Goal: Task Accomplishment & Management: Manage account settings

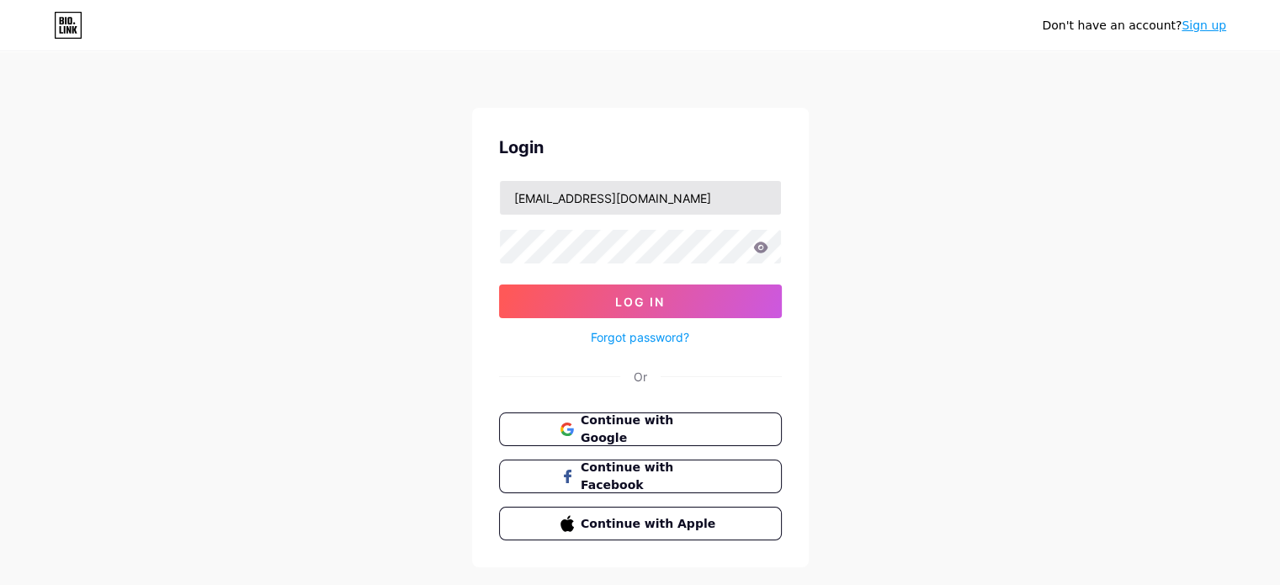
type input "asagees@sltnet.lk"
click at [758, 248] on icon at bounding box center [760, 248] width 15 height 12
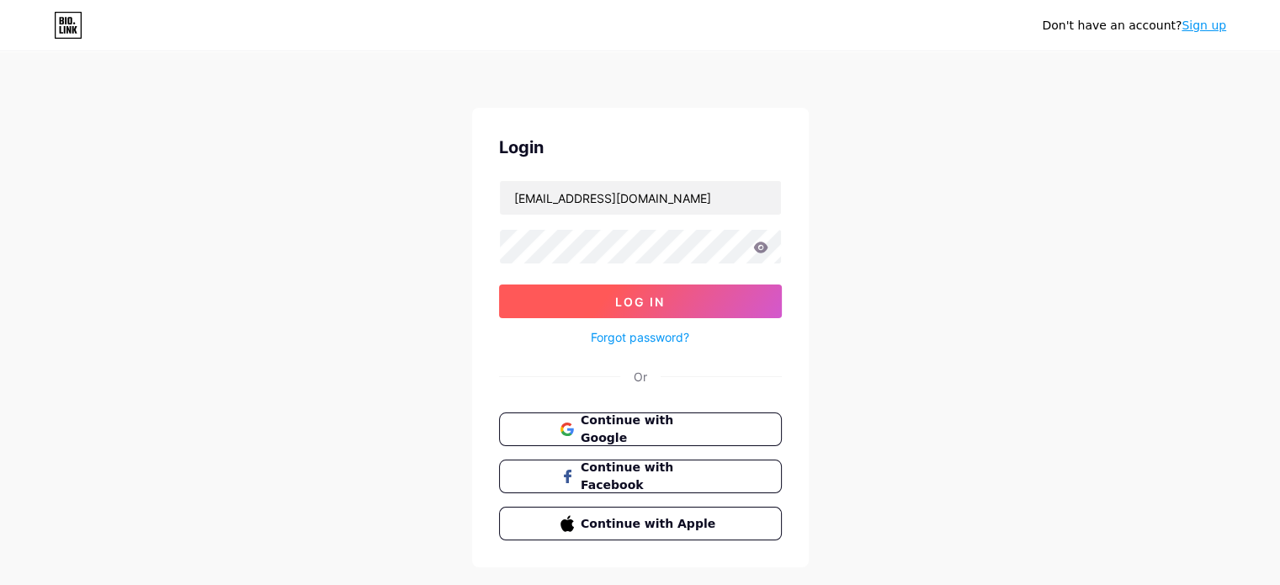
click at [647, 290] on button "Log In" at bounding box center [640, 301] width 283 height 34
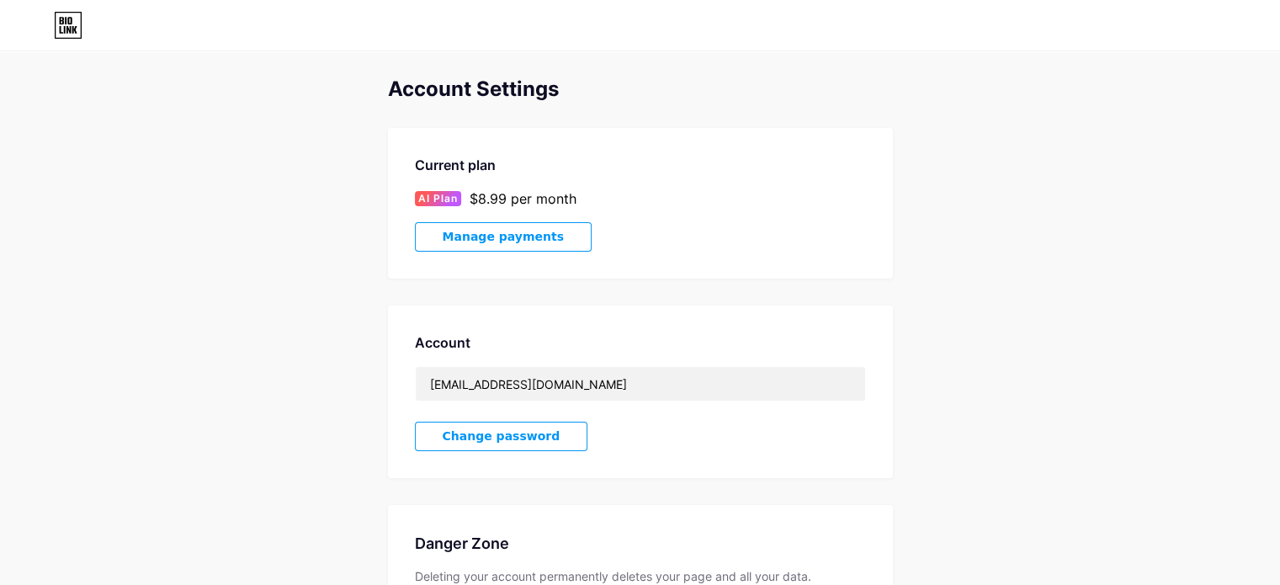
click at [491, 236] on span "Manage payments" at bounding box center [503, 237] width 121 height 14
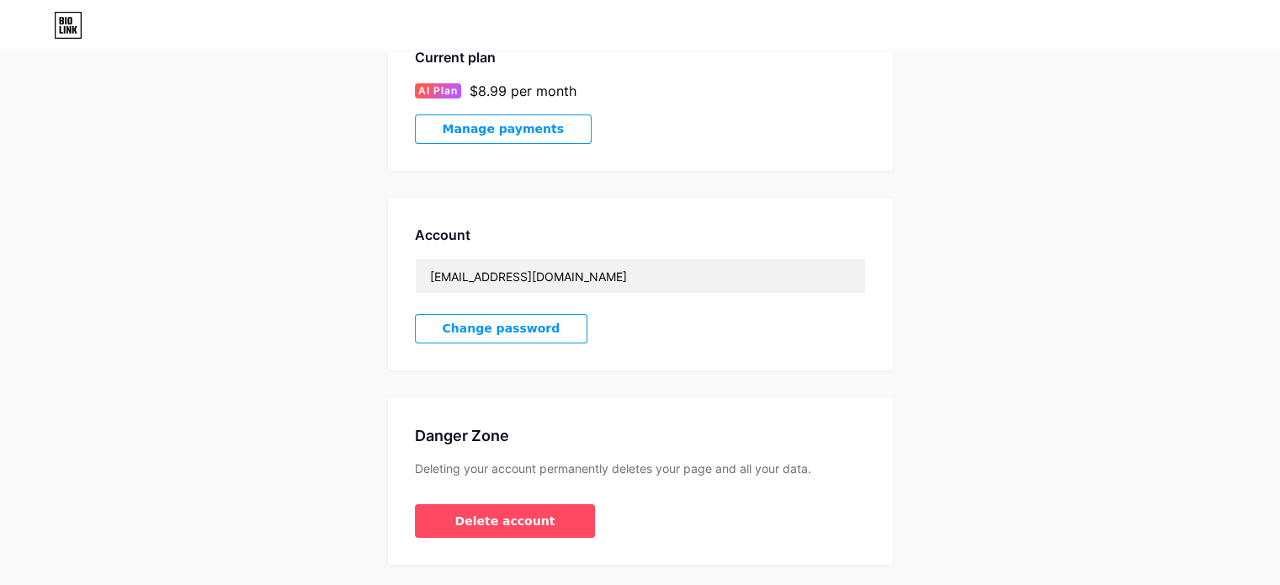
scroll to position [153, 0]
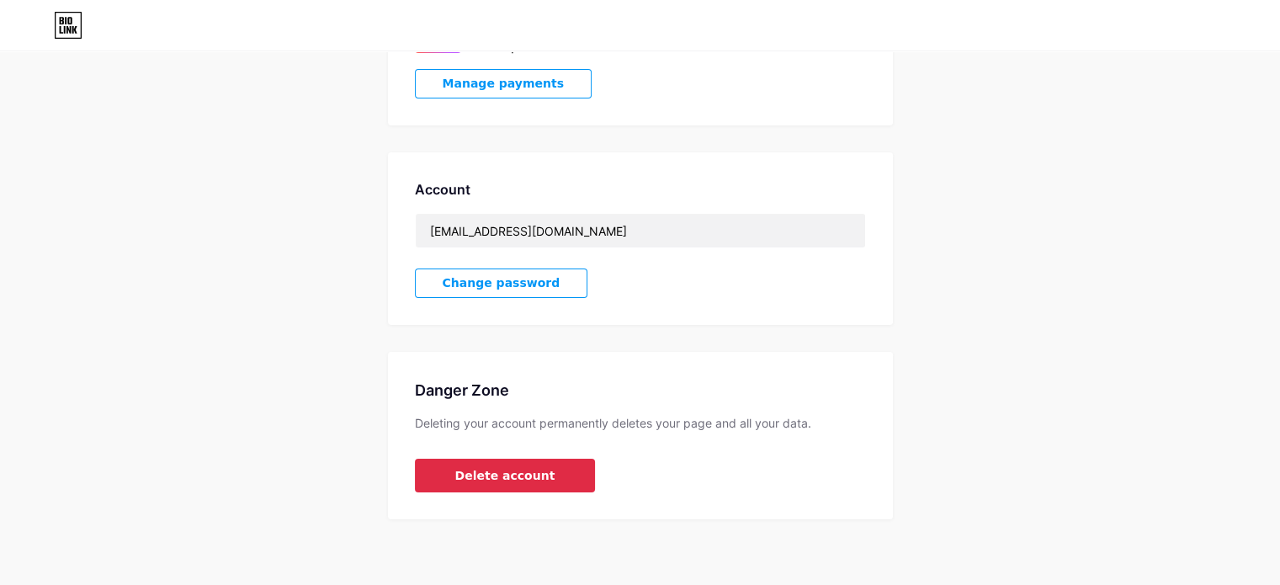
click at [500, 472] on span "Delete account" at bounding box center [505, 476] width 100 height 18
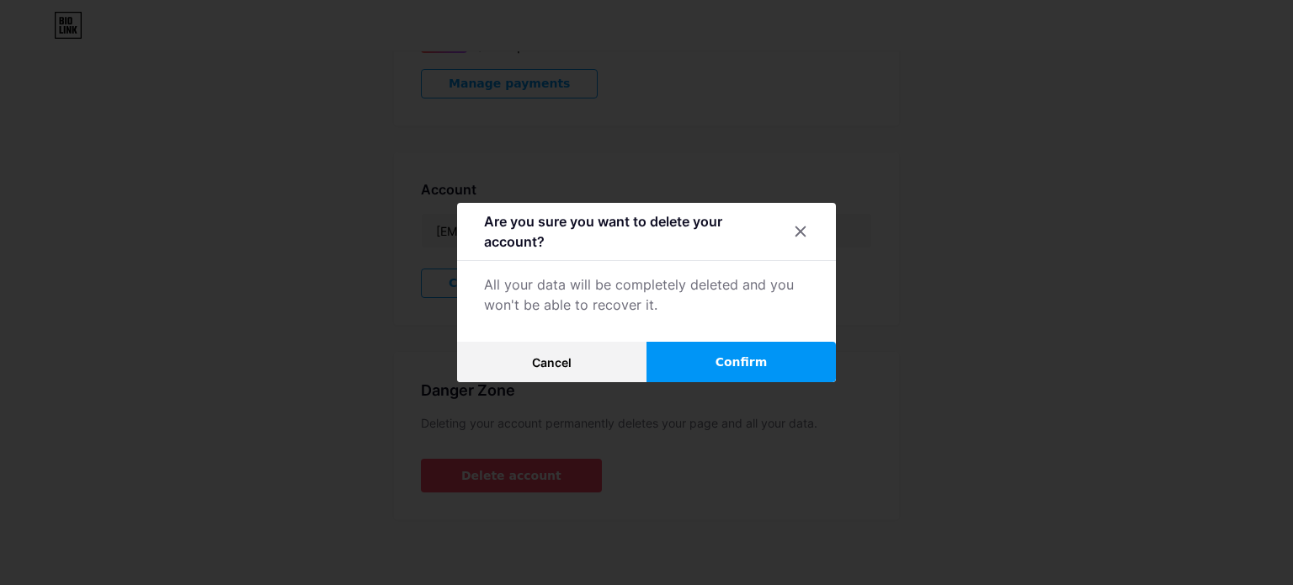
click at [730, 348] on button "Confirm" at bounding box center [740, 362] width 189 height 40
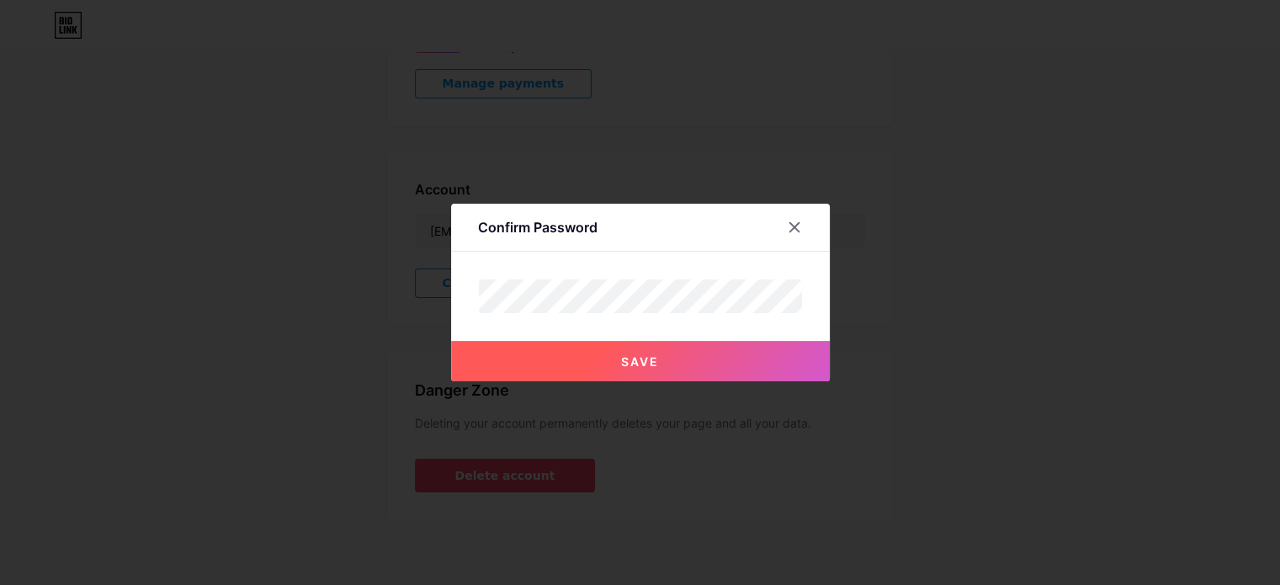
click at [650, 359] on span "Save" at bounding box center [640, 361] width 38 height 14
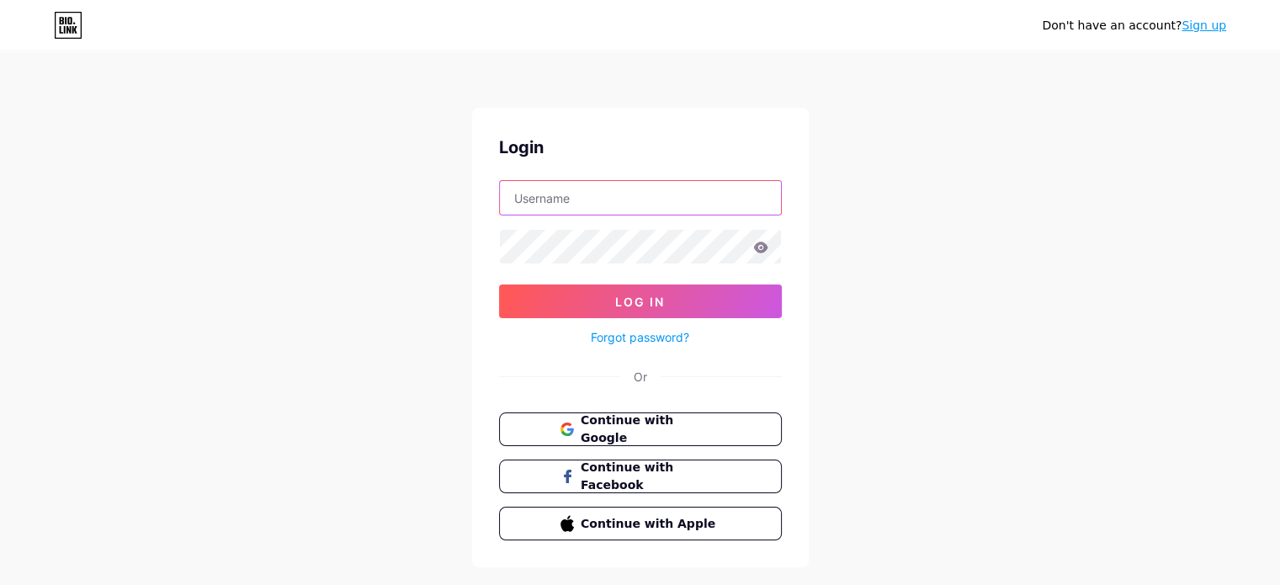
type input "asagees@sltnet.lk"
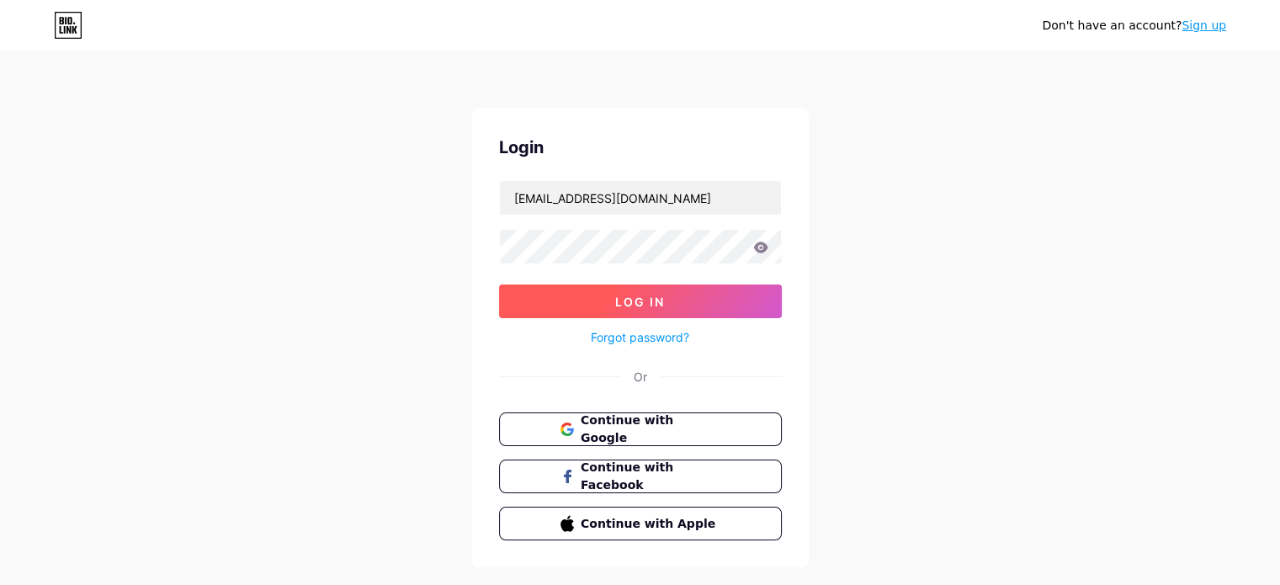
click at [653, 287] on button "Log In" at bounding box center [640, 301] width 283 height 34
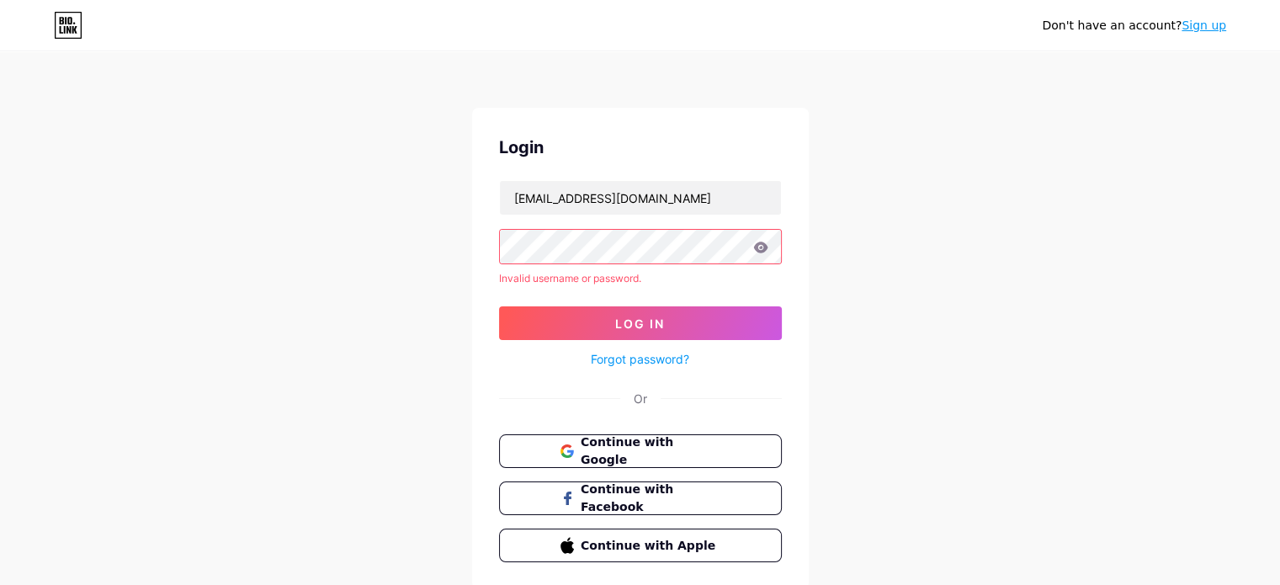
click at [757, 242] on icon at bounding box center [760, 247] width 14 height 11
click at [1203, 27] on link "Sign up" at bounding box center [1203, 25] width 45 height 13
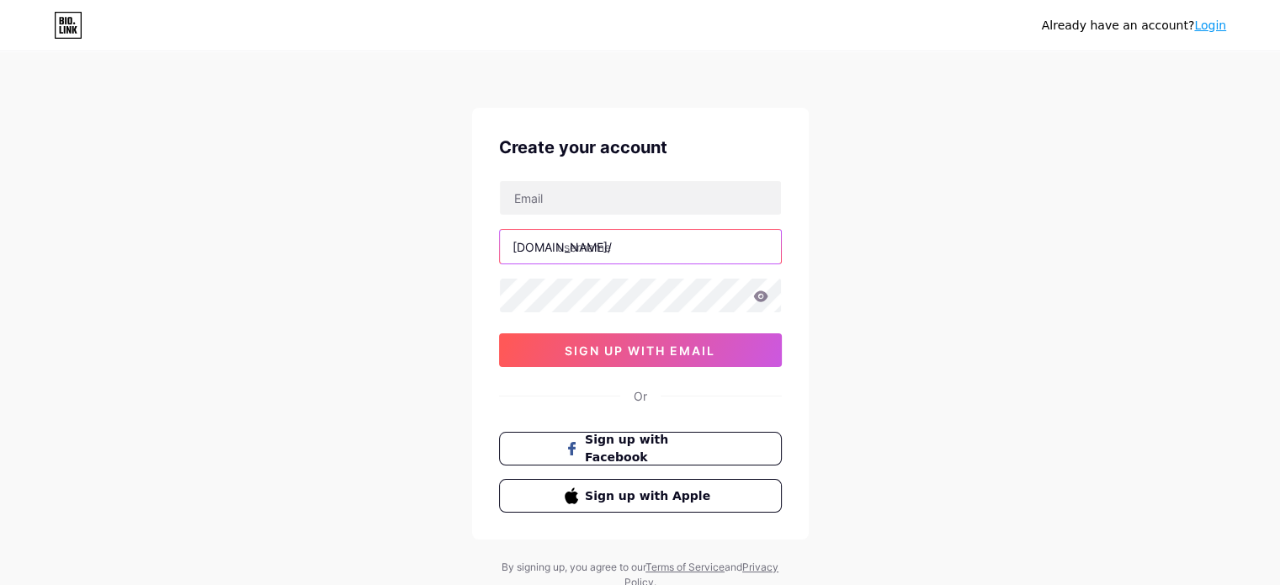
click at [656, 260] on input "text" at bounding box center [640, 247] width 281 height 34
paste input "nouitnat"
type input "nouitnat"
click at [863, 258] on div "Already have an account? Login Create your account bio.link/ nouitnat 0cAFcWeA6…" at bounding box center [640, 322] width 1280 height 644
click at [638, 210] on input "text" at bounding box center [640, 198] width 281 height 34
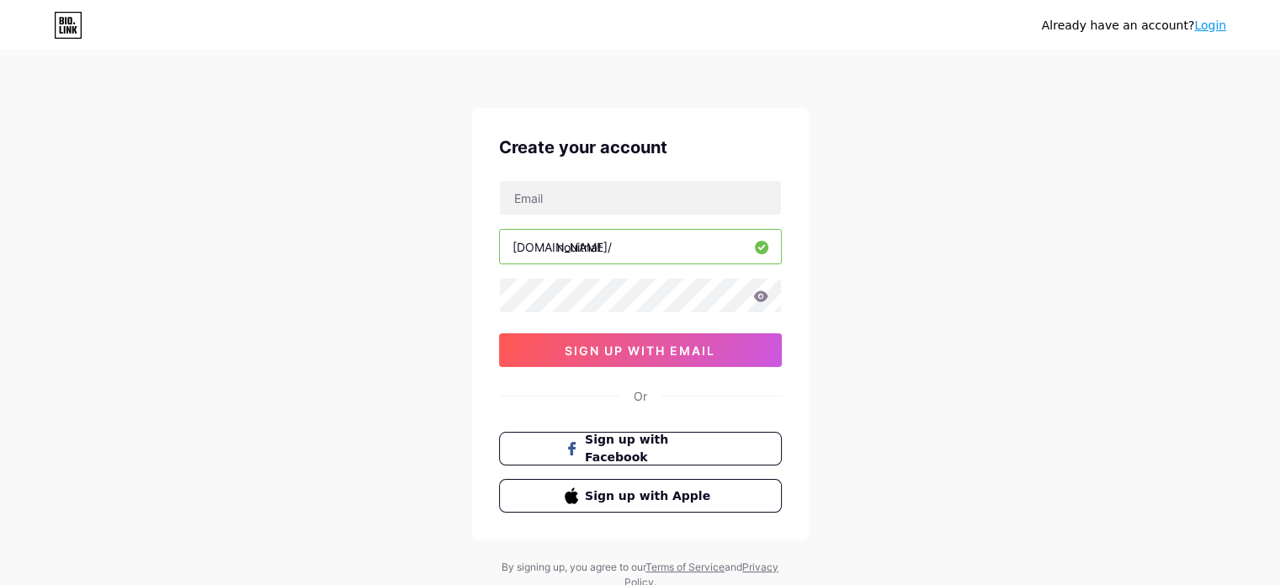
click at [665, 105] on div "Already have an account? Login Create your account bio.link/ nouitnat 0cAFcWeA6…" at bounding box center [640, 322] width 1280 height 644
click at [649, 191] on input "text" at bounding box center [640, 198] width 281 height 34
paste input "craus2@iprimus.com.au"
click at [950, 319] on div "Already have an account? Login Create your account craus2@iprimus.com.au bio.li…" at bounding box center [640, 322] width 1280 height 644
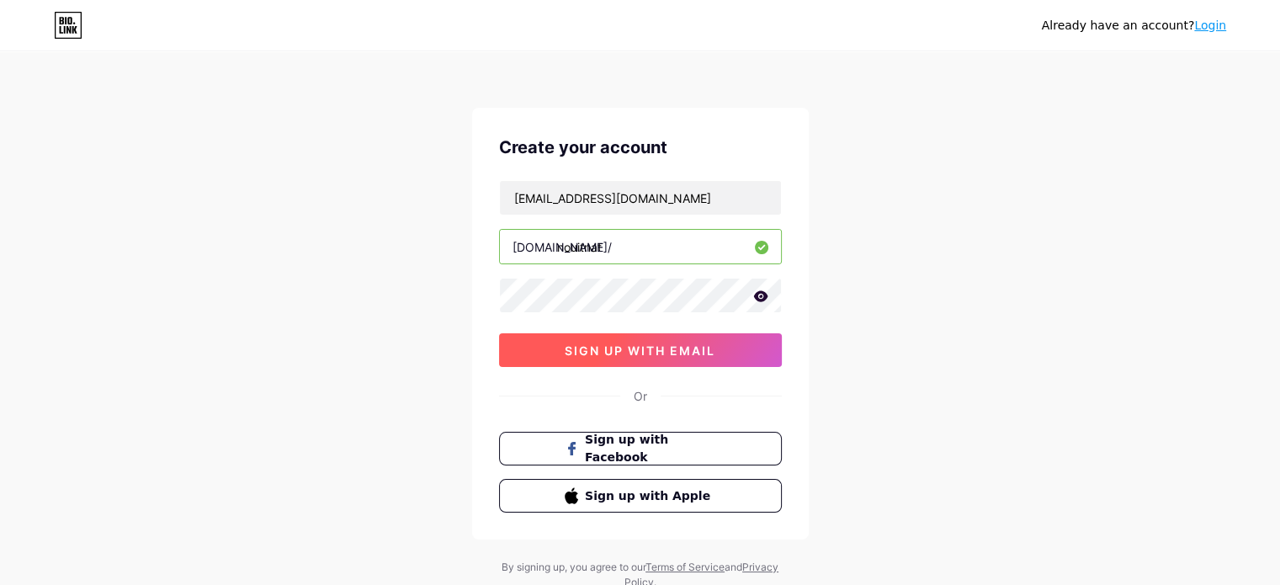
click at [619, 357] on button "sign up with email" at bounding box center [640, 350] width 283 height 34
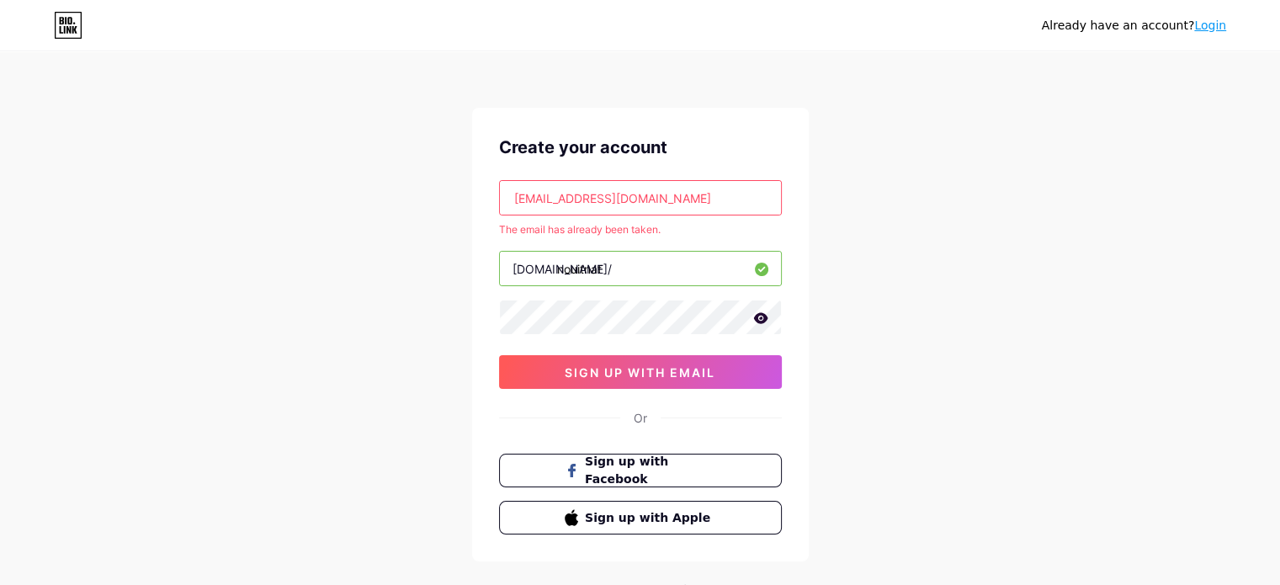
click at [658, 198] on input "craus2@iprimus.com.au" at bounding box center [640, 198] width 281 height 34
paste input "NEXOOX@gmx.com"
click at [842, 267] on div "Already have an account? Login Create your account NEXOOX@gmx.com The email has…" at bounding box center [640, 333] width 1280 height 666
click at [873, 265] on div "Already have an account? Login Create your account NEXOOX@gmx.com The email has…" at bounding box center [640, 333] width 1280 height 666
click at [676, 178] on div "Create your account NEXOOX@gmx.com The email has already been taken. bio.link/ …" at bounding box center [640, 335] width 337 height 454
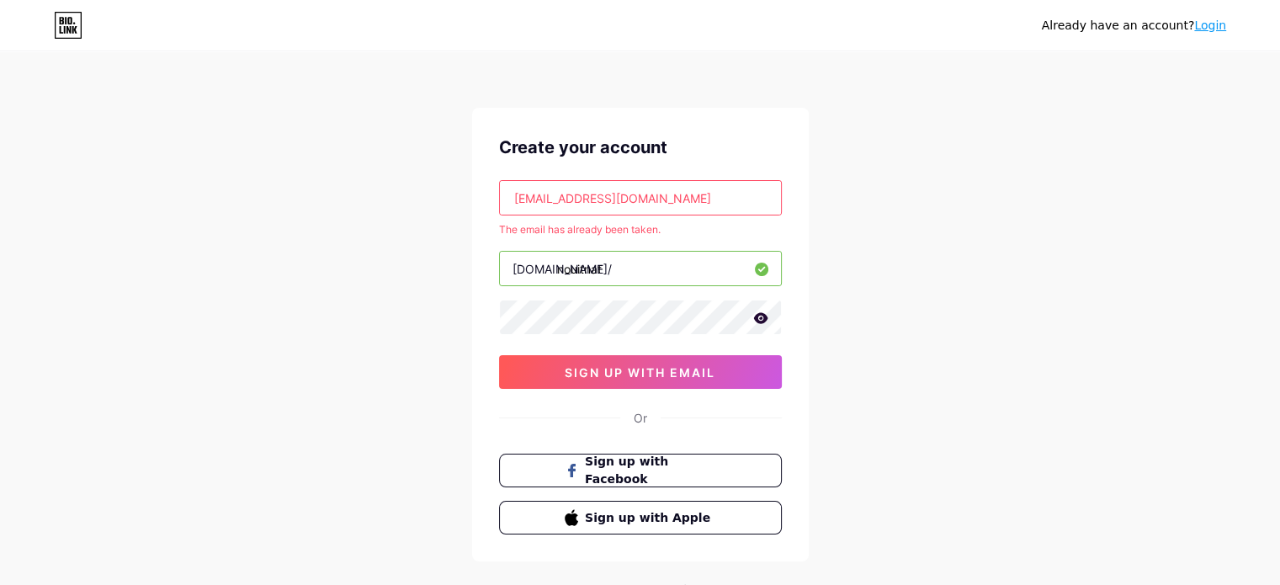
click at [724, 109] on div "Create your account NEXOOX@gmx.com The email has already been taken. bio.link/ …" at bounding box center [640, 335] width 337 height 454
drag, startPoint x: 514, startPoint y: 199, endPoint x: 487, endPoint y: 194, distance: 27.4
click at [487, 194] on div "Create your account NEXOOX@gmx.com The email has already been taken. bio.link/ …" at bounding box center [640, 335] width 337 height 454
click at [879, 207] on div "Already have an account? Login Create your account NEXOOX@gmx.com The email has…" at bounding box center [640, 333] width 1280 height 666
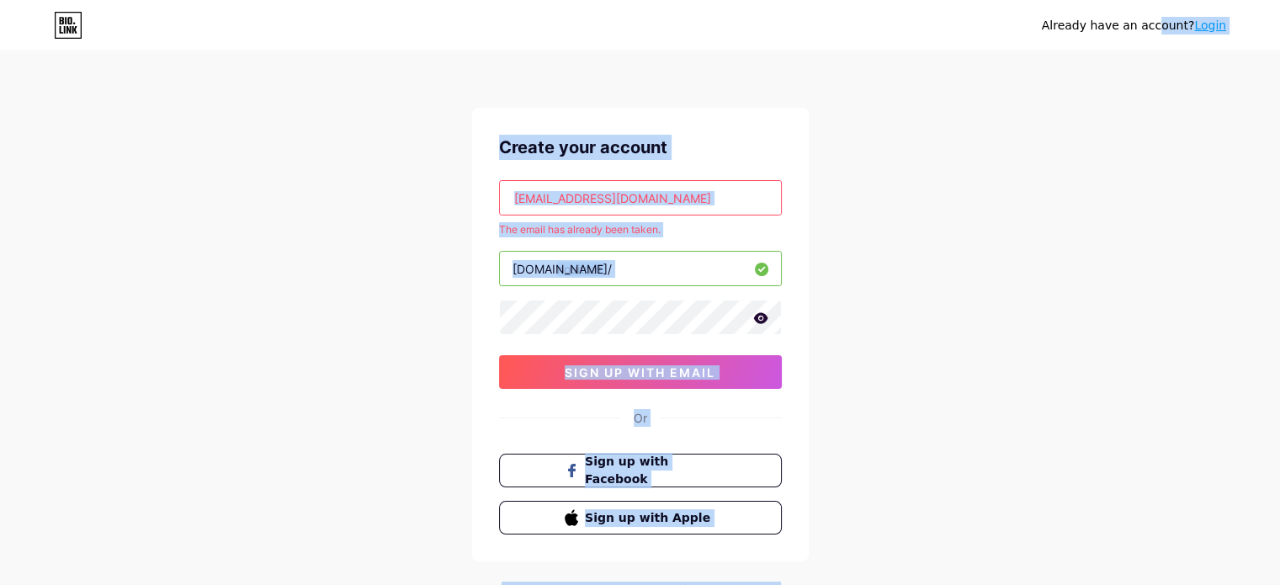
click at [687, 204] on input "NEXOOX@gmx.com" at bounding box center [640, 198] width 281 height 34
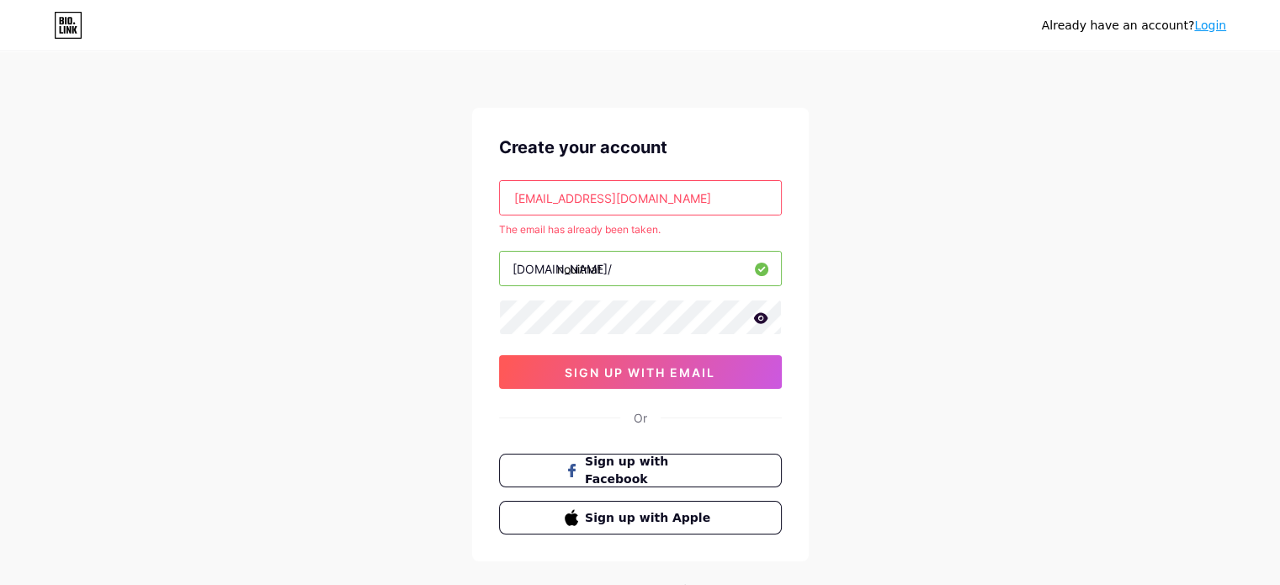
paste input "zoubi1010@outlook.fr"
click at [943, 204] on div "Already have an account? Login Create your account zoubi1010@outlook.fr The ema…" at bounding box center [640, 333] width 1280 height 666
drag, startPoint x: 943, startPoint y: 204, endPoint x: 665, endPoint y: 204, distance: 278.5
click at [930, 201] on div "Already have an account? Login Create your account zoubi1010@outlook.fr The ema…" at bounding box center [640, 333] width 1280 height 666
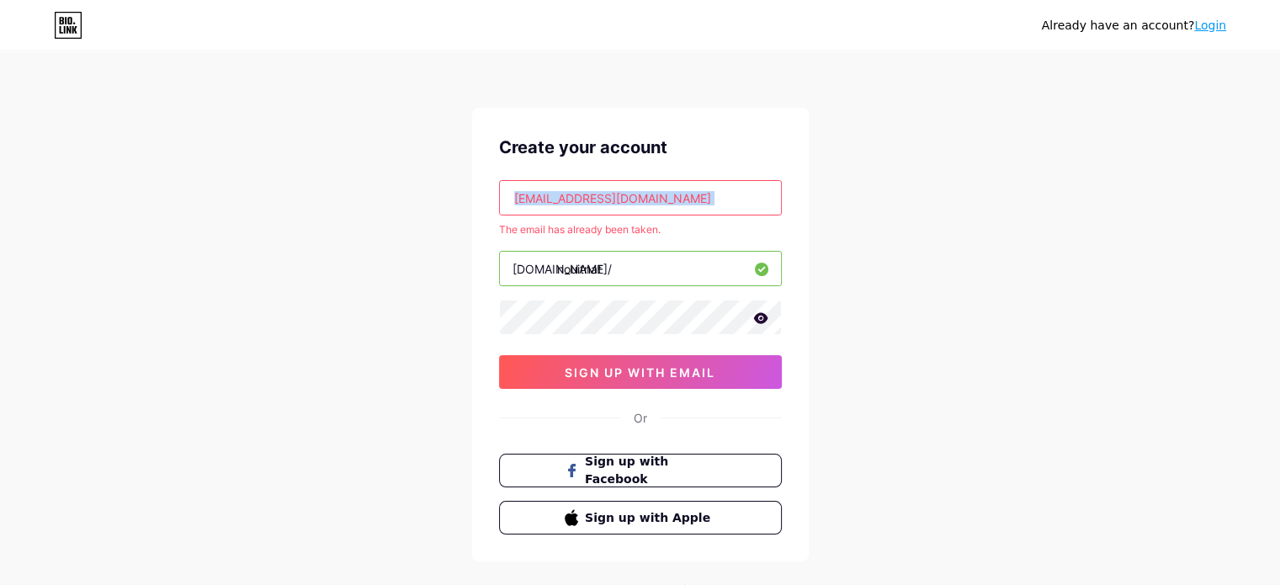
click at [663, 204] on input "zoubi1010@outlook.fr" at bounding box center [640, 198] width 281 height 34
click at [872, 213] on div "Already have an account? Login Create your account zoubi1010@outlook.fr The ema…" at bounding box center [640, 333] width 1280 height 666
click at [831, 157] on div "Already have an account? Login Create your account zoubi1010@outlook.fr The ema…" at bounding box center [640, 333] width 1280 height 666
click at [693, 194] on input "zoubi1010@outlook.fr" at bounding box center [640, 198] width 281 height 34
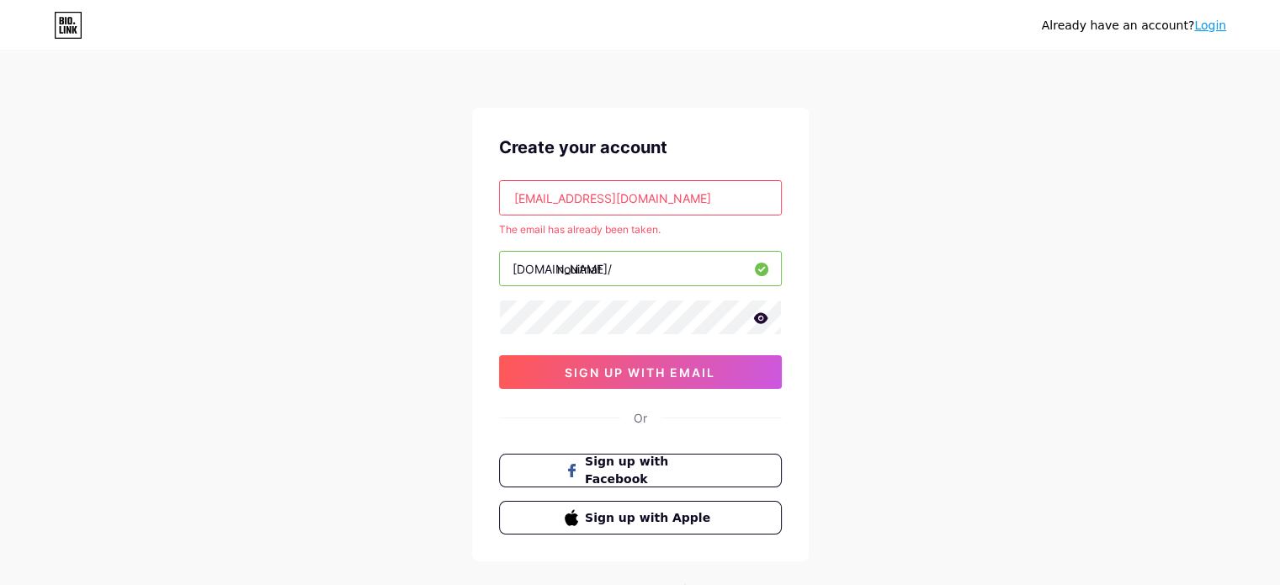
type input "zoubi1010@outlook.fra"
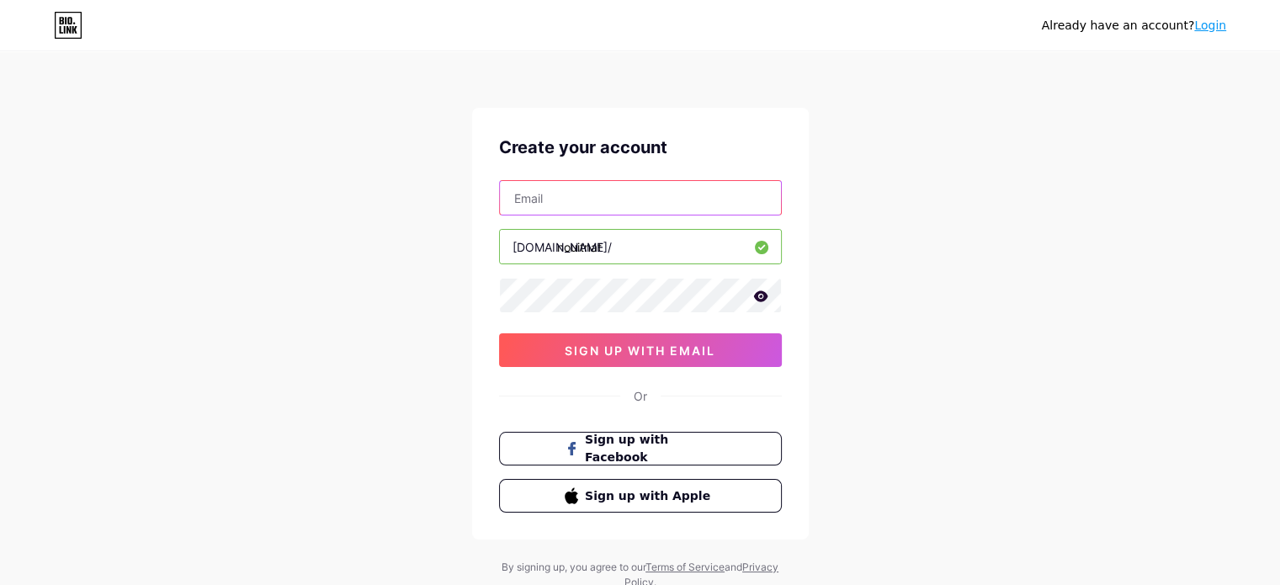
paste input "bkvr@stofanet.dk"
click at [919, 207] on div "Already have an account? Login Create your account bkvr@stofanet.dk bio.link/ n…" at bounding box center [640, 322] width 1280 height 644
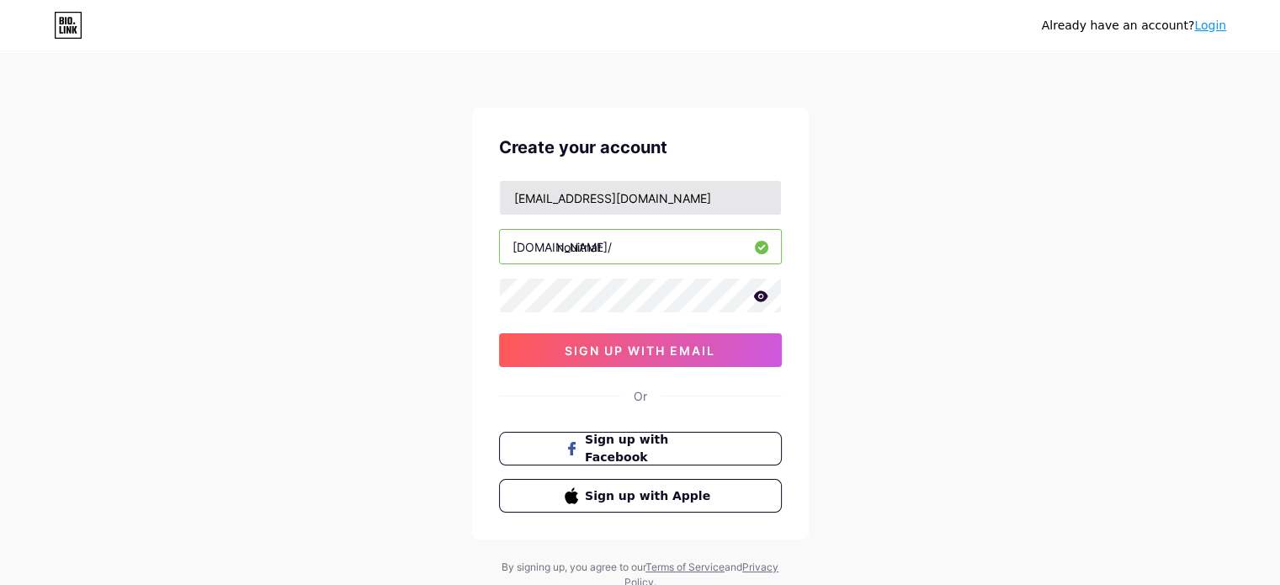
drag, startPoint x: 677, startPoint y: 218, endPoint x: 669, endPoint y: 208, distance: 12.6
click at [677, 217] on div "bkvr@stofanet.dk bio.link/ nouitnat 0cAFcWeA4dM7aZdER7vA6SWIQvM4XFcKQibH4ZNE3-f…" at bounding box center [640, 273] width 283 height 187
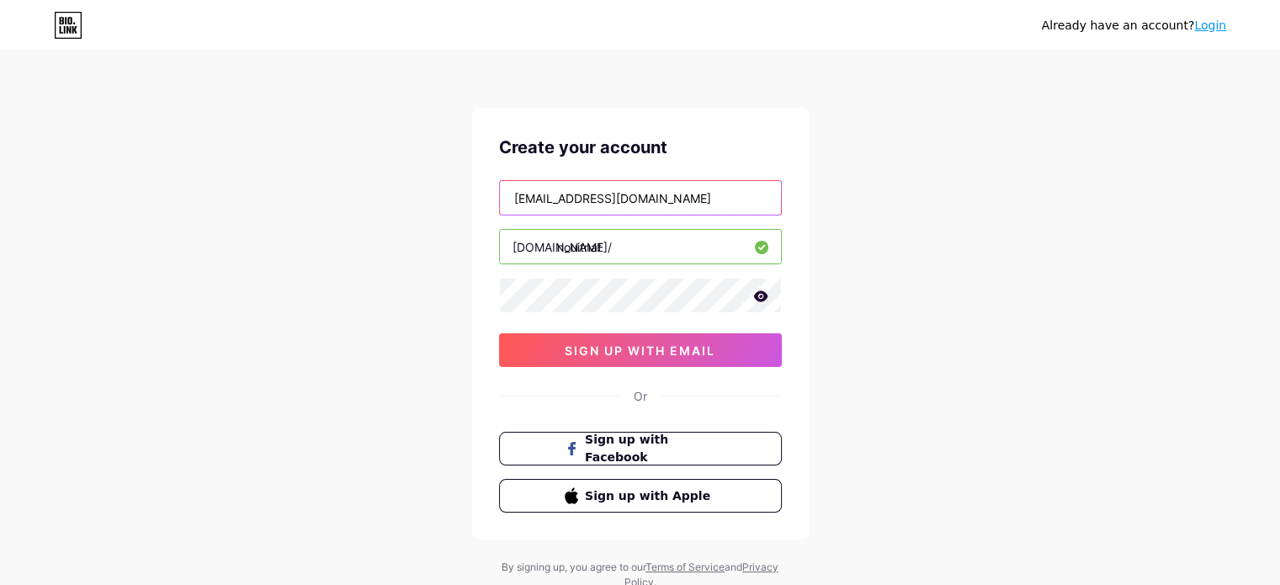
click at [668, 207] on input "bkvr@stofanet.dk" at bounding box center [640, 198] width 281 height 34
paste input "printz@bbsyd"
type input "[PERSON_NAME][EMAIL_ADDRESS][DOMAIN_NAME]"
click at [938, 235] on div "Already have an account? Login Create your account printz@bbsyd.dk bio.link/ no…" at bounding box center [640, 322] width 1280 height 644
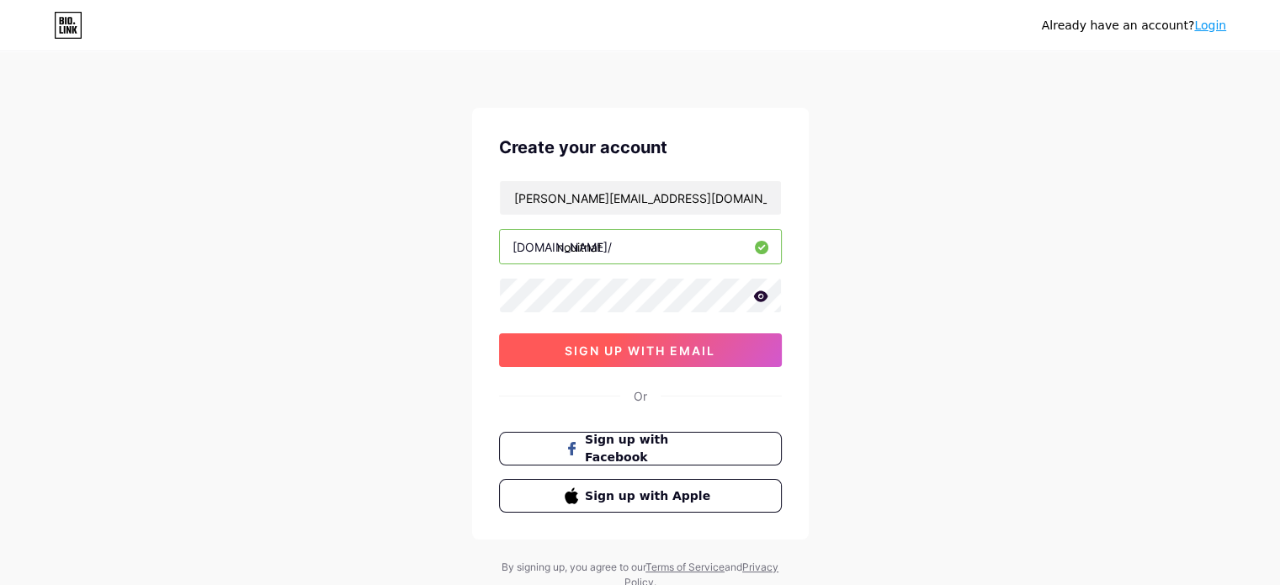
click at [677, 338] on button "sign up with email" at bounding box center [640, 350] width 283 height 34
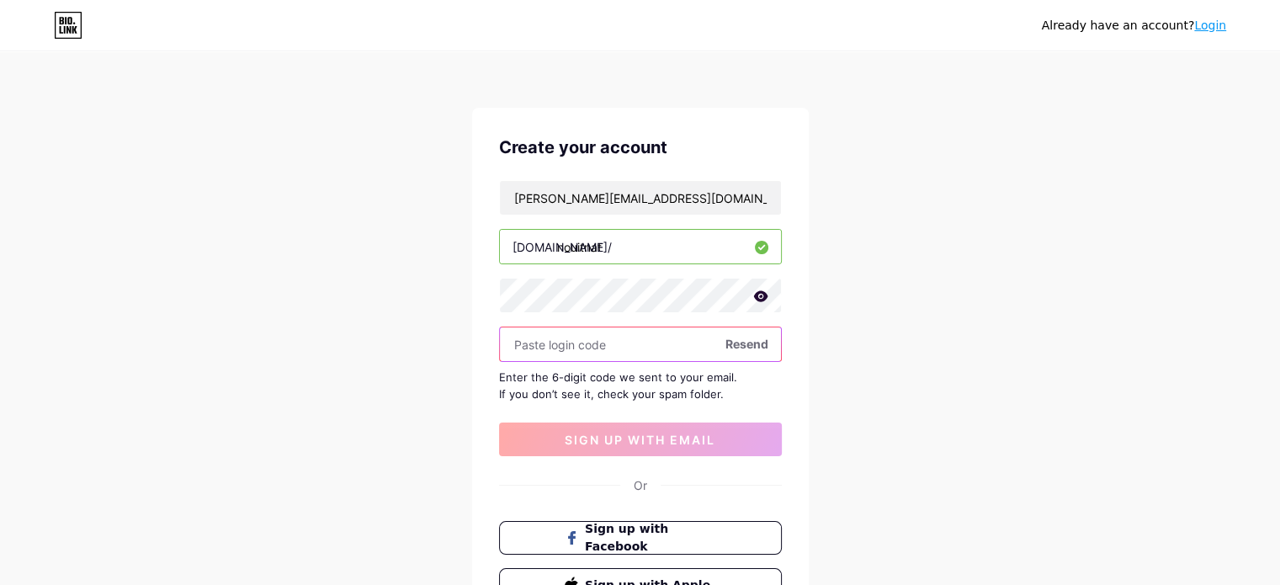
click at [599, 337] on input "text" at bounding box center [640, 344] width 281 height 34
paste input "709580"
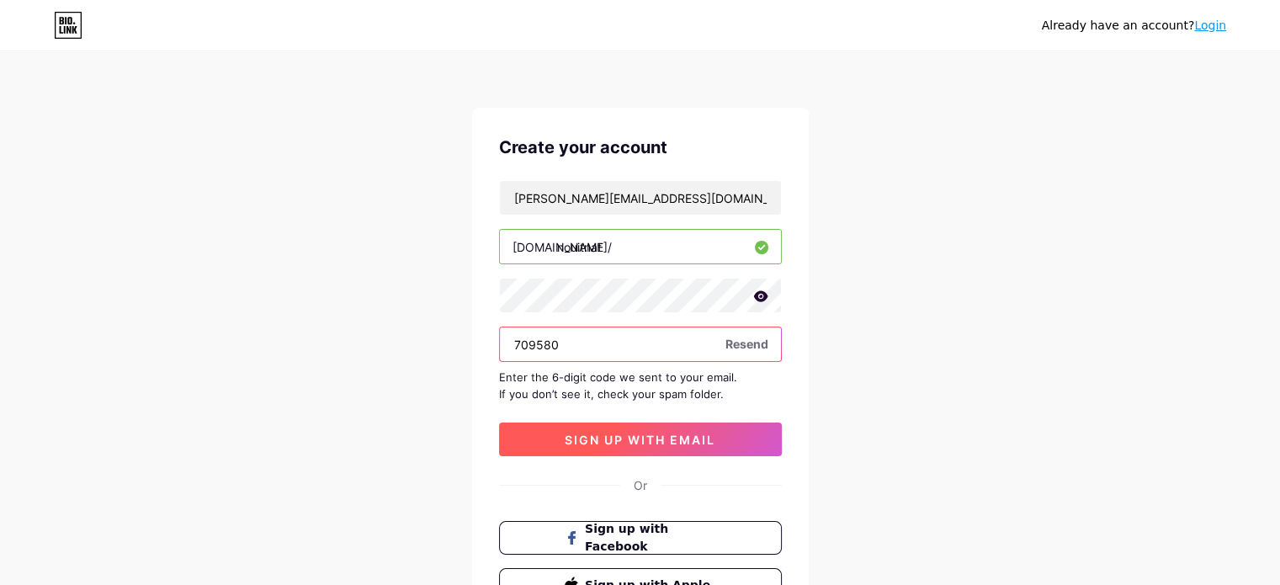
type input "709580"
click at [646, 433] on span "sign up with email" at bounding box center [640, 440] width 151 height 14
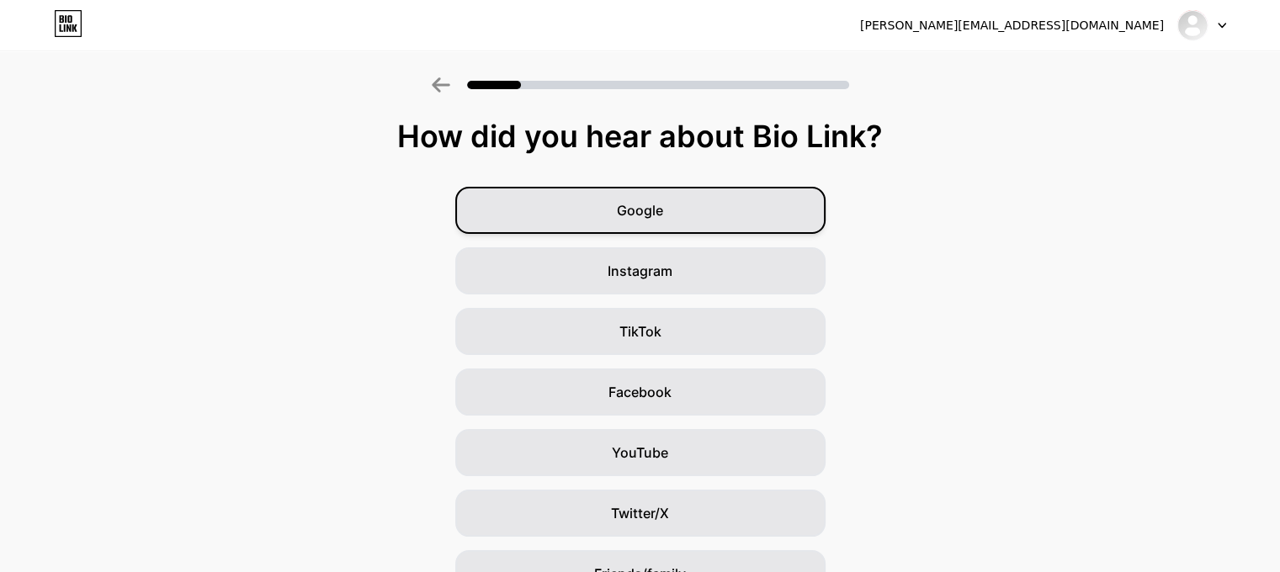
click at [682, 219] on div "Google" at bounding box center [640, 210] width 370 height 47
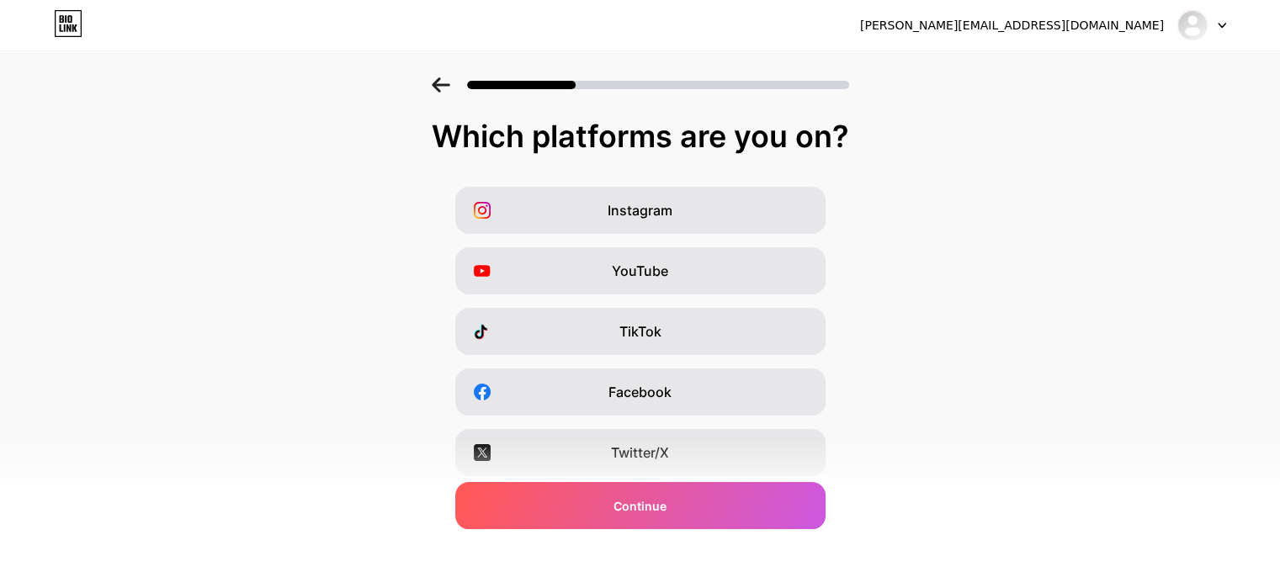
click at [682, 219] on div "Instagram" at bounding box center [640, 210] width 370 height 47
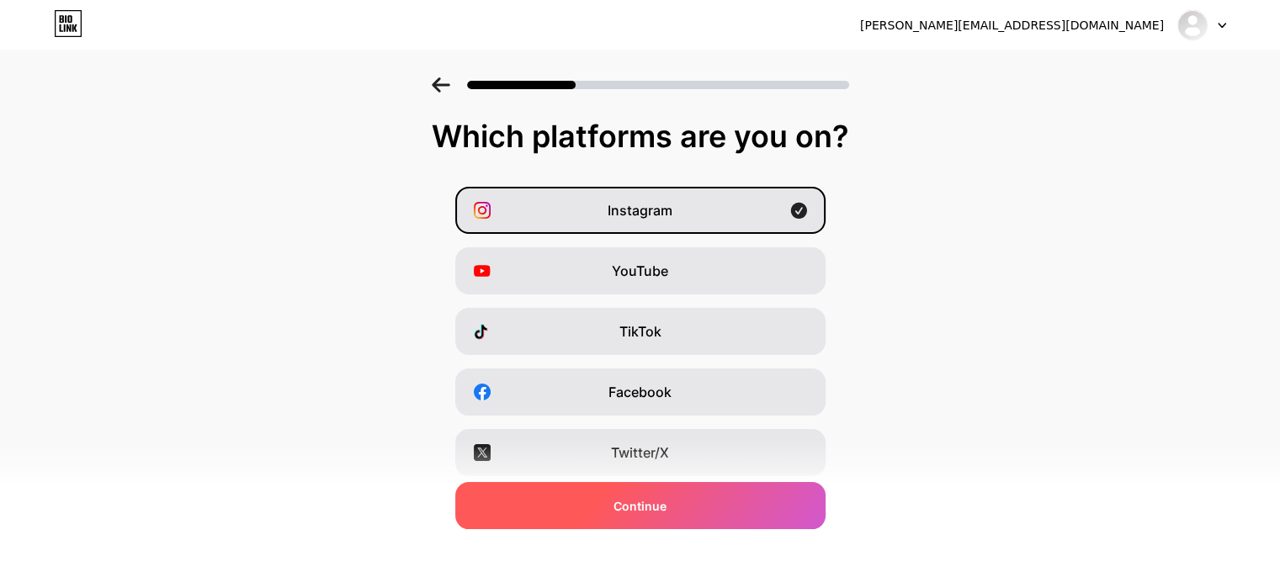
click at [665, 508] on span "Continue" at bounding box center [639, 506] width 53 height 18
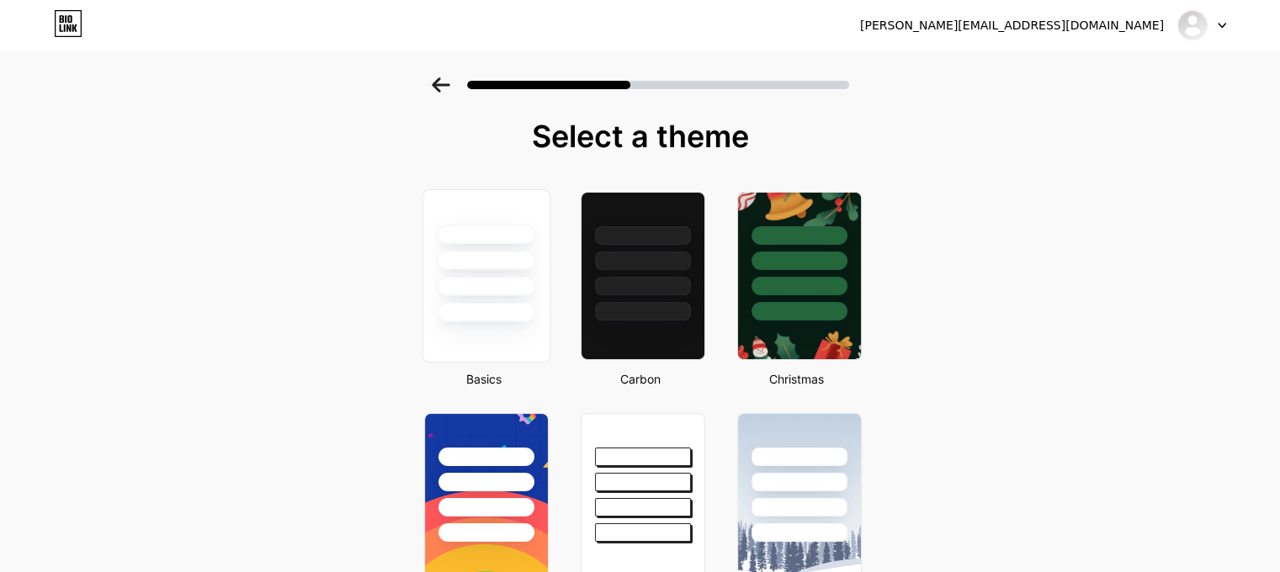
click at [501, 273] on div at bounding box center [485, 256] width 126 height 132
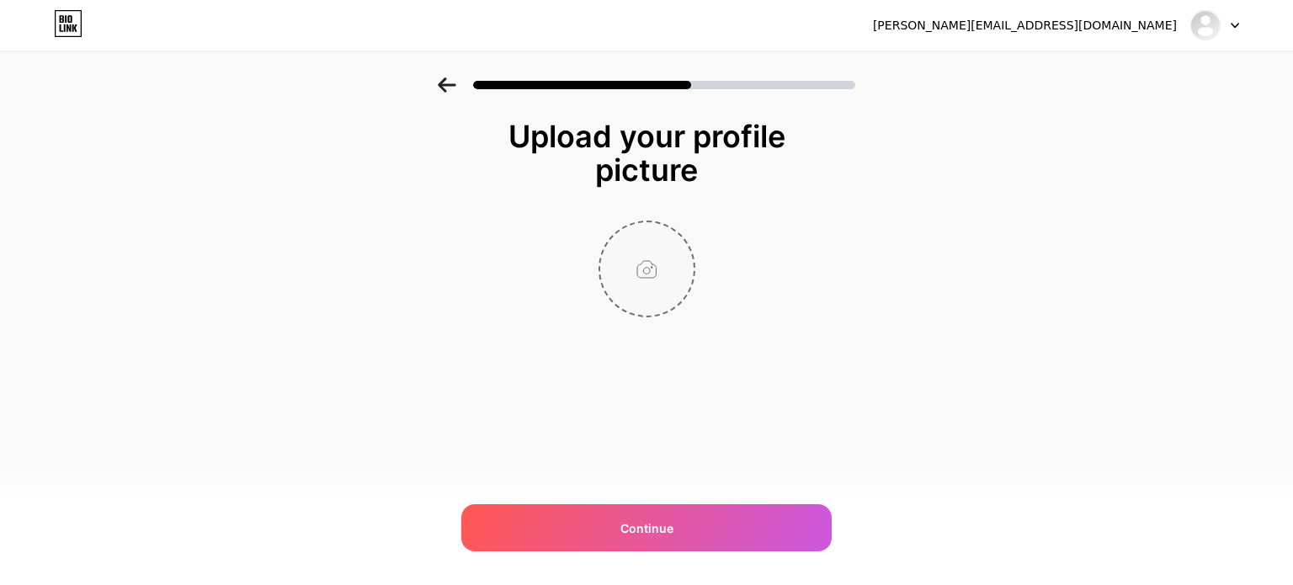
click at [664, 258] on input "file" at bounding box center [646, 268] width 93 height 93
type input "C:\fakepath\OIP.jpeg"
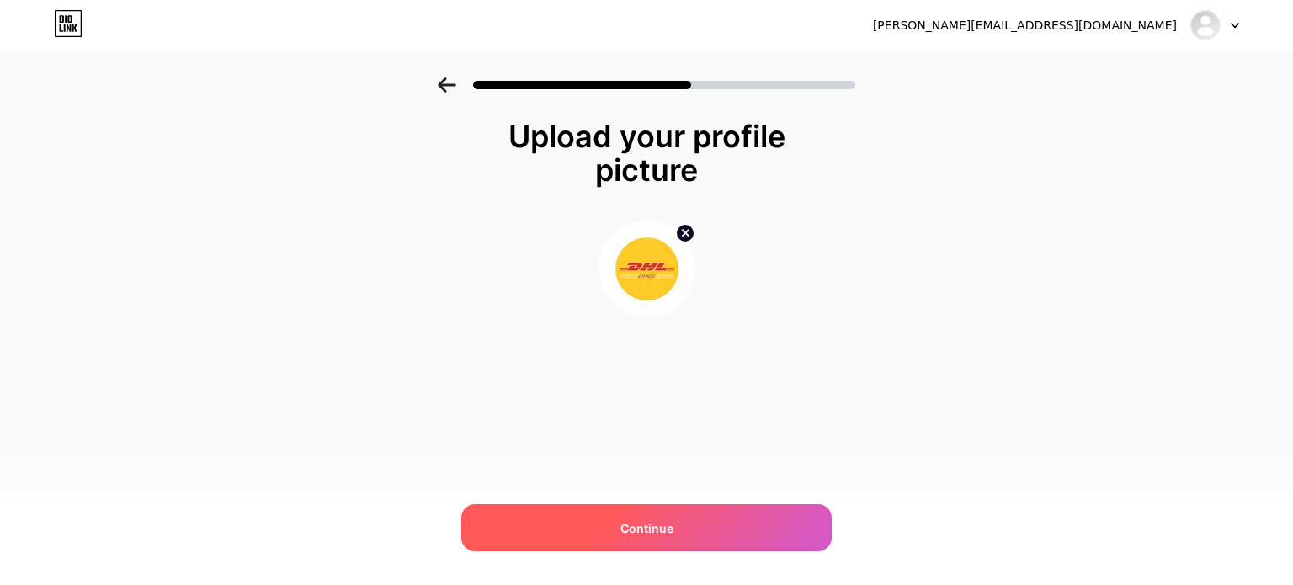
click at [658, 512] on div "Continue" at bounding box center [646, 527] width 370 height 47
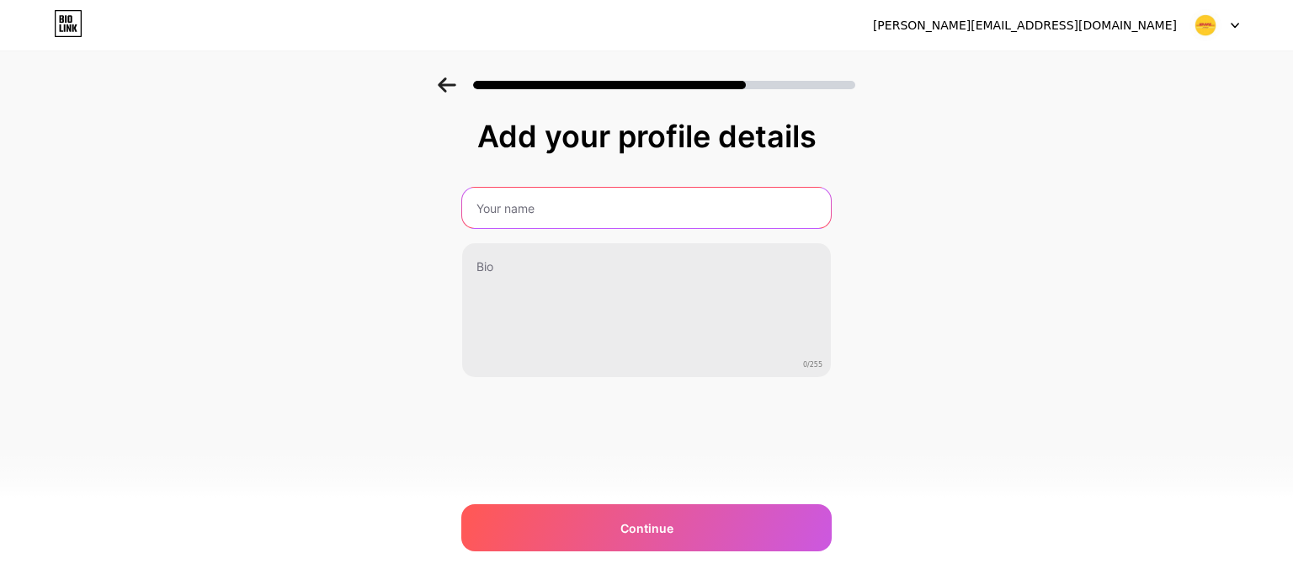
click at [620, 217] on input "text" at bounding box center [646, 208] width 369 height 40
type input "xx"
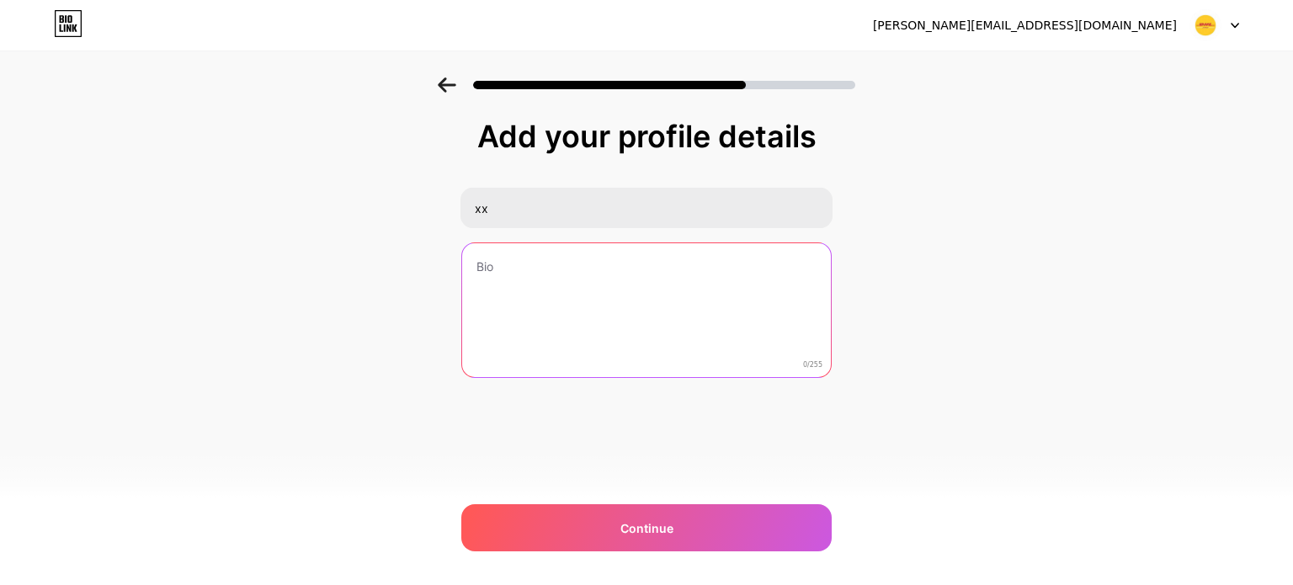
click at [704, 255] on textarea at bounding box center [646, 310] width 369 height 135
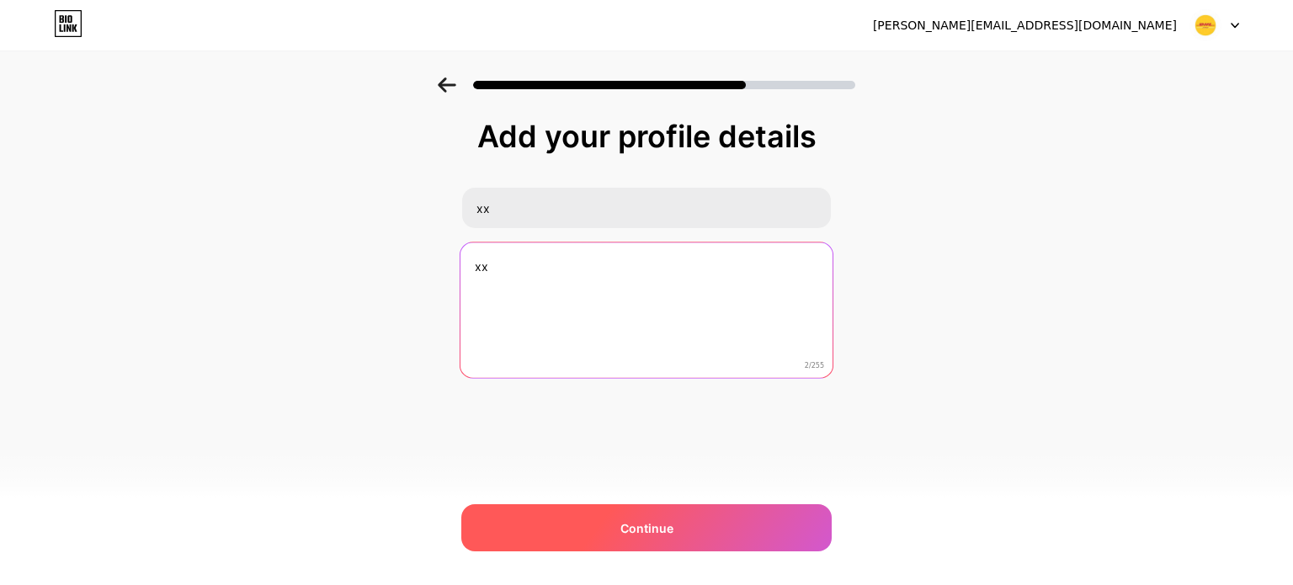
type textarea "xx"
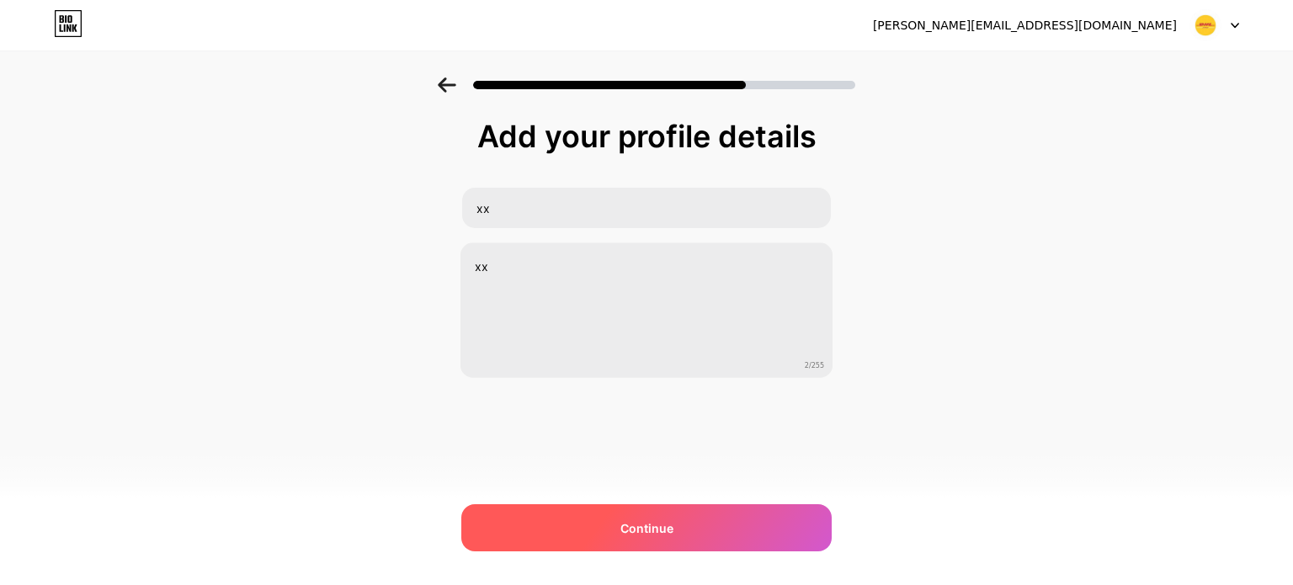
click at [661, 514] on div "Continue" at bounding box center [646, 527] width 370 height 47
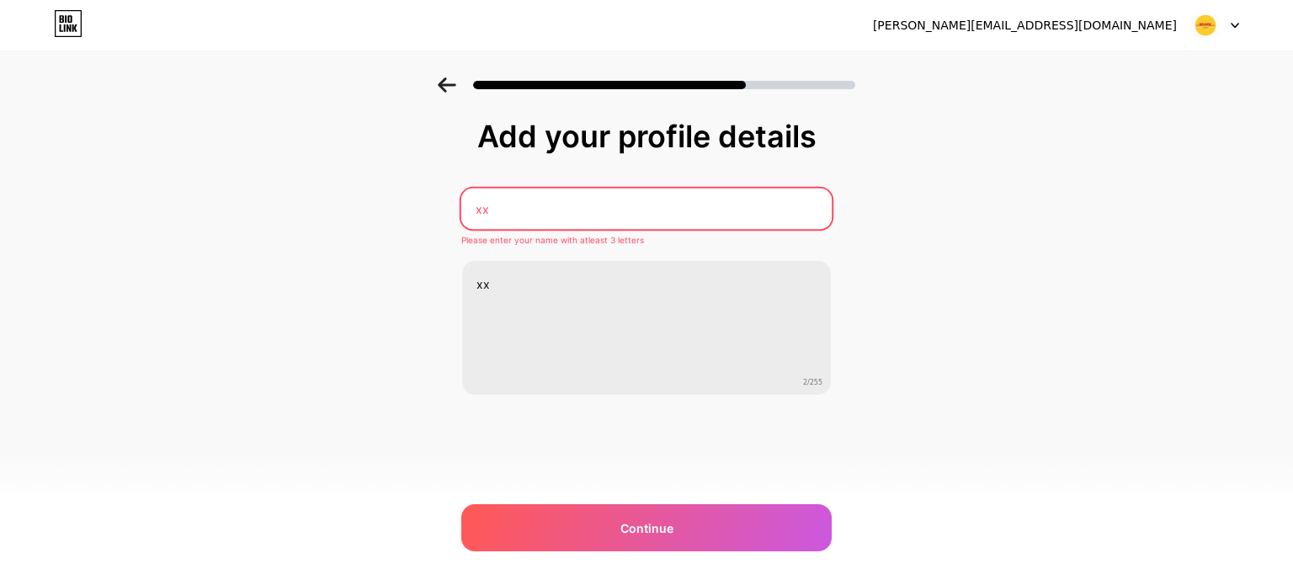
click at [616, 202] on input "xx" at bounding box center [646, 208] width 370 height 40
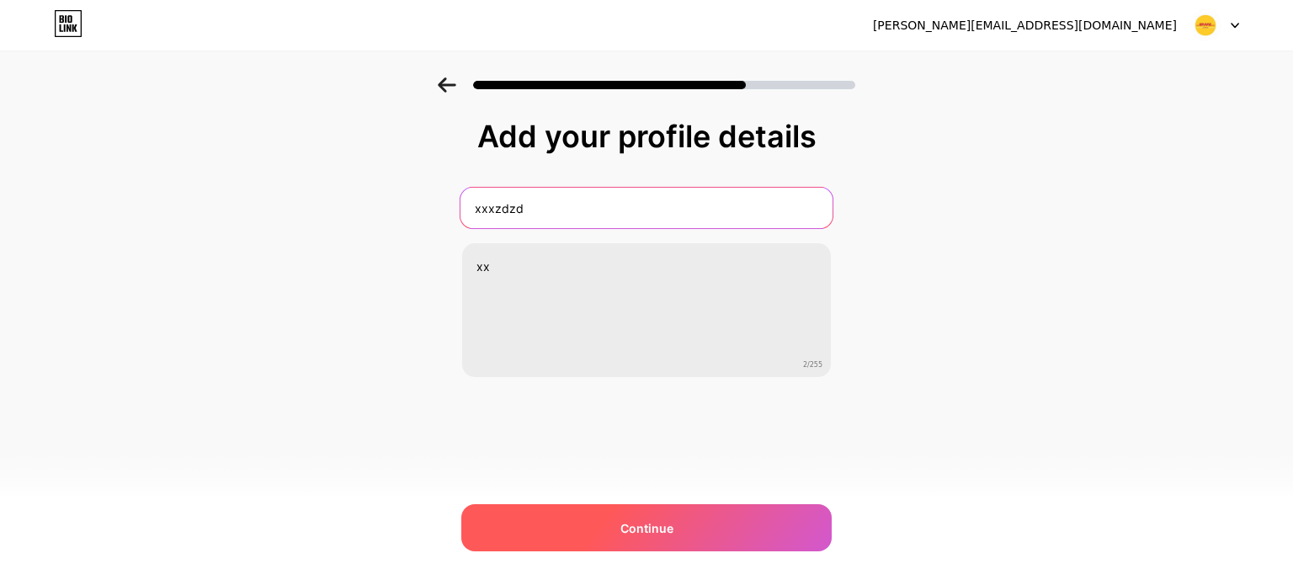
type input "xxxzdzd"
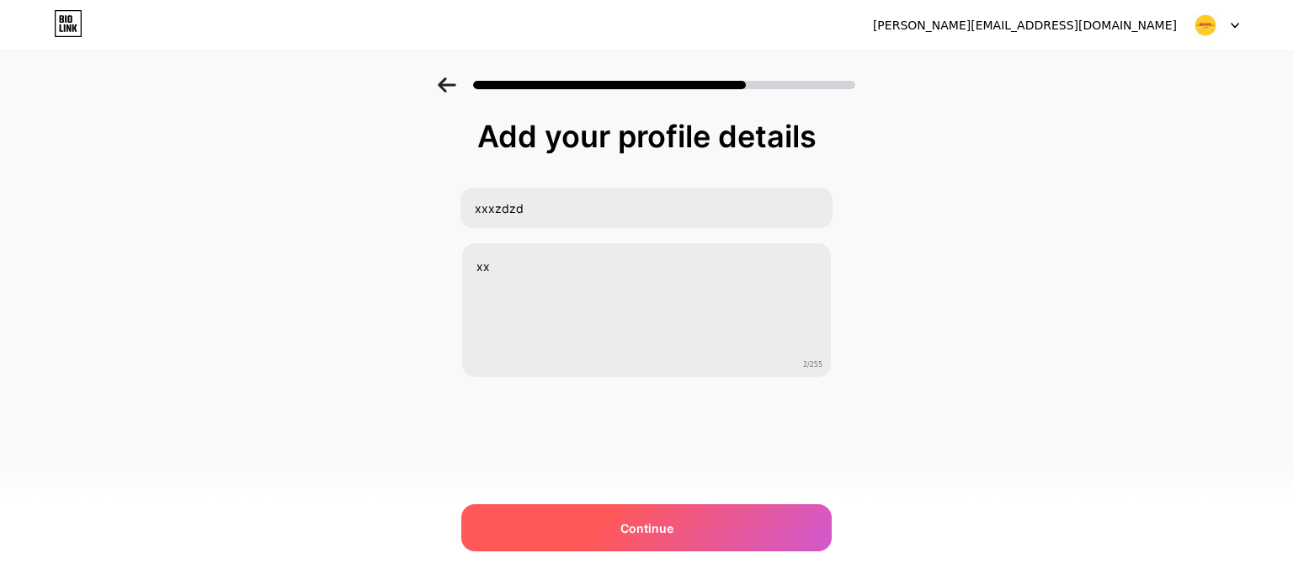
click at [667, 534] on span "Continue" at bounding box center [646, 528] width 53 height 18
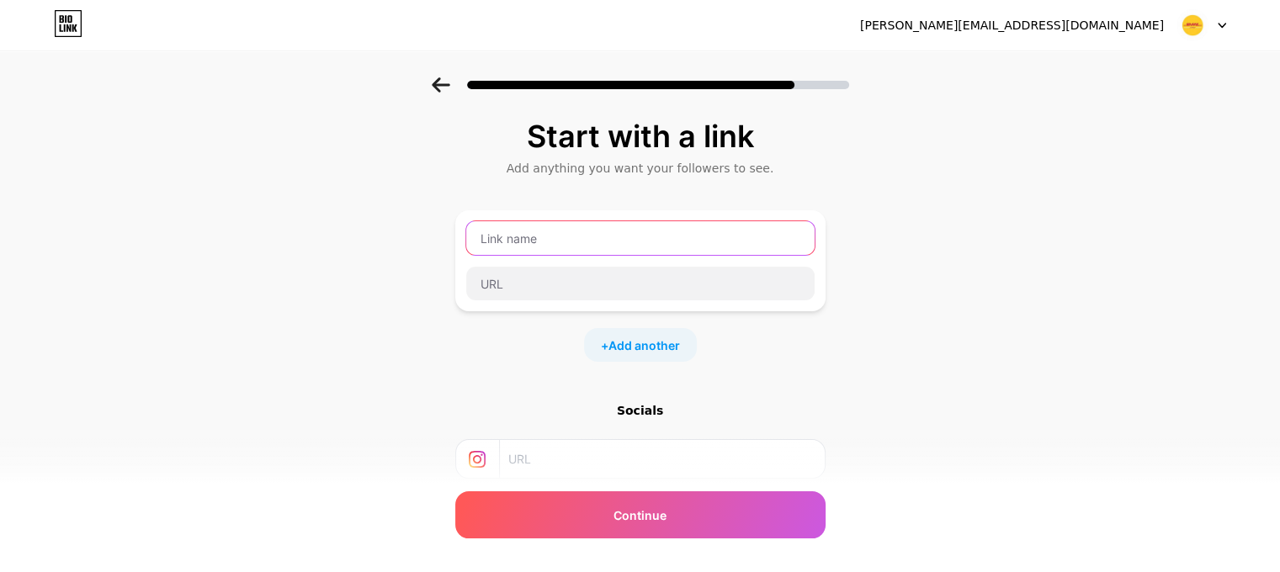
click at [673, 236] on input "text" at bounding box center [640, 238] width 348 height 34
type input "zdzdzd"
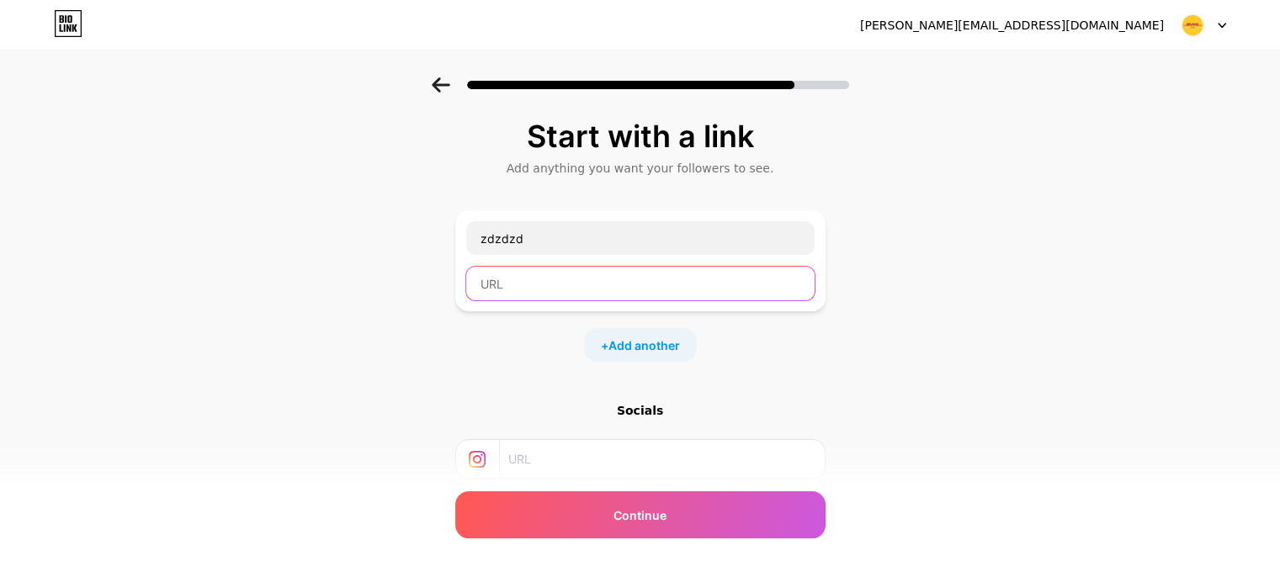
click at [649, 289] on input "text" at bounding box center [640, 284] width 348 height 34
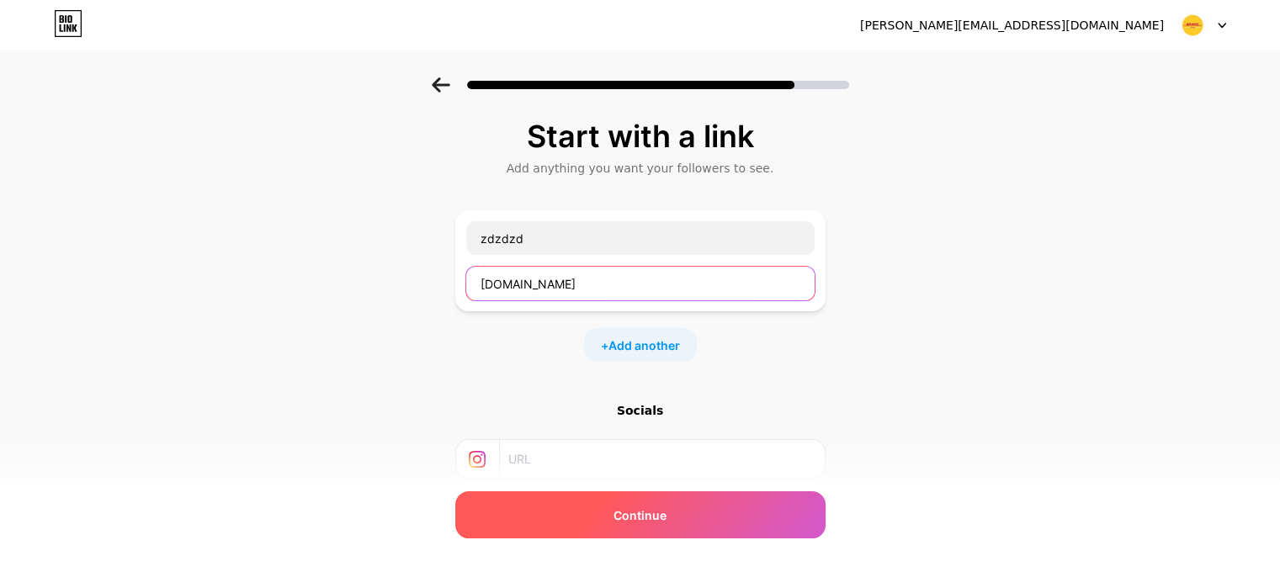
type input "lourika.com"
click at [686, 494] on div "Continue" at bounding box center [640, 514] width 370 height 47
click at [648, 521] on span "Continue" at bounding box center [639, 516] width 53 height 18
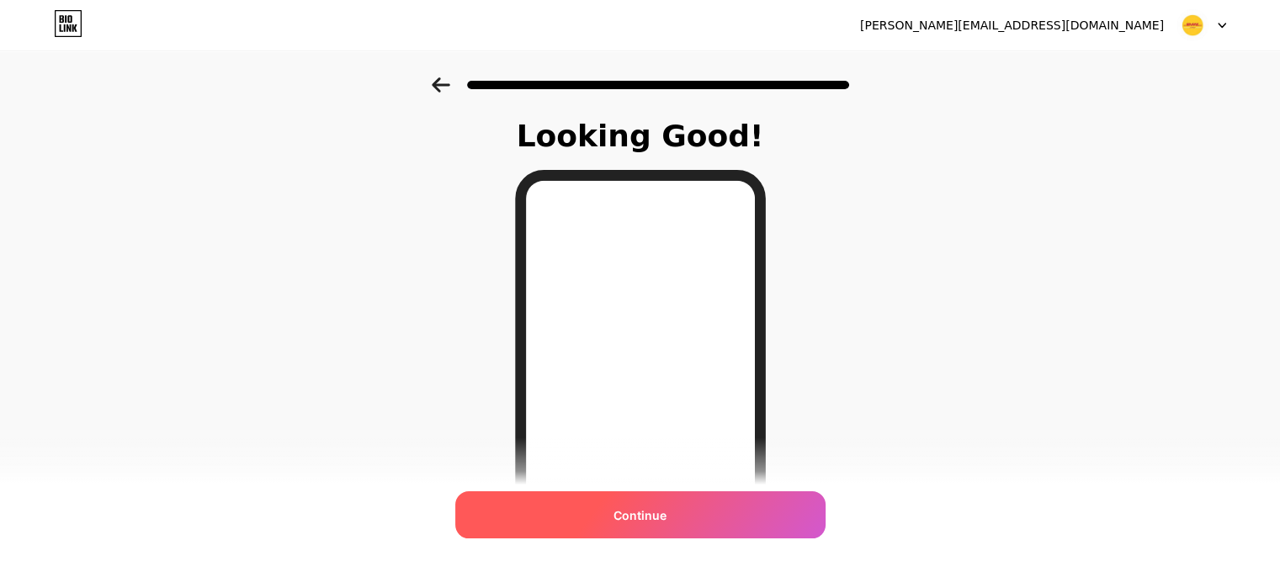
click at [627, 513] on span "Continue" at bounding box center [639, 516] width 53 height 18
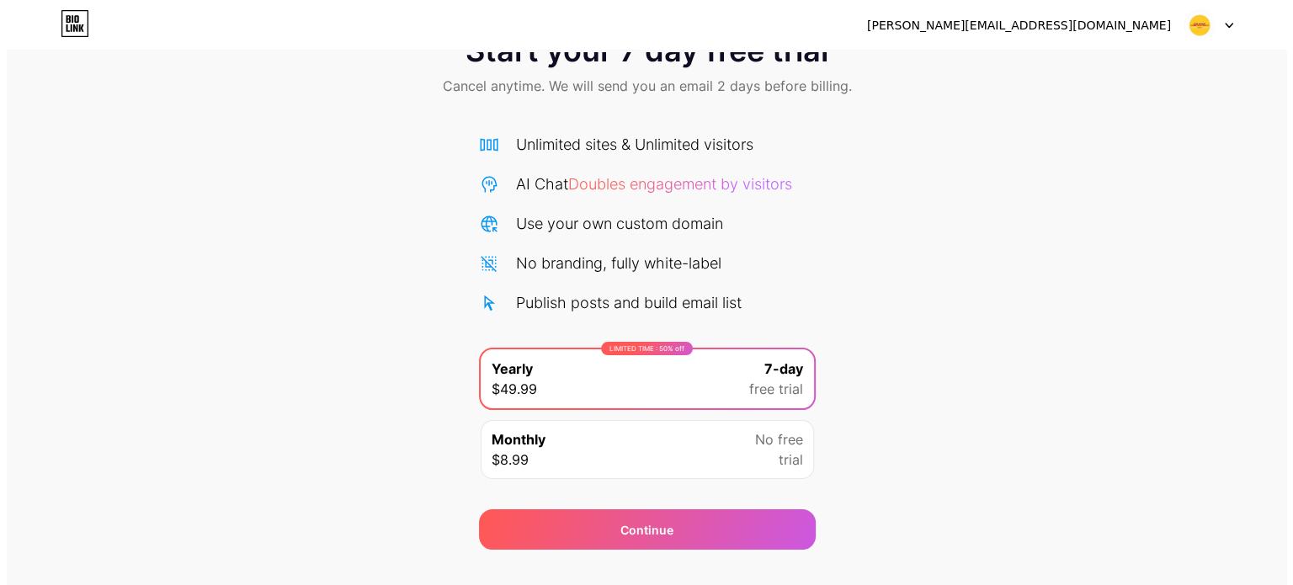
scroll to position [91, 0]
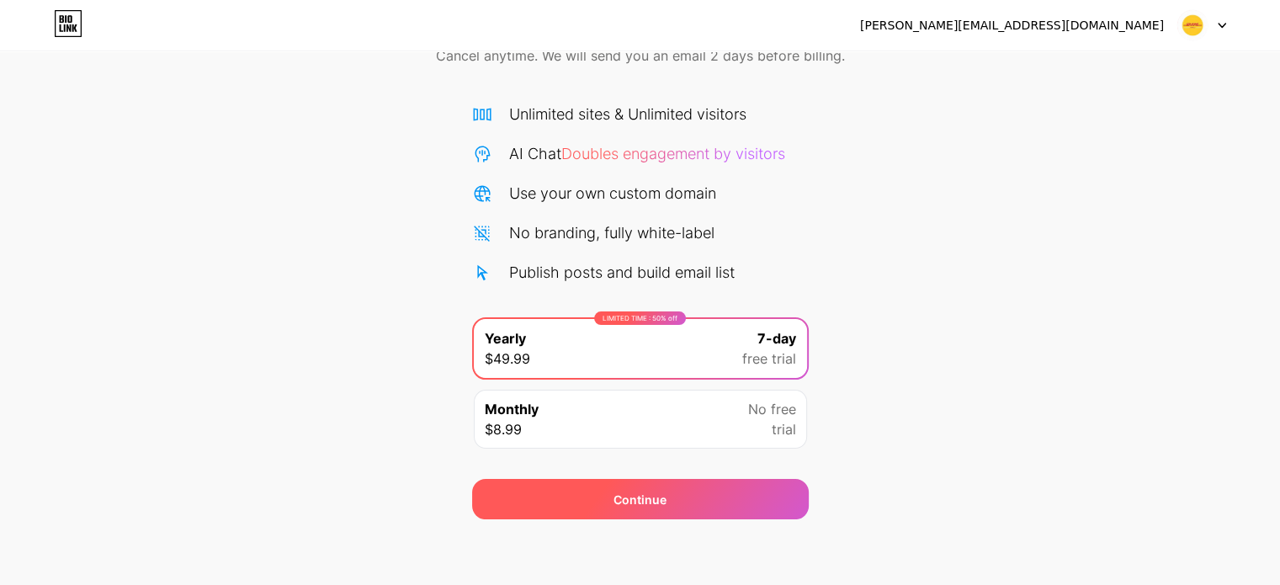
click at [664, 501] on div "Continue" at bounding box center [639, 500] width 53 height 18
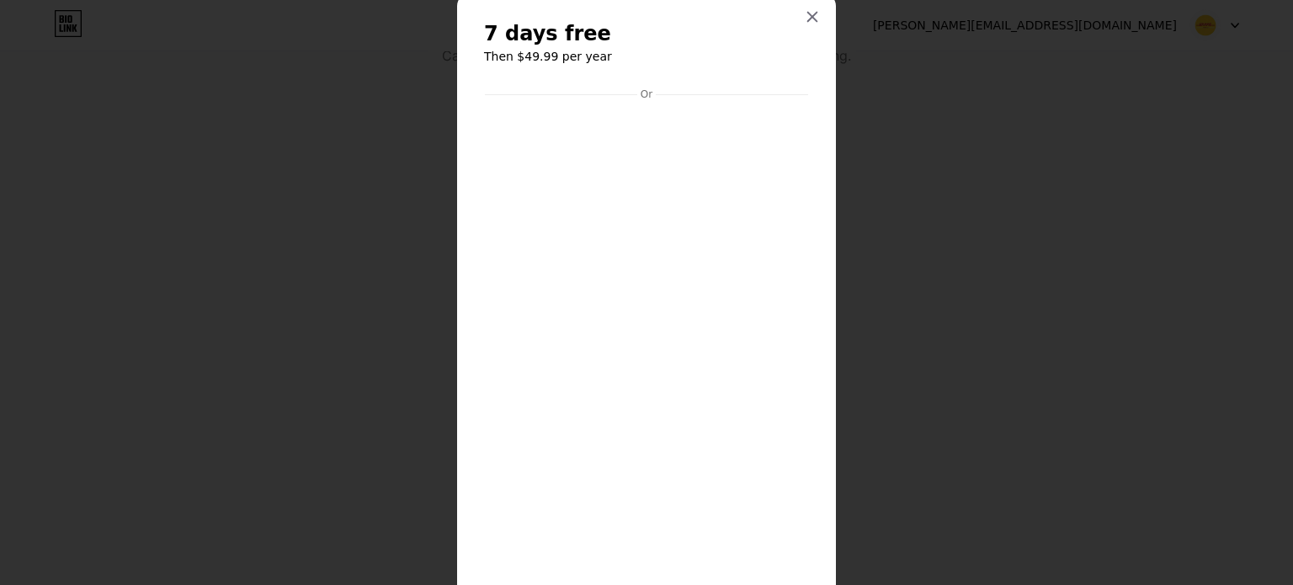
scroll to position [324, 0]
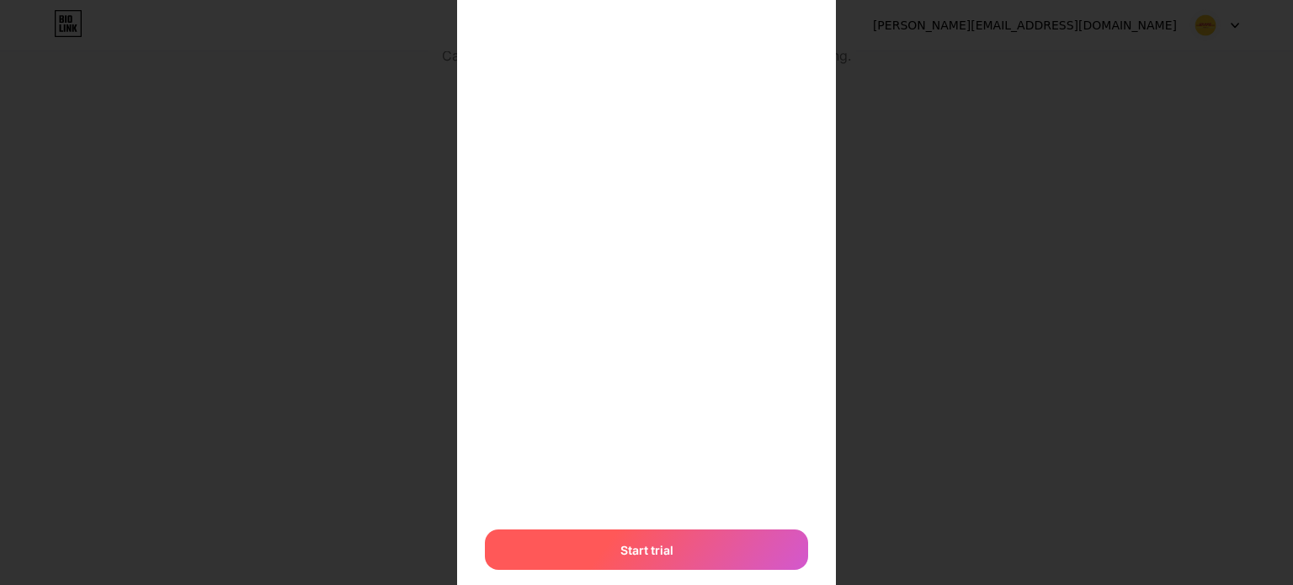
click at [656, 544] on span "Start trial" at bounding box center [646, 550] width 53 height 18
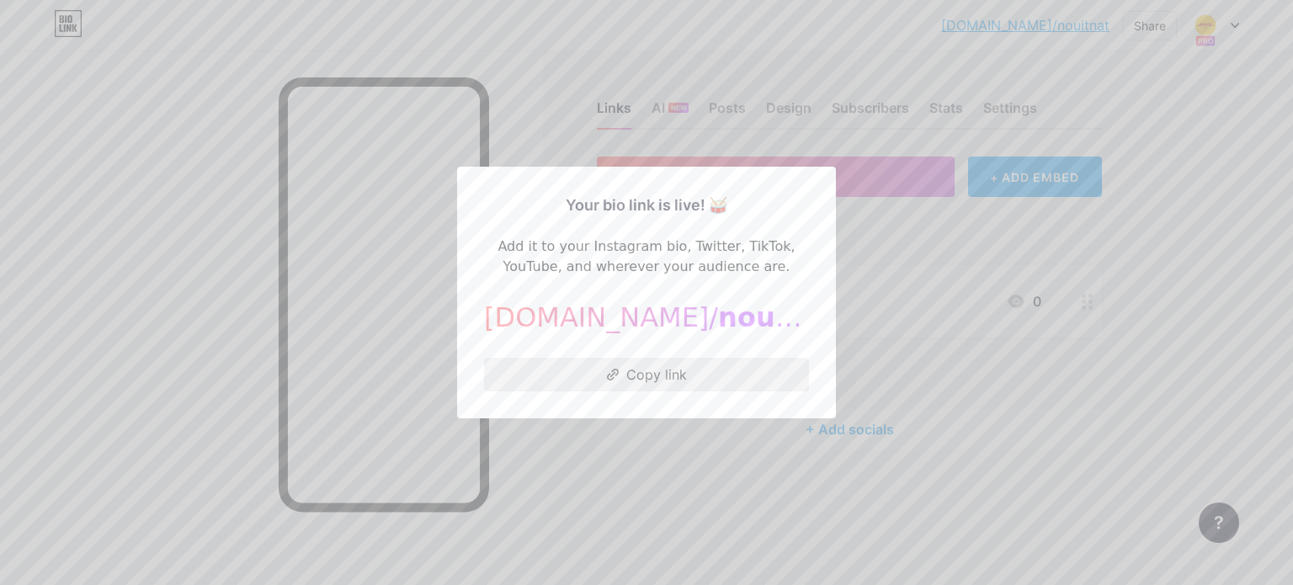
click at [687, 368] on button "Copy link" at bounding box center [646, 375] width 325 height 34
click at [682, 369] on button "Copied!" at bounding box center [646, 375] width 325 height 34
click at [635, 370] on button "Copy link" at bounding box center [646, 375] width 325 height 34
click at [650, 386] on button "Copy link" at bounding box center [646, 375] width 325 height 34
click at [670, 369] on button "Copy link" at bounding box center [646, 375] width 325 height 34
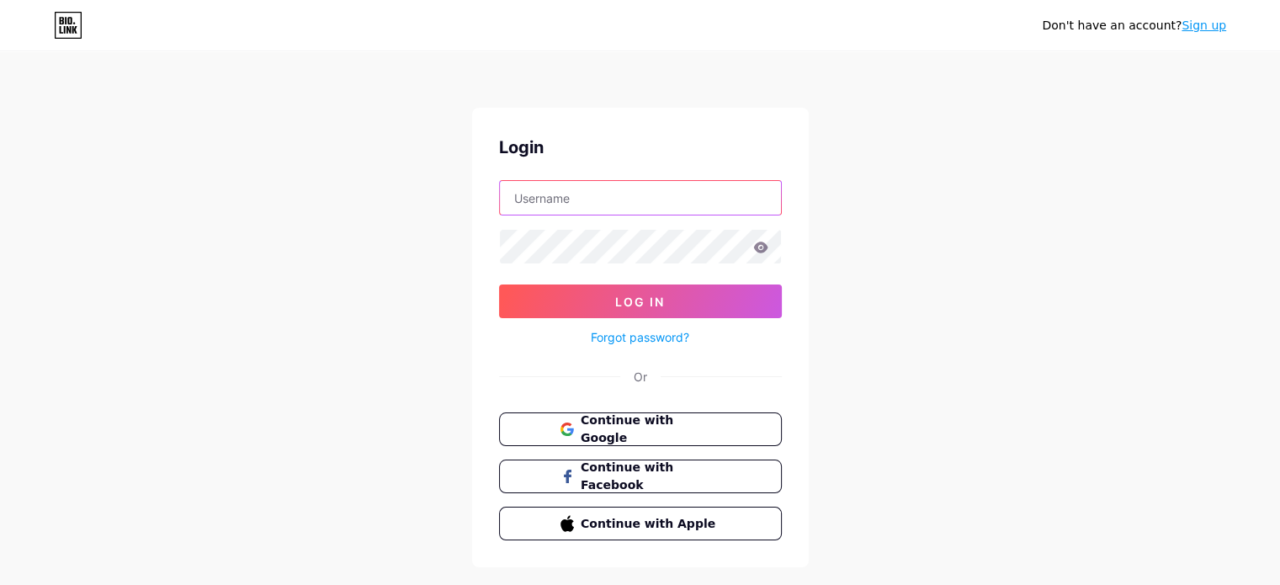
type input "[EMAIL_ADDRESS][DOMAIN_NAME]"
click at [686, 198] on input "asagees@sltnet.lk" at bounding box center [640, 198] width 281 height 34
click at [715, 282] on form "asagees@sltnet.lk Log In Forgot password?" at bounding box center [640, 263] width 283 height 167
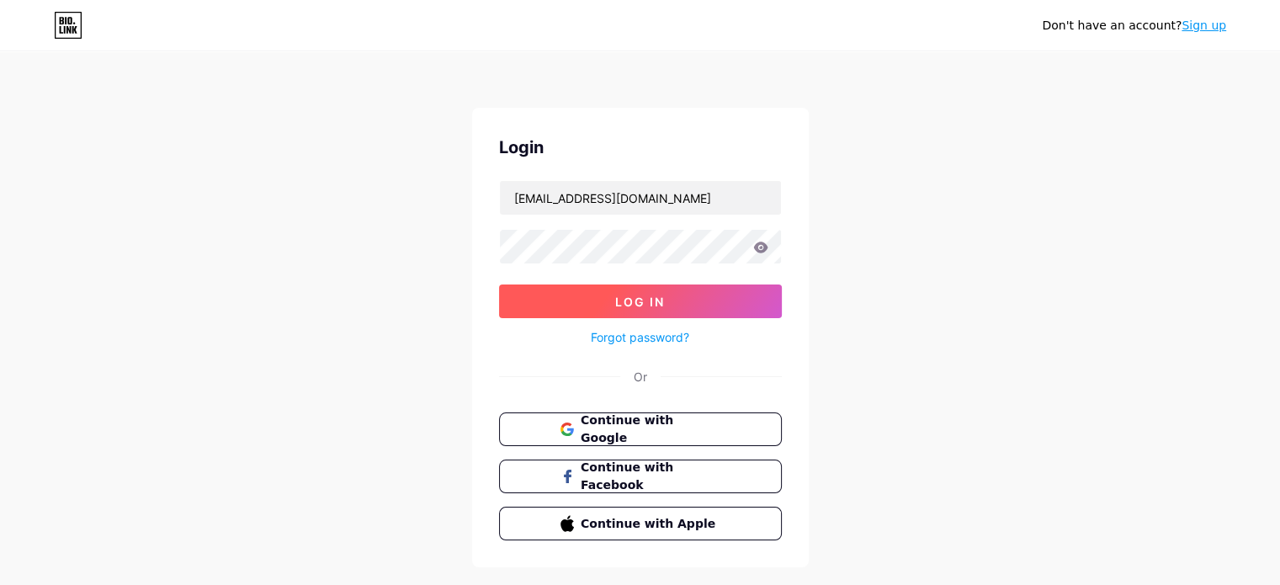
click at [663, 300] on span "Log In" at bounding box center [640, 302] width 50 height 14
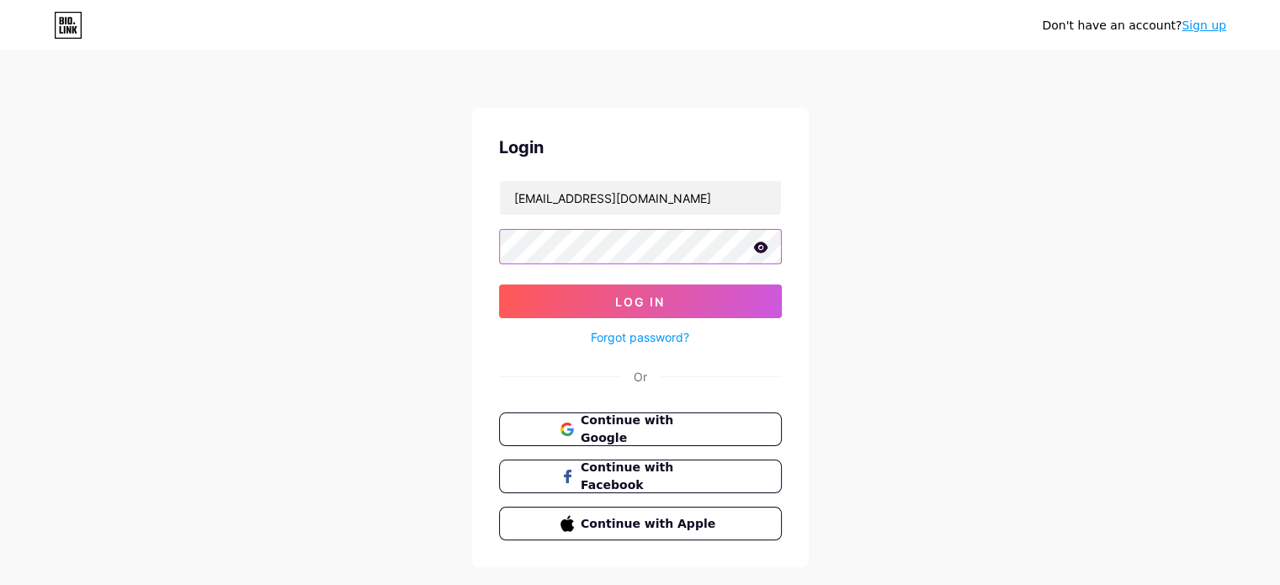
click at [499, 284] on button "Log In" at bounding box center [640, 301] width 283 height 34
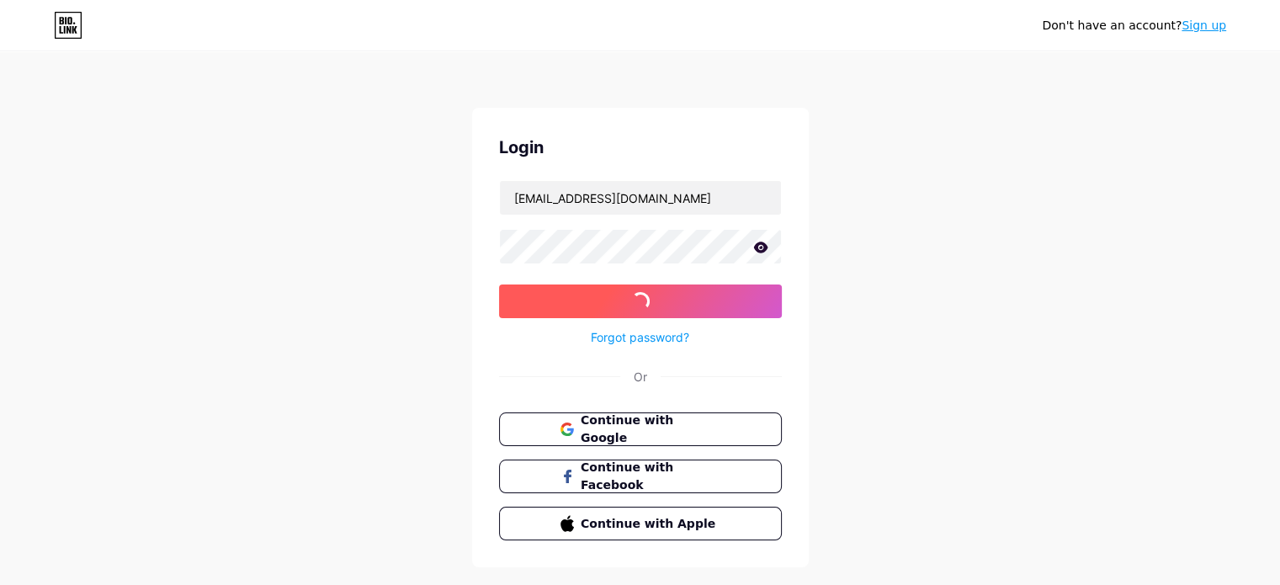
click at [531, 295] on button "Log In" at bounding box center [640, 301] width 283 height 34
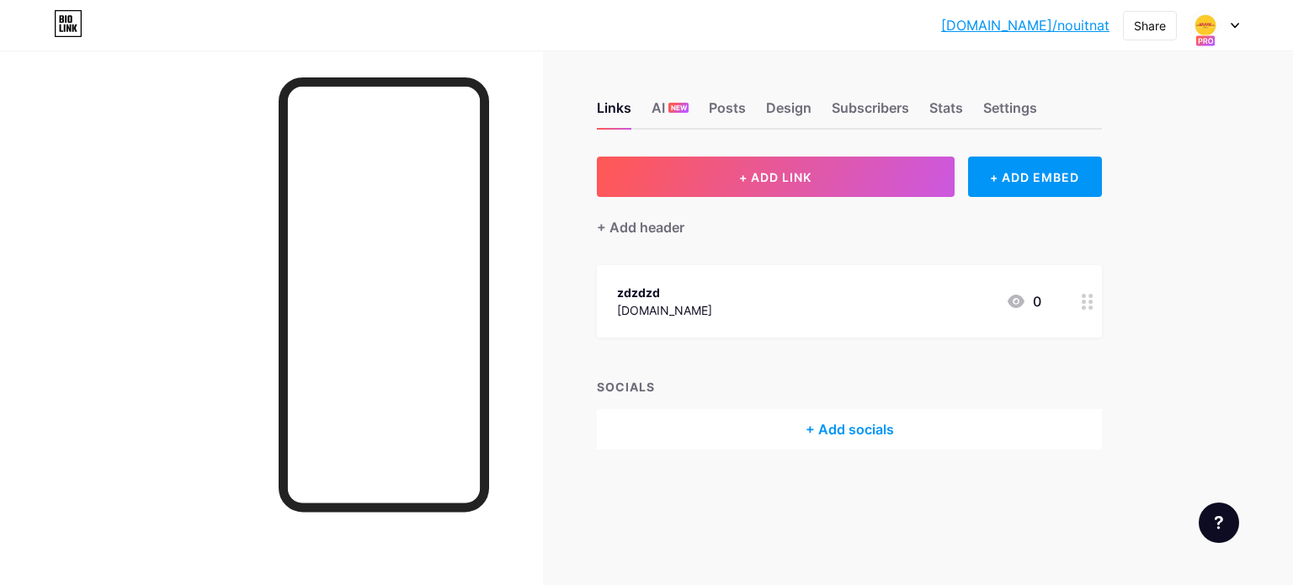
click at [1090, 305] on circle at bounding box center [1090, 307] width 4 height 4
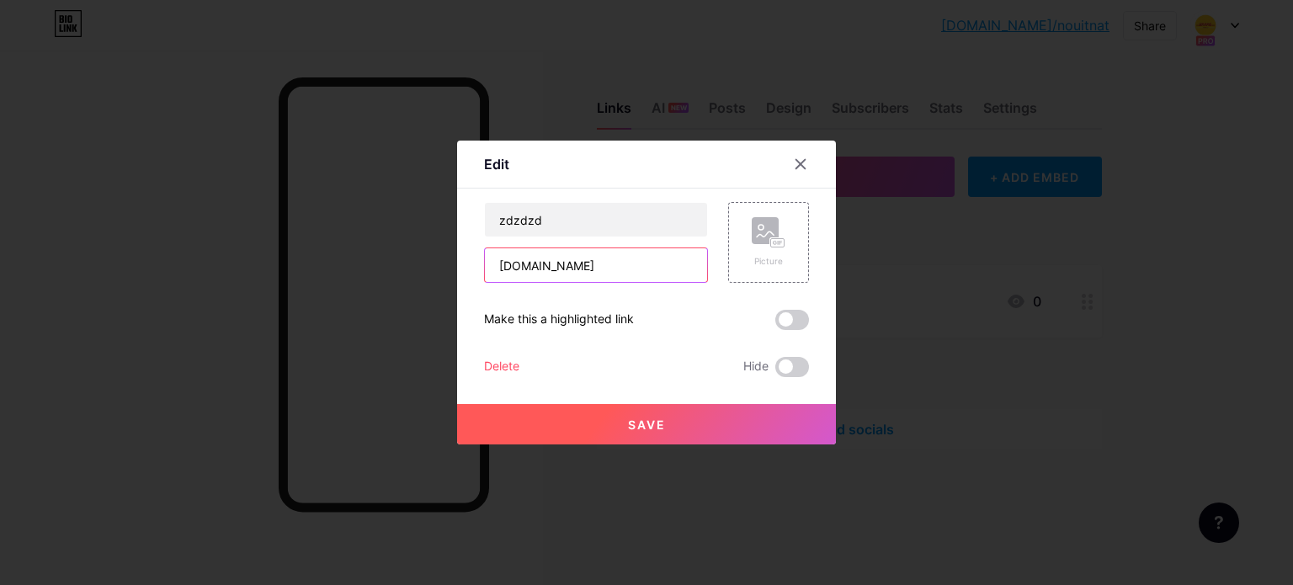
click at [633, 257] on input "[DOMAIN_NAME]" at bounding box center [596, 265] width 222 height 34
type input "[DOMAIN_NAME]"
click at [716, 439] on button "Save" at bounding box center [646, 424] width 379 height 40
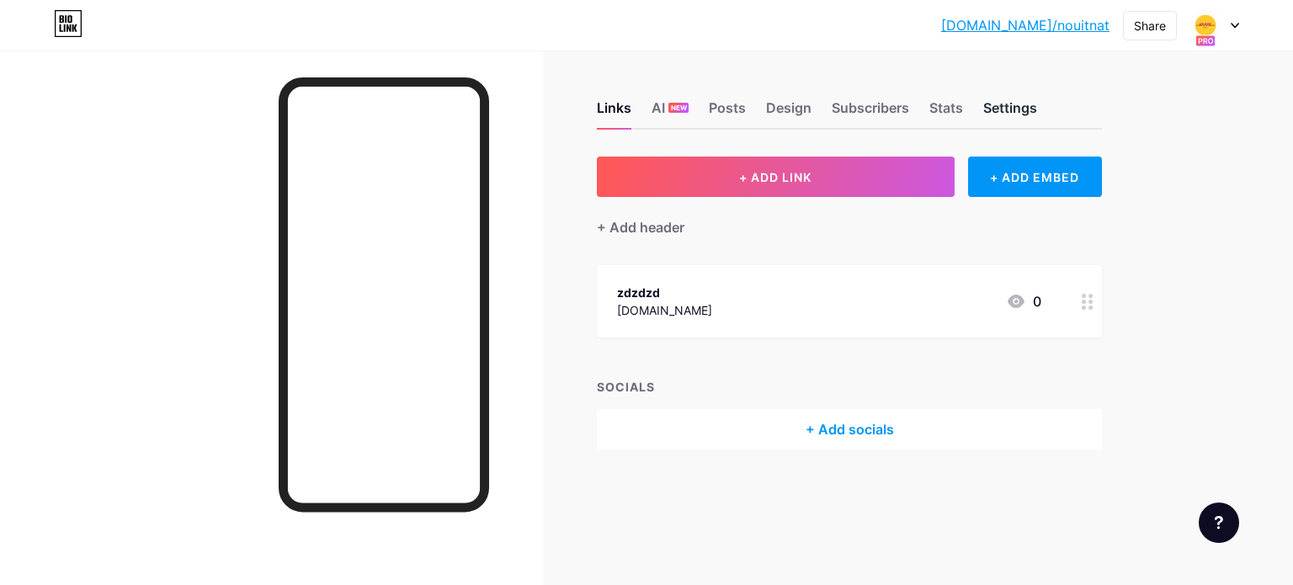
click at [990, 103] on div "Settings" at bounding box center [1010, 113] width 54 height 30
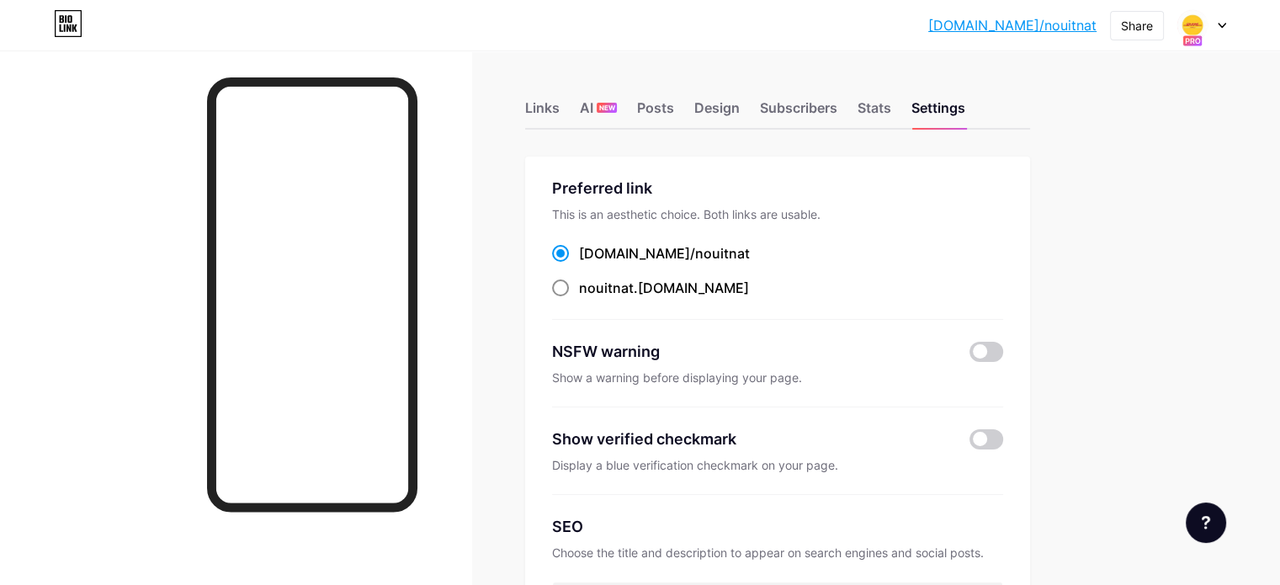
click at [569, 284] on span at bounding box center [560, 287] width 17 height 17
click at [590, 298] on input "nouitnat .bio.link" at bounding box center [584, 303] width 11 height 11
radio input "true"
drag, startPoint x: 772, startPoint y: 287, endPoint x: 650, endPoint y: 288, distance: 121.2
click at [650, 288] on div "nouitnat .bio.link" at bounding box center [777, 288] width 451 height 21
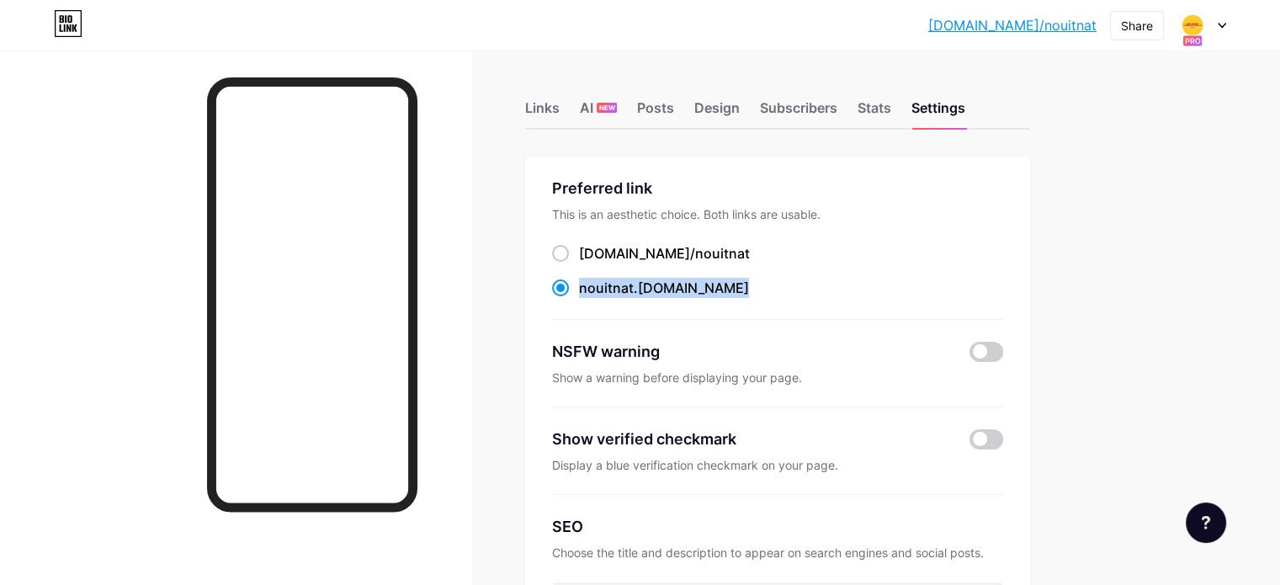
copy label "nouitnat .bio.link"
drag, startPoint x: 772, startPoint y: 249, endPoint x: 653, endPoint y: 252, distance: 118.7
click at [653, 252] on div "bio.link/ nouitnat" at bounding box center [777, 253] width 451 height 21
copy label "bio.link/ nouitnat"
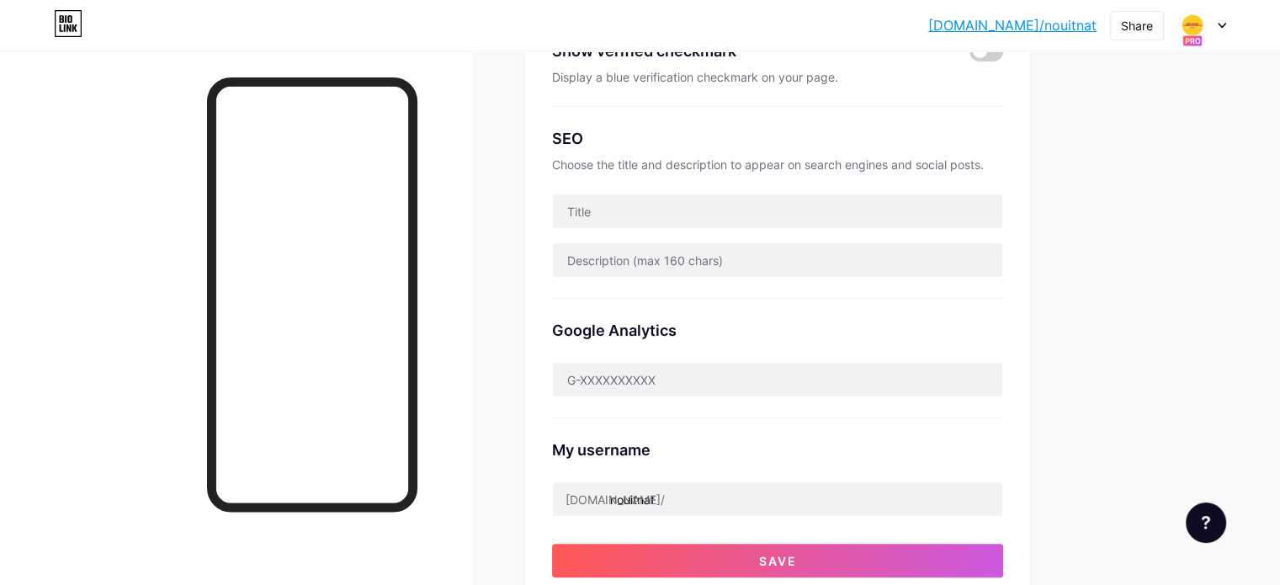
scroll to position [421, 0]
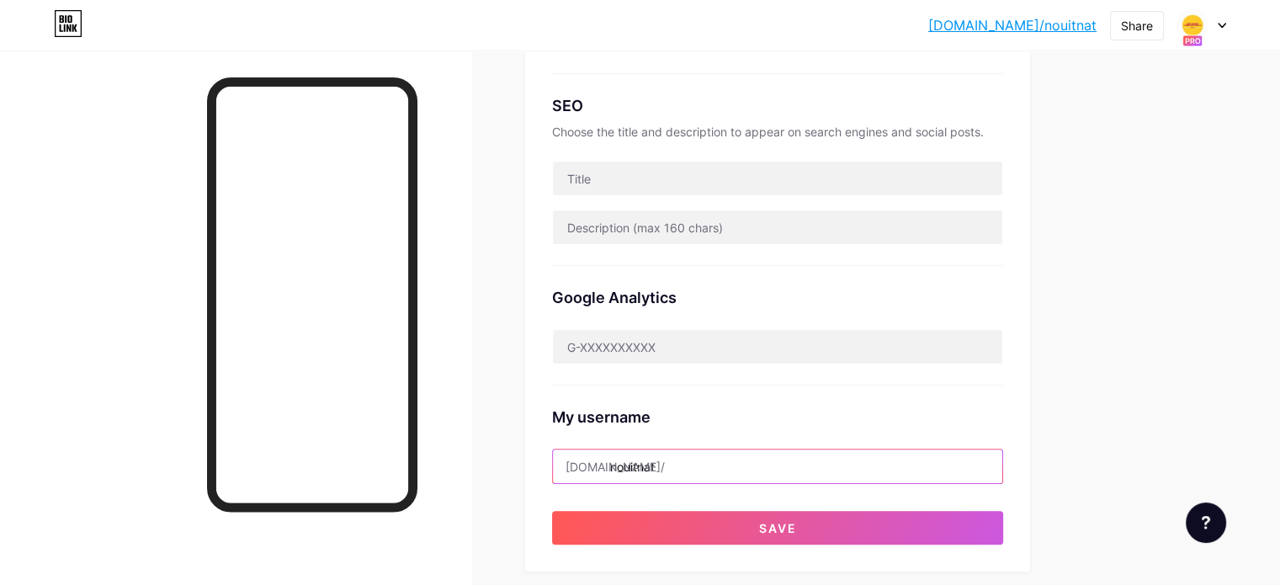
click at [792, 459] on input "nouitnat" at bounding box center [777, 466] width 449 height 34
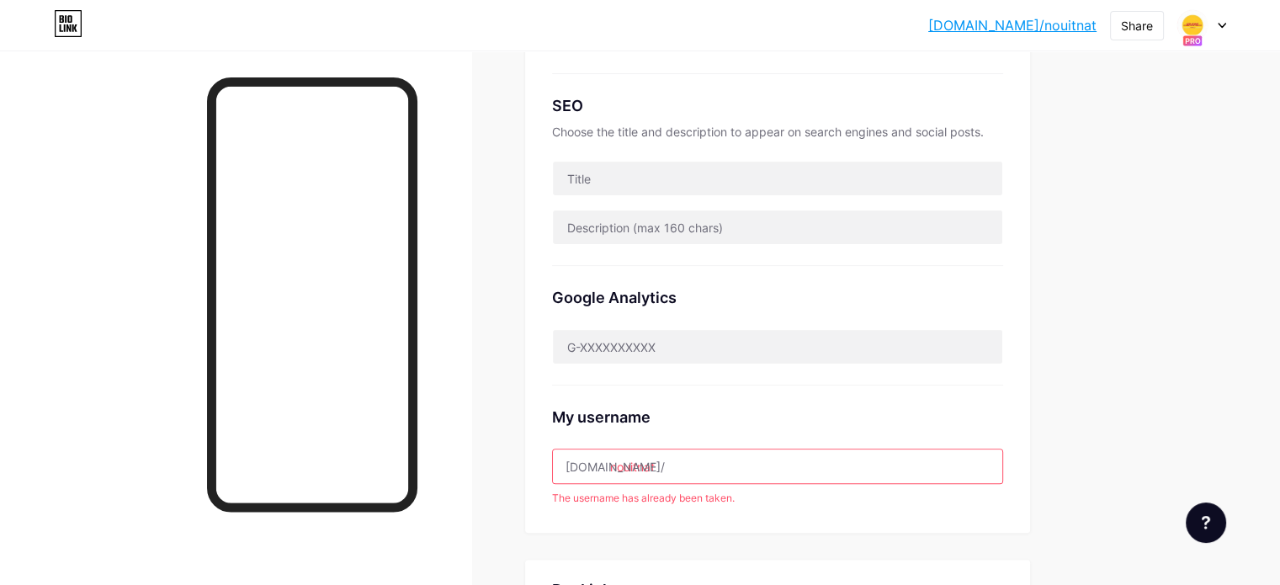
click at [1101, 381] on div "Links AI NEW Posts Design Subscribers Stats Settings Preferred link This is an …" at bounding box center [550, 324] width 1101 height 1389
click at [832, 474] on input "nouitnat" at bounding box center [777, 466] width 449 height 34
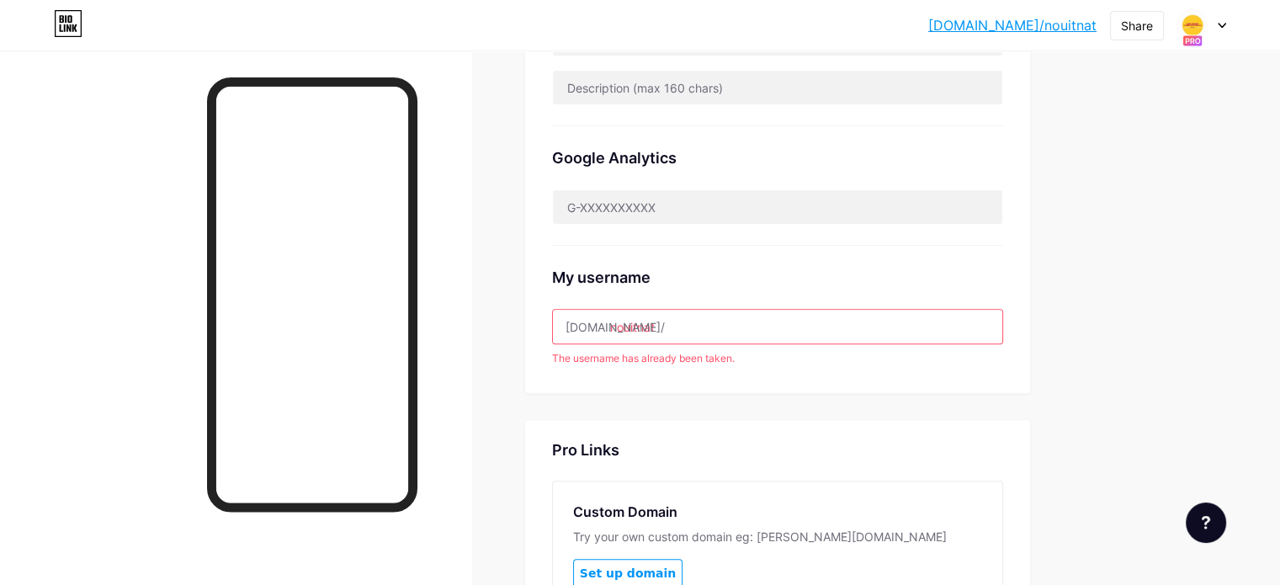
click at [1247, 329] on div "bio.link/nouitn... bio.link/nouitnat Share Switch accounts xxxzdzd bio.link/nou…" at bounding box center [640, 160] width 1280 height 1440
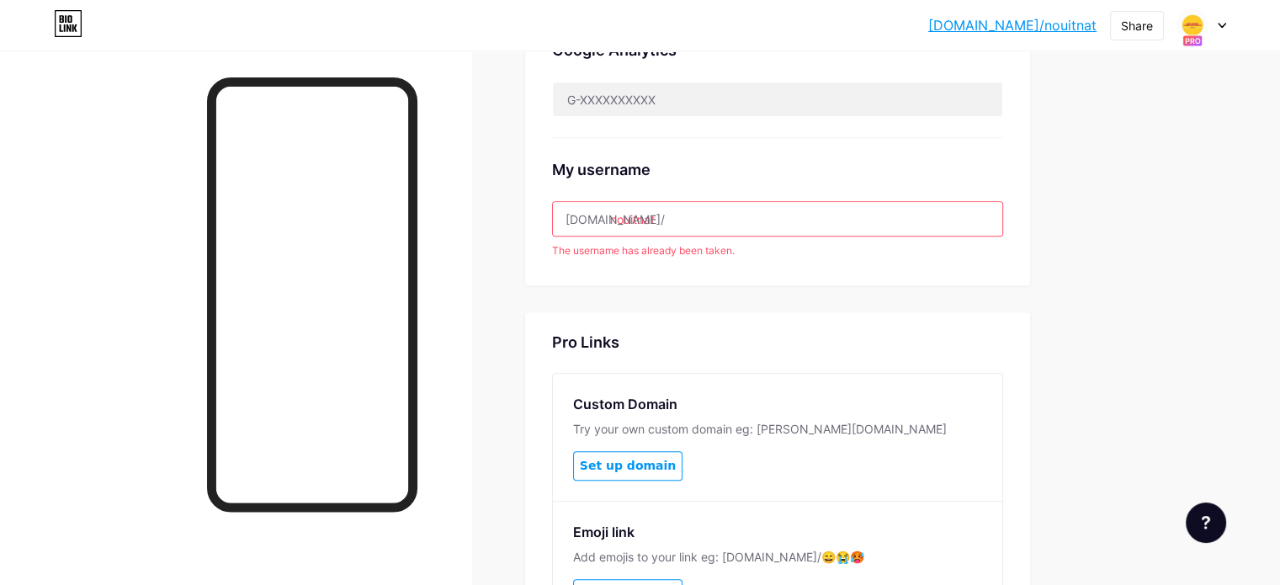
scroll to position [701, 0]
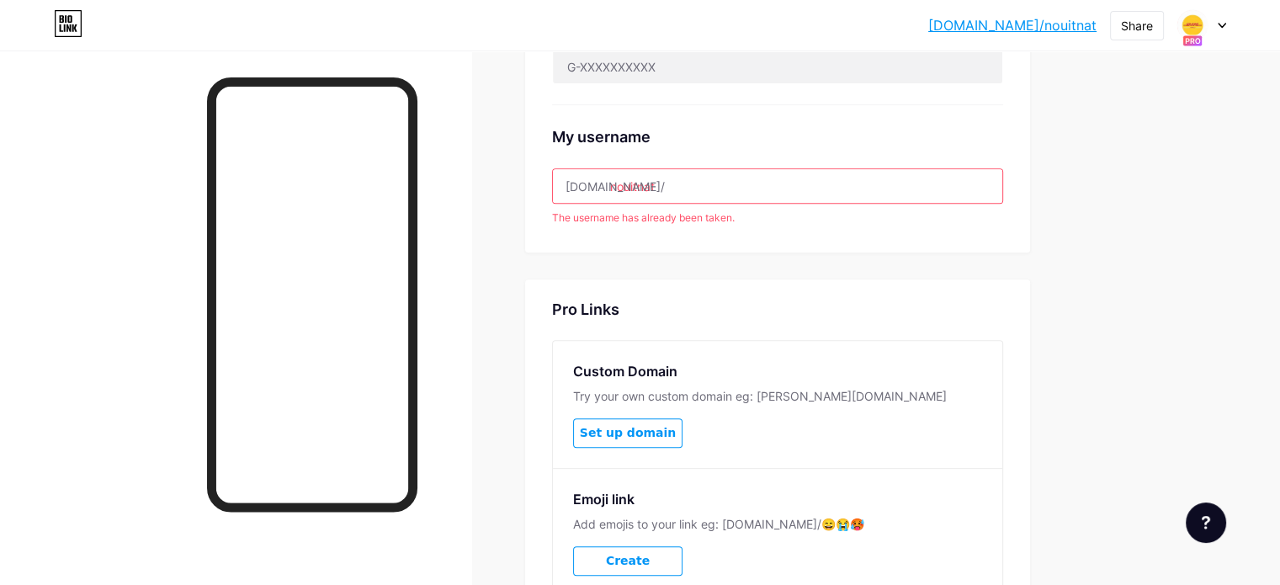
click at [952, 186] on input "nouitnat" at bounding box center [777, 186] width 449 height 34
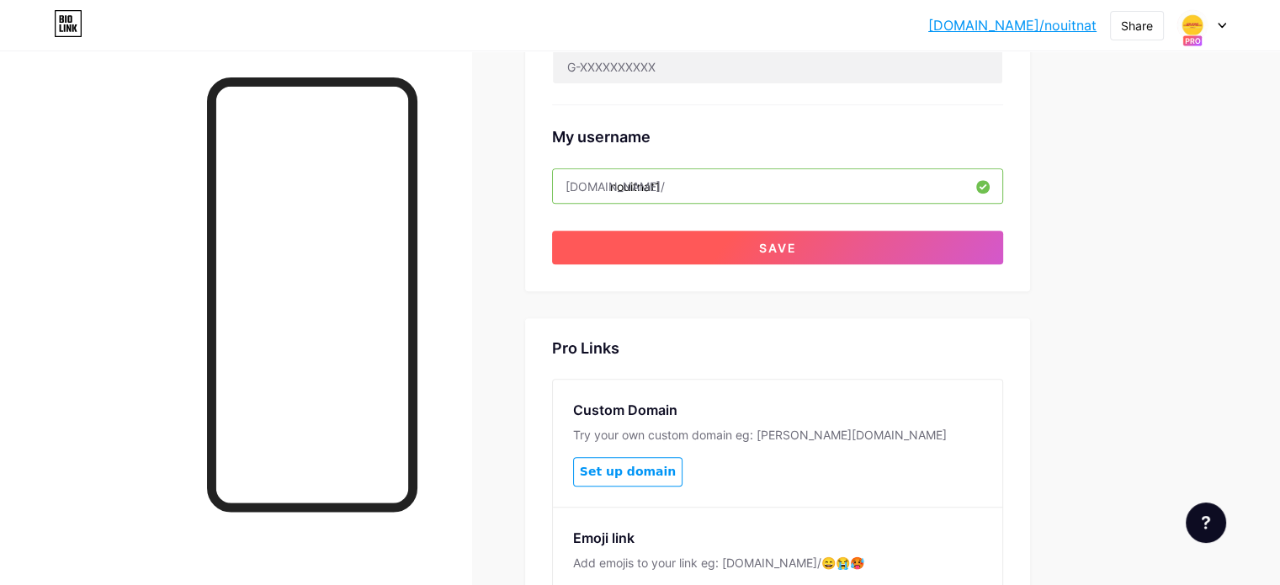
type input "nouitnat1"
click at [889, 236] on button "Save" at bounding box center [777, 248] width 451 height 34
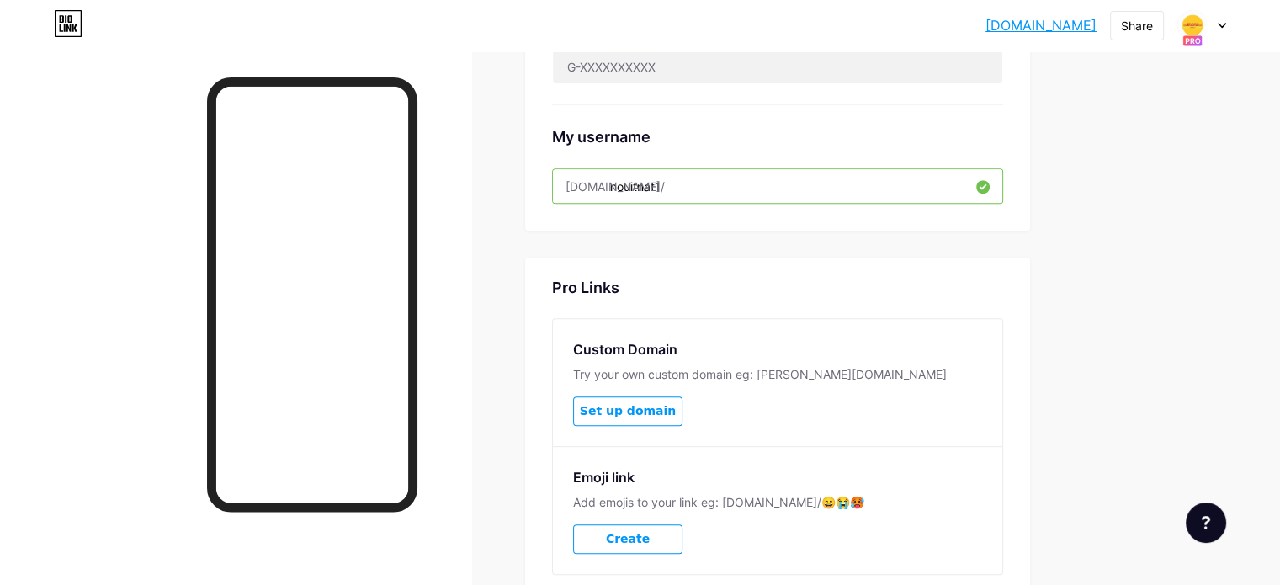
drag, startPoint x: 818, startPoint y: 186, endPoint x: 589, endPoint y: 173, distance: 229.3
click at [589, 173] on div "Links AI NEW Posts Design Subscribers Stats Settings Preferred link This is an …" at bounding box center [550, 33] width 1101 height 1367
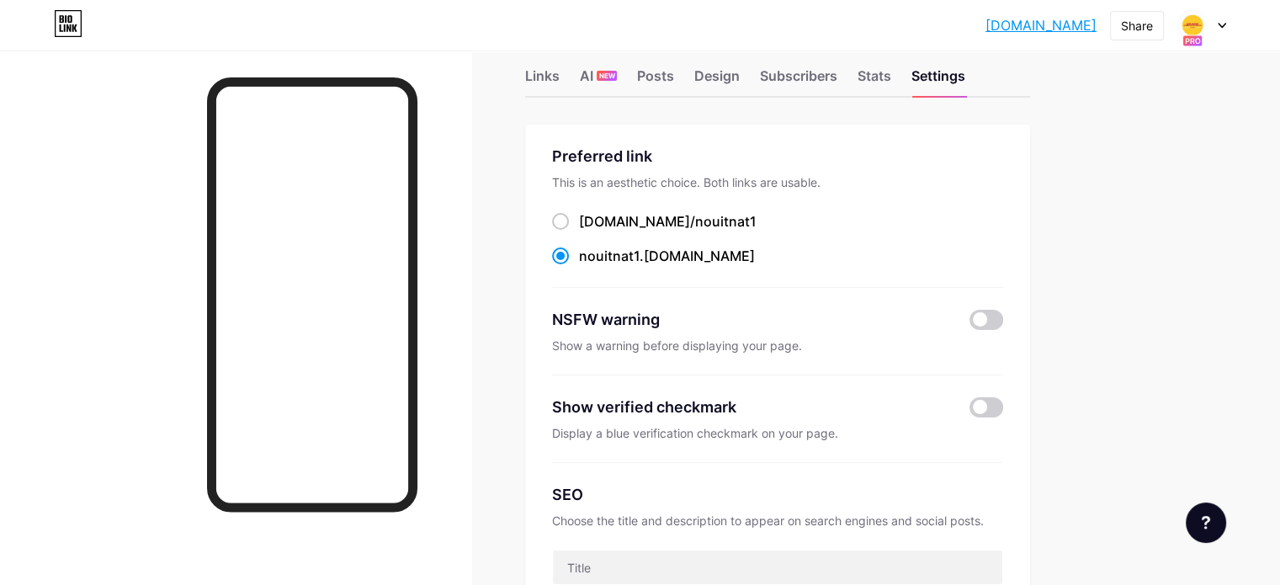
scroll to position [0, 0]
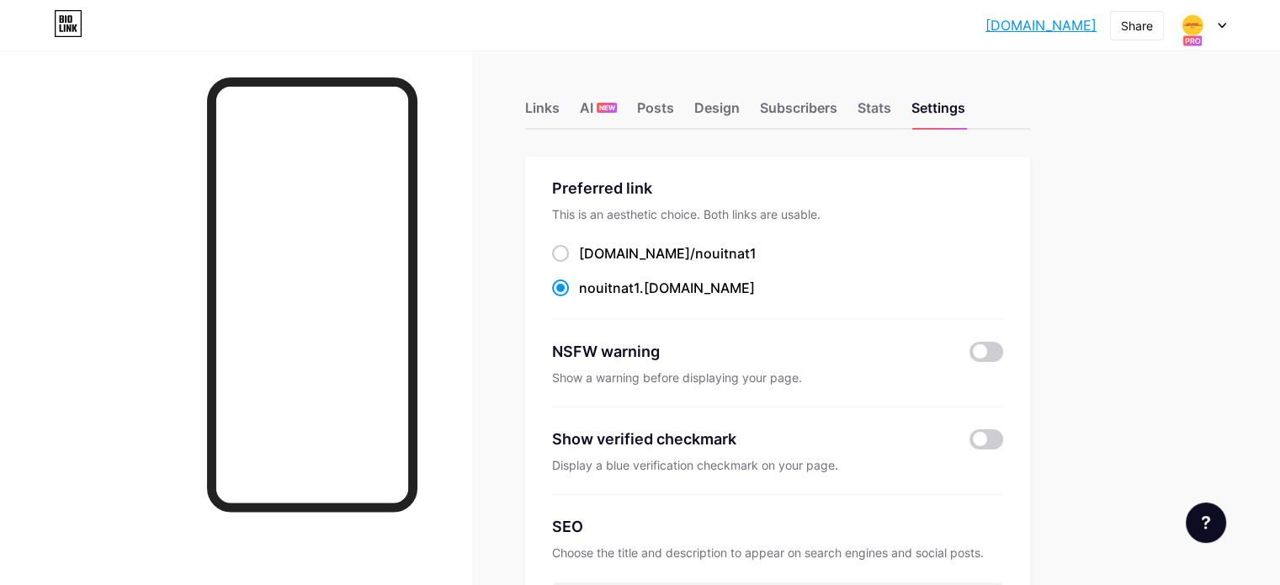
click at [1213, 26] on div at bounding box center [1201, 25] width 49 height 30
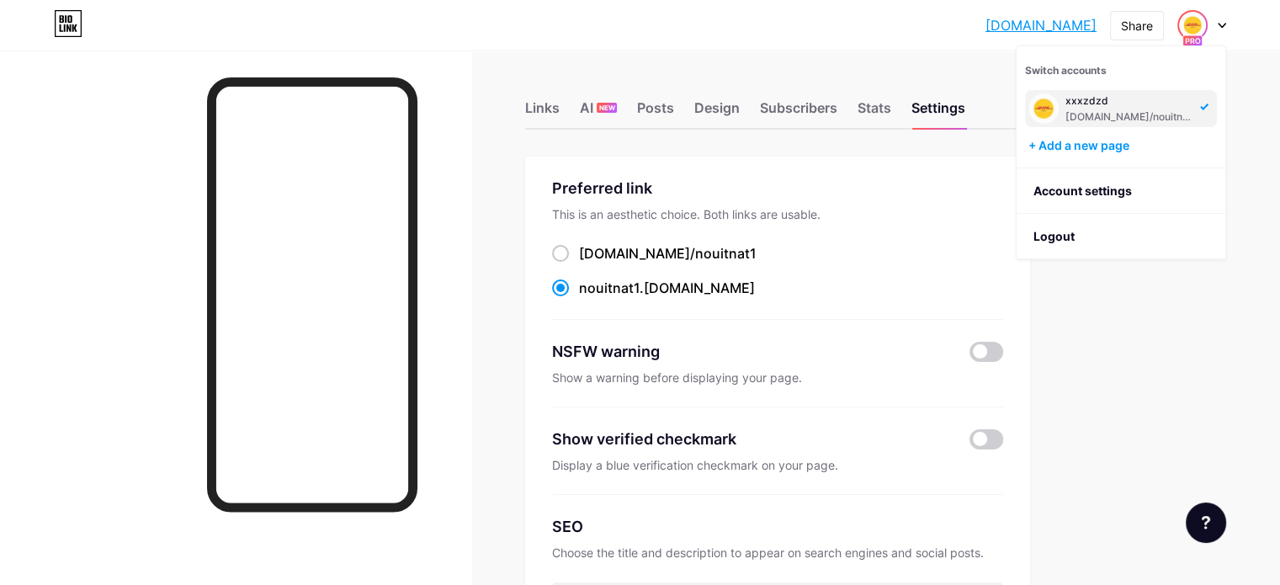
click at [1192, 33] on img at bounding box center [1192, 25] width 27 height 27
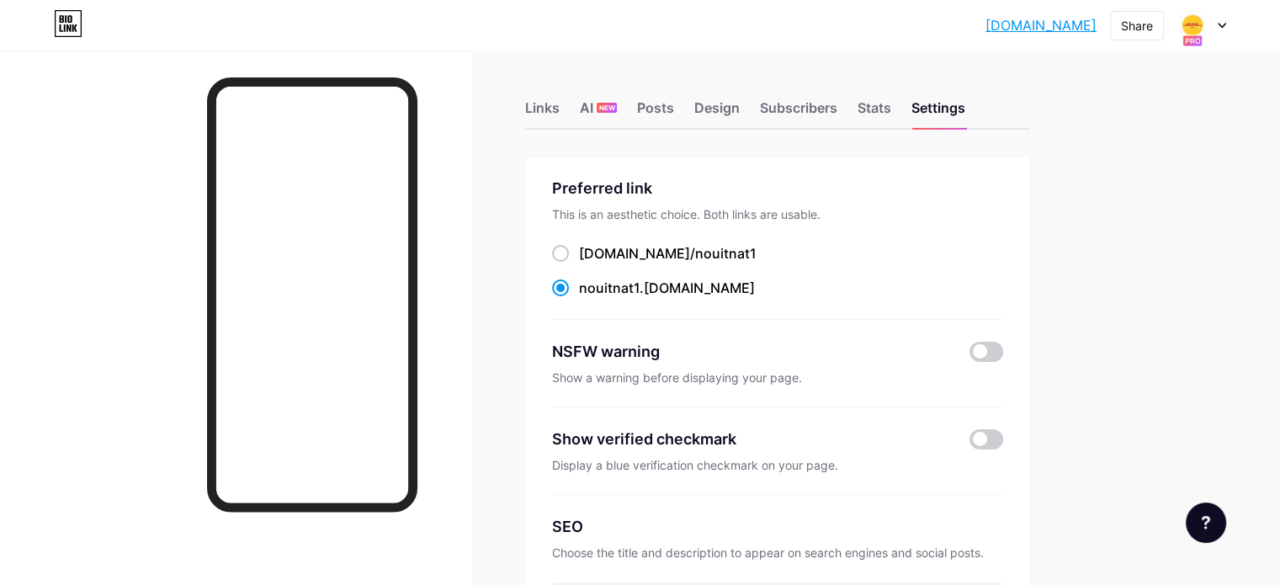
click at [1214, 20] on div at bounding box center [1201, 25] width 49 height 30
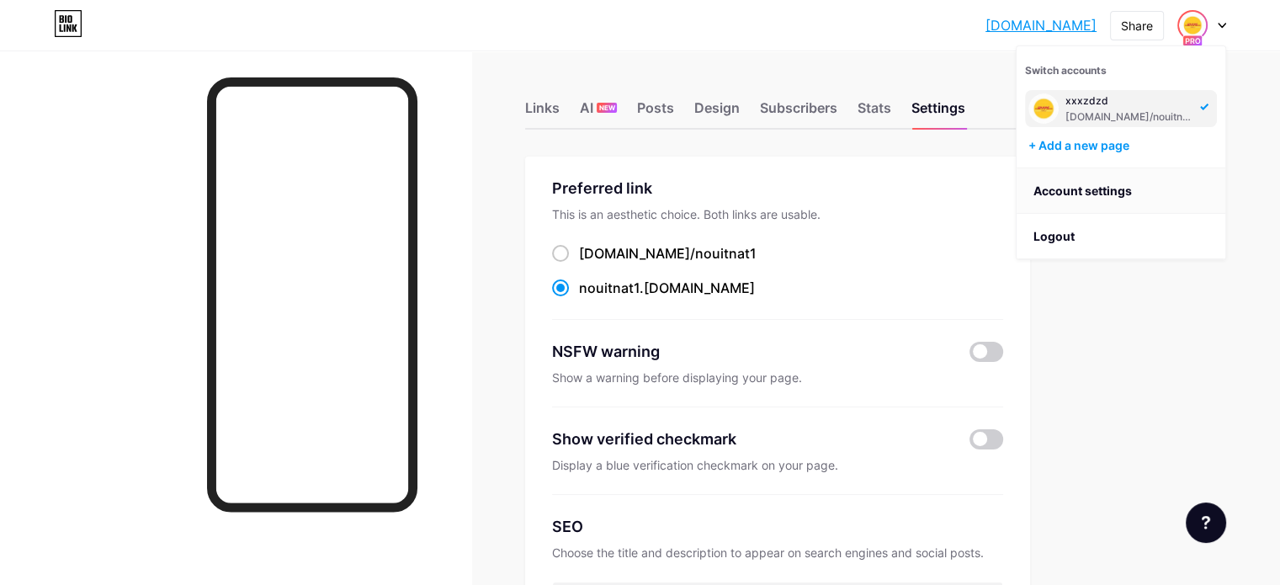
click at [1103, 183] on link "Account settings" at bounding box center [1121, 190] width 209 height 45
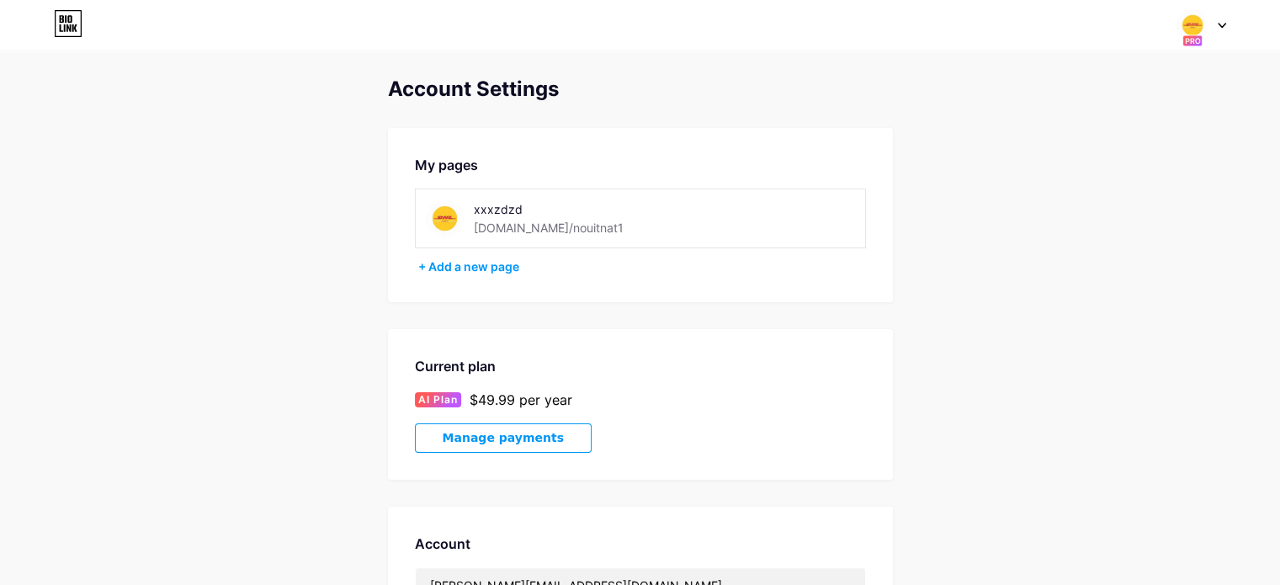
click at [532, 453] on div "Current plan AI Plan $49.99 per year Manage payments" at bounding box center [640, 404] width 505 height 151
click at [534, 443] on span "Manage payments" at bounding box center [503, 438] width 121 height 14
click at [609, 231] on div "xxxzdzd bio.link/nouitnat1" at bounding box center [573, 218] width 199 height 38
click at [423, 221] on div "xxxzdzd bio.link/nouitnat1" at bounding box center [640, 218] width 451 height 60
click at [1203, 27] on img at bounding box center [1192, 25] width 32 height 32
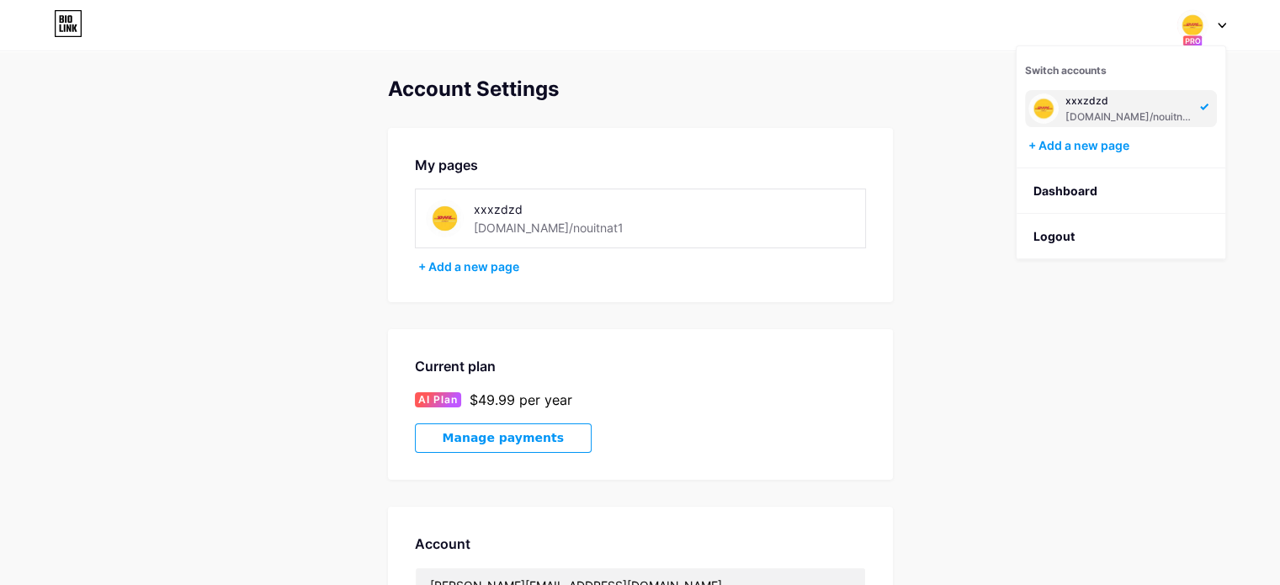
click at [1107, 113] on div "[DOMAIN_NAME]/nouitnat1" at bounding box center [1130, 116] width 130 height 13
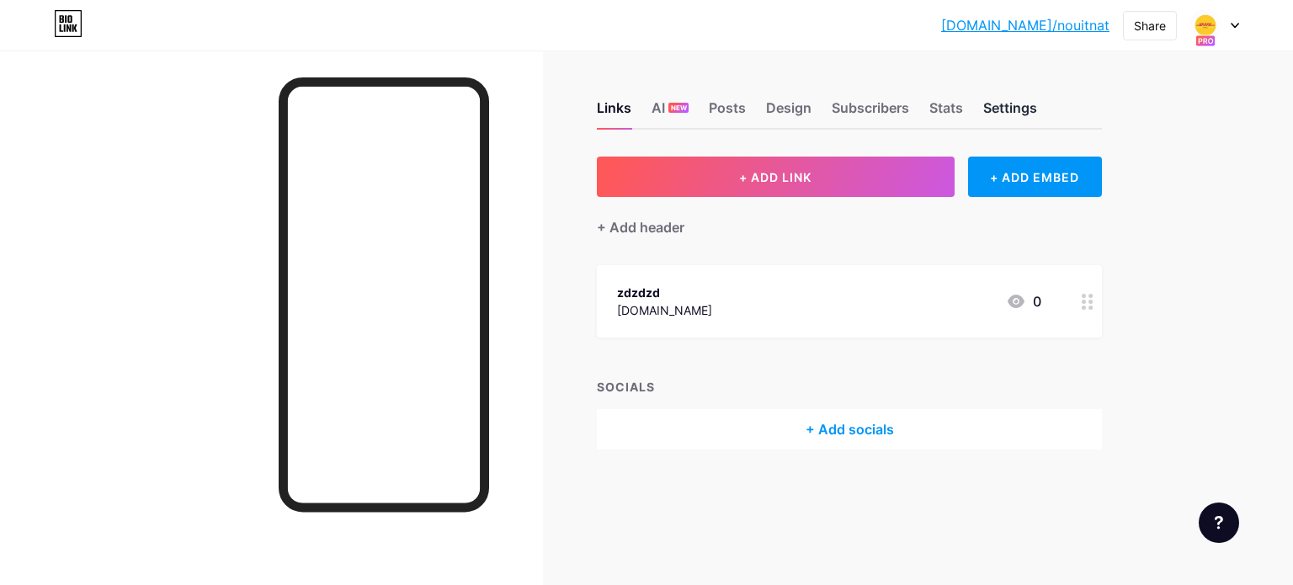
click at [1016, 98] on div "Settings" at bounding box center [1010, 113] width 54 height 30
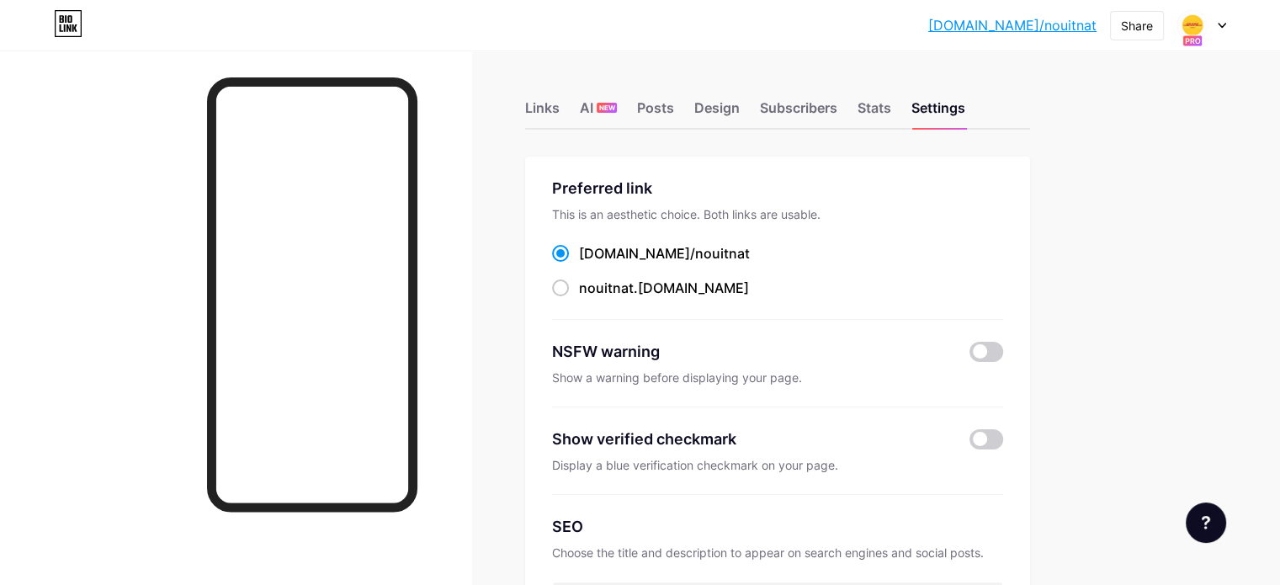
drag, startPoint x: 760, startPoint y: 249, endPoint x: 734, endPoint y: 196, distance: 59.1
click at [646, 255] on div "[DOMAIN_NAME]/ nouitnat" at bounding box center [777, 253] width 451 height 21
copy label "[DOMAIN_NAME]/ nouitnat"
click at [1003, 346] on span at bounding box center [986, 352] width 34 height 20
click at [969, 356] on input "checkbox" at bounding box center [969, 356] width 0 height 0
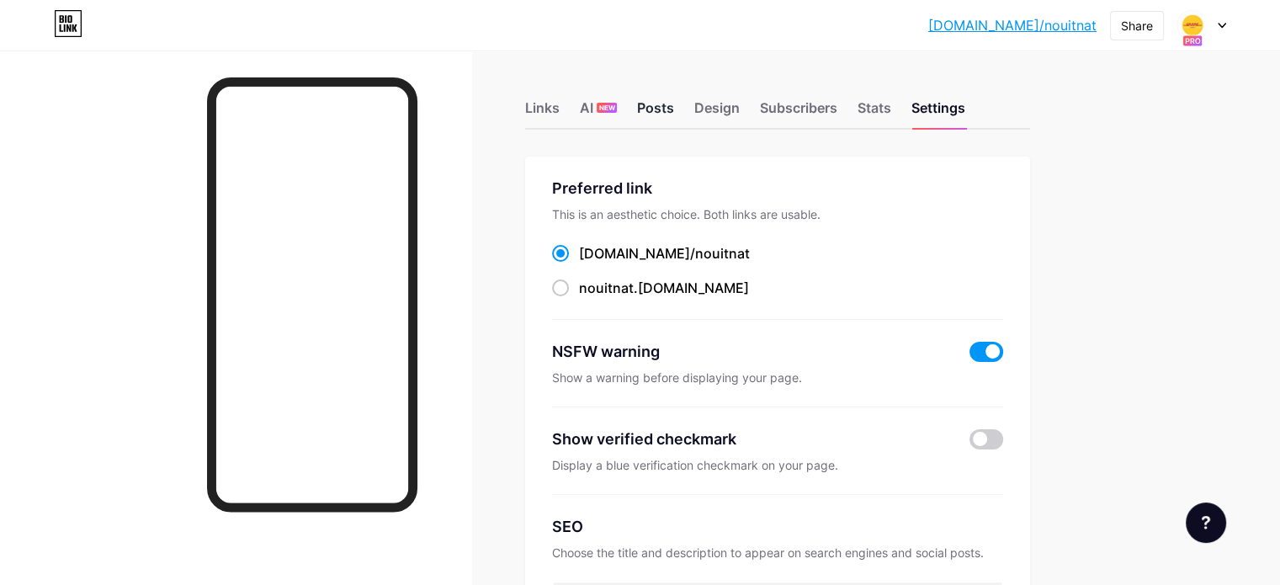
click at [674, 114] on div "Posts" at bounding box center [655, 113] width 37 height 30
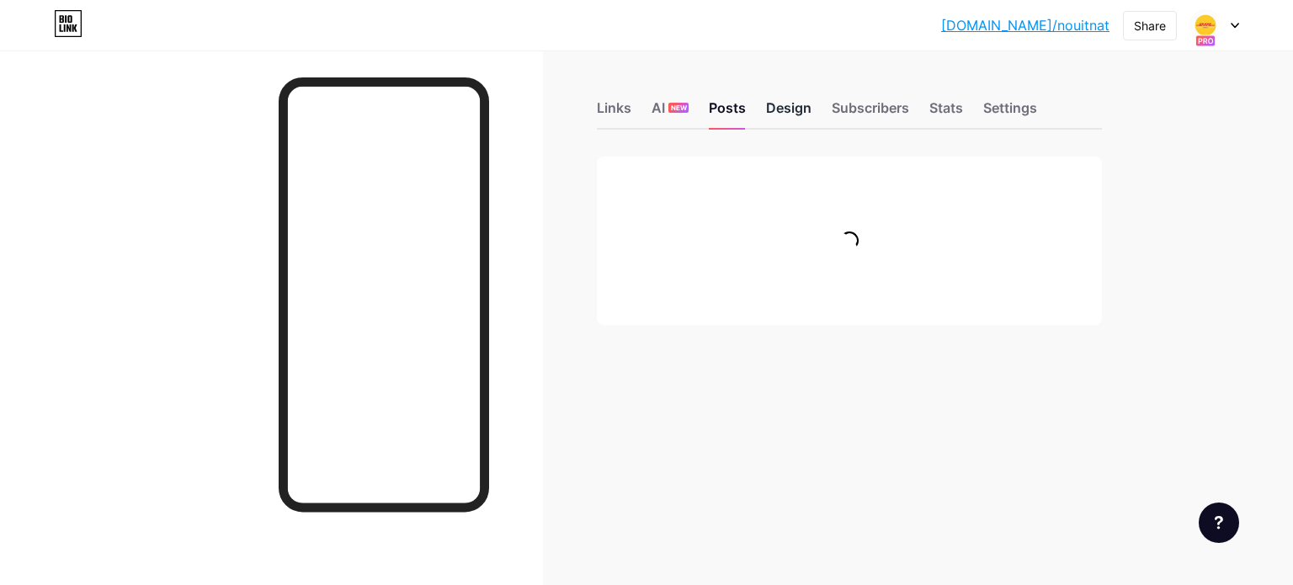
click at [800, 101] on div "Design" at bounding box center [788, 113] width 45 height 30
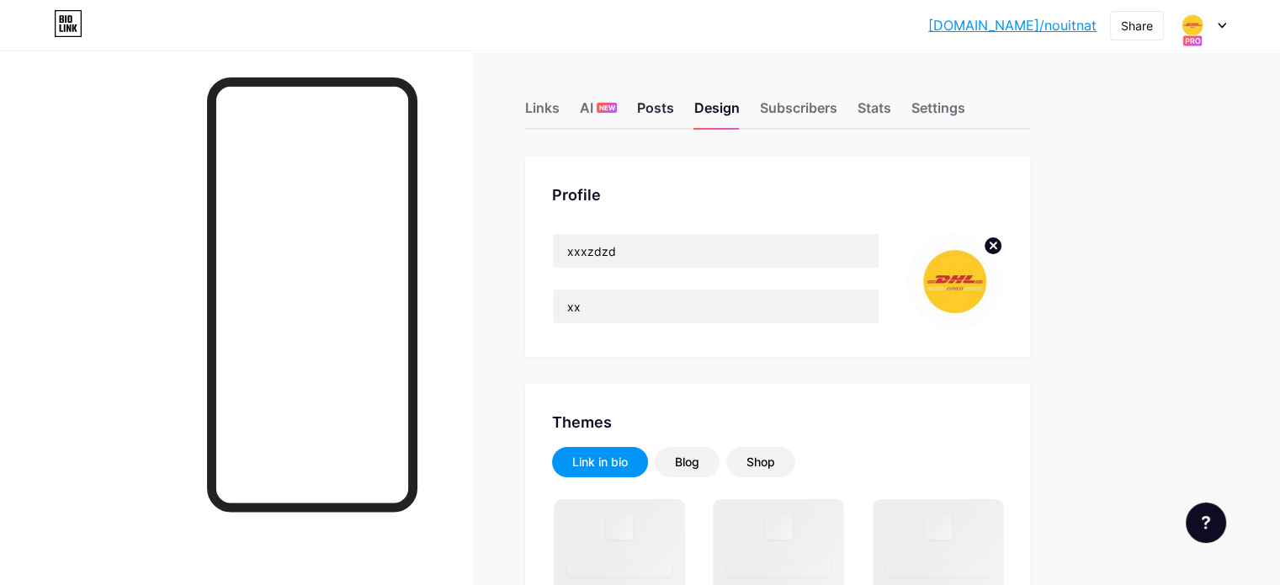
click at [674, 106] on div "Posts" at bounding box center [655, 113] width 37 height 30
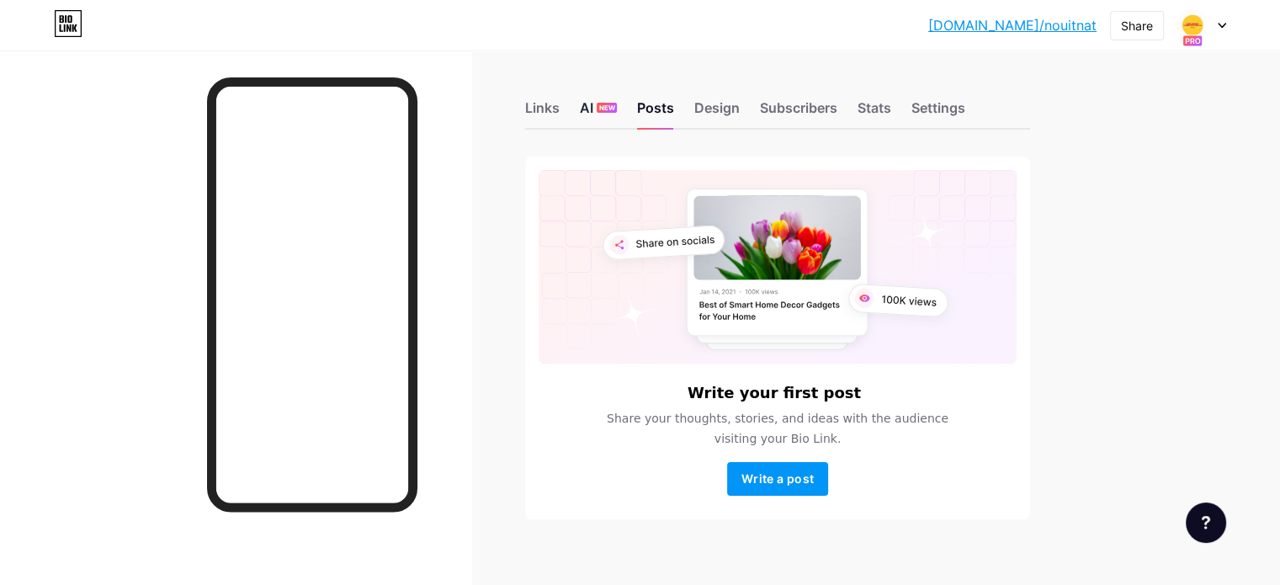
click at [617, 112] on div "AI NEW" at bounding box center [598, 113] width 37 height 30
click at [617, 101] on div "AI NEW" at bounding box center [598, 113] width 37 height 30
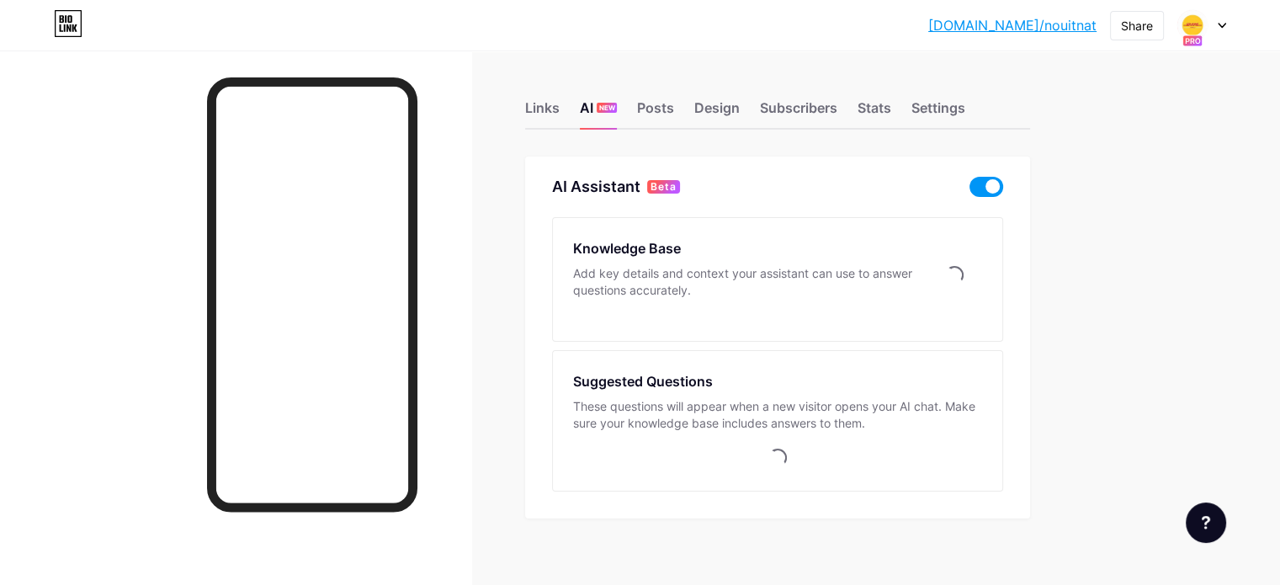
click at [1003, 181] on div "AI Assistant Beta" at bounding box center [777, 187] width 451 height 20
click at [1003, 185] on span at bounding box center [986, 187] width 34 height 20
click at [969, 191] on input "checkbox" at bounding box center [969, 191] width 0 height 0
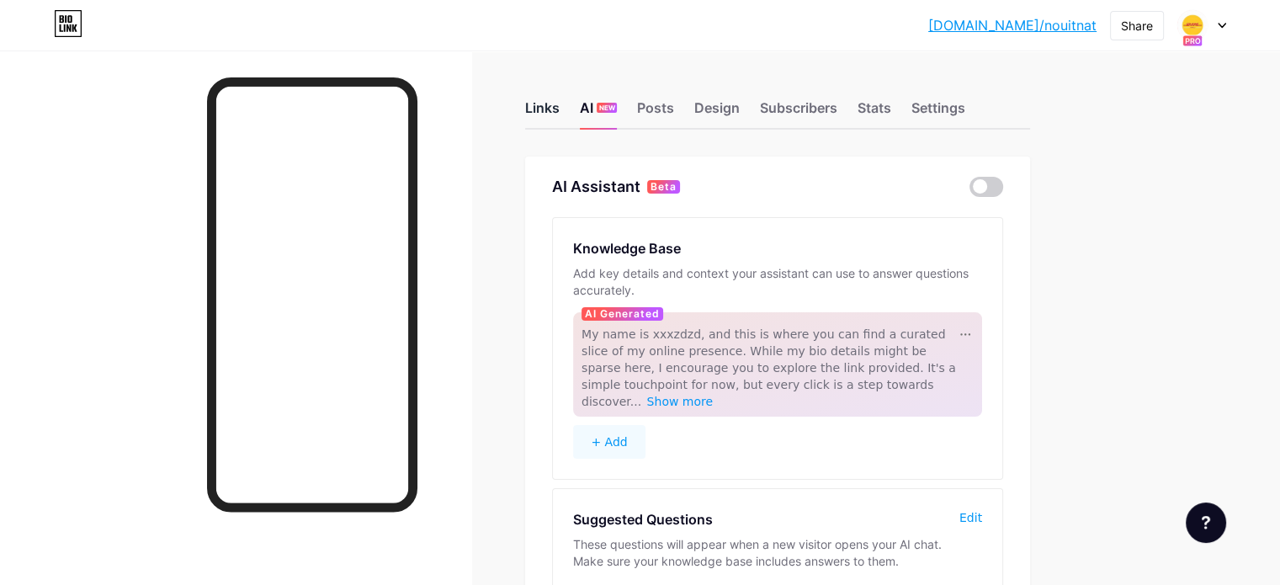
click at [560, 115] on div "Links" at bounding box center [542, 113] width 35 height 30
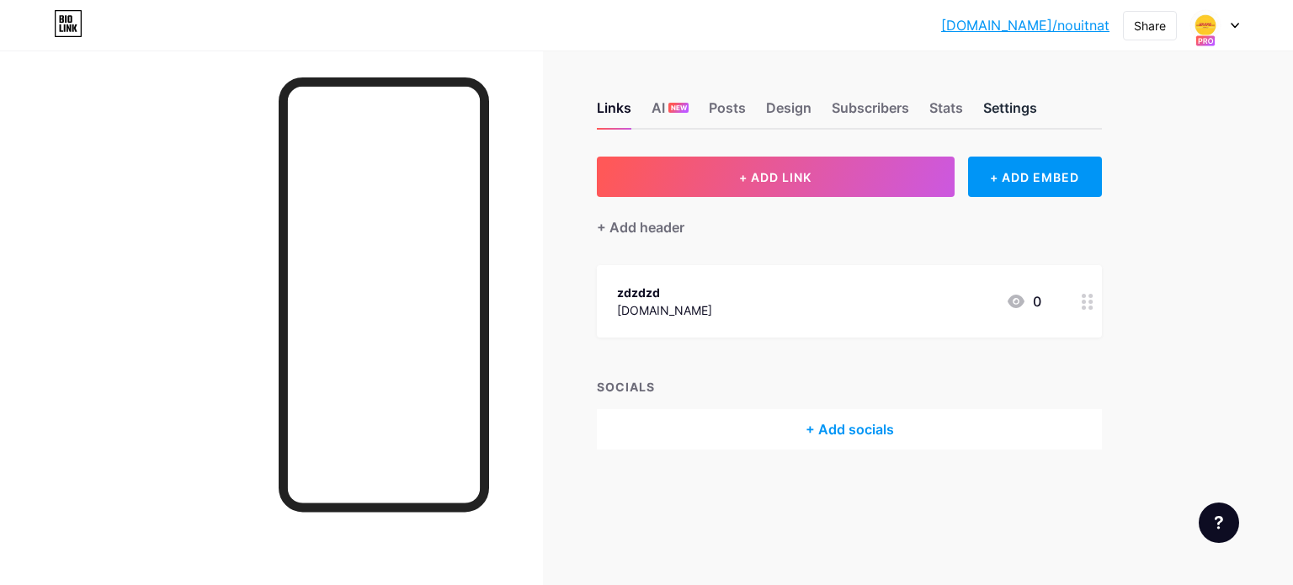
click at [1021, 110] on div "Settings" at bounding box center [1010, 113] width 54 height 30
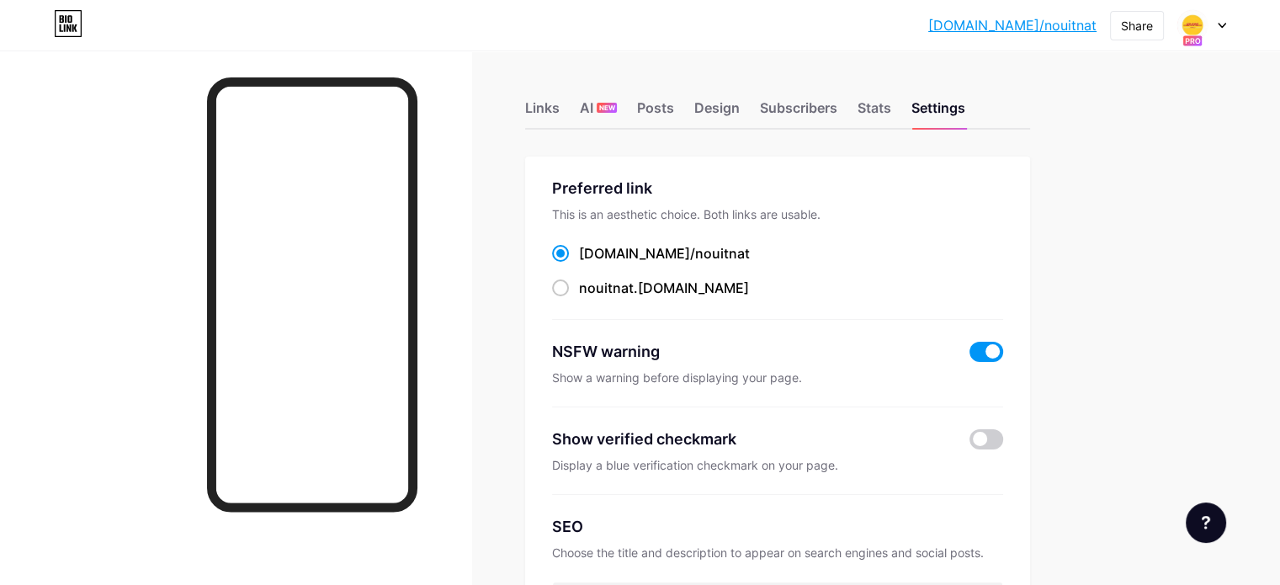
click at [1003, 349] on span at bounding box center [986, 352] width 34 height 20
click at [969, 356] on input "checkbox" at bounding box center [969, 356] width 0 height 0
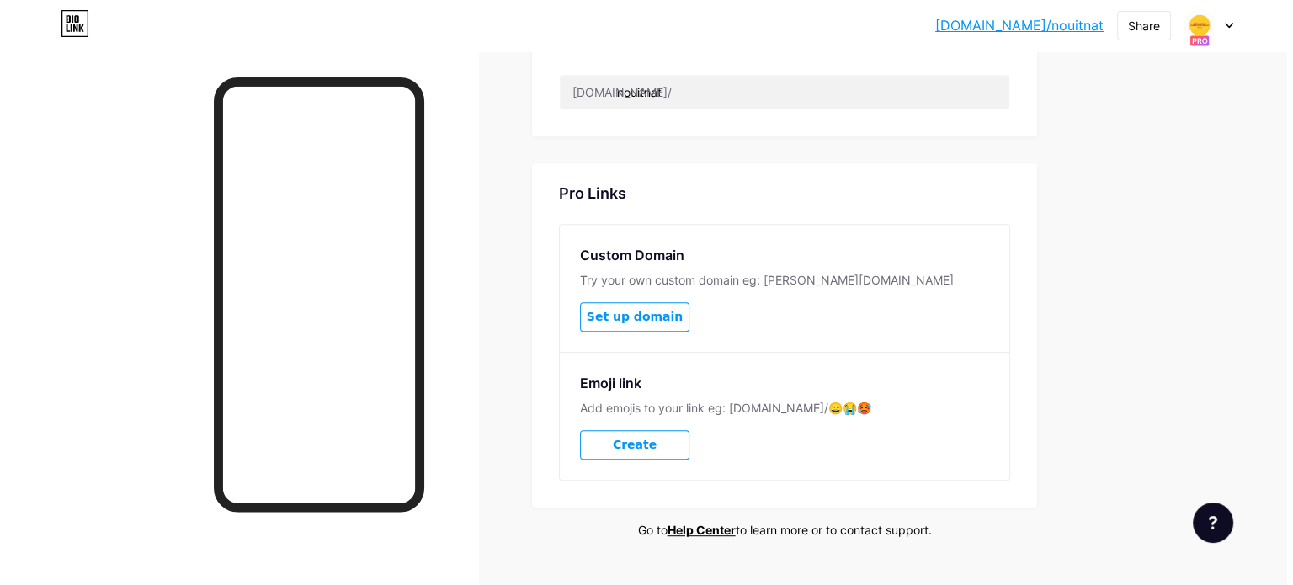
scroll to position [828, 0]
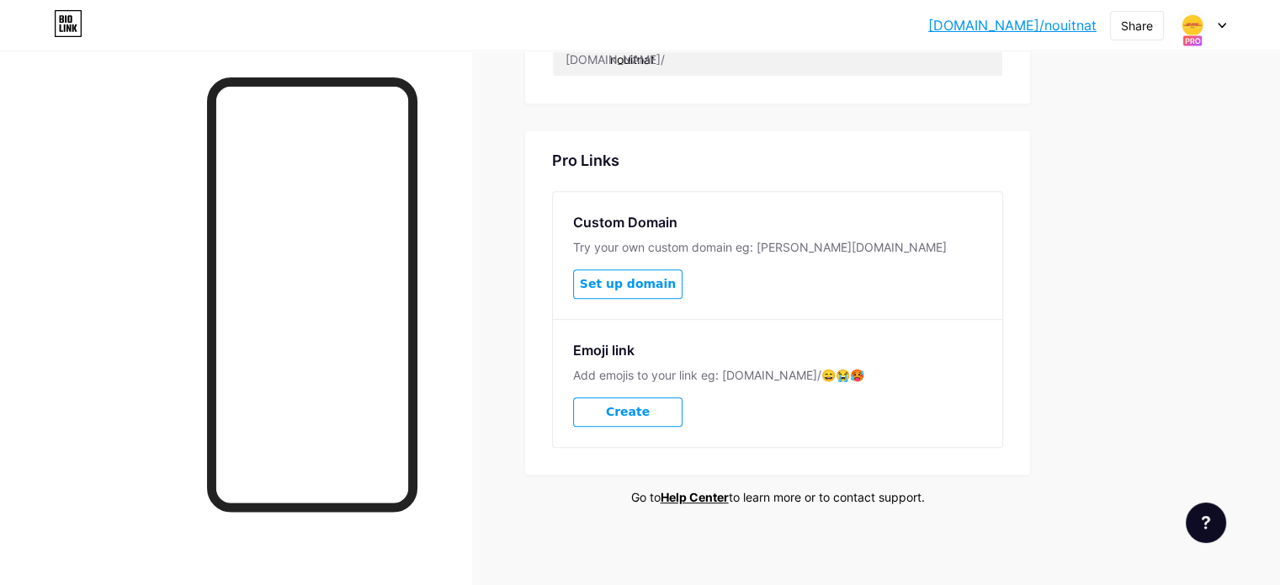
click at [682, 288] on button "Set up domain" at bounding box center [627, 283] width 109 height 29
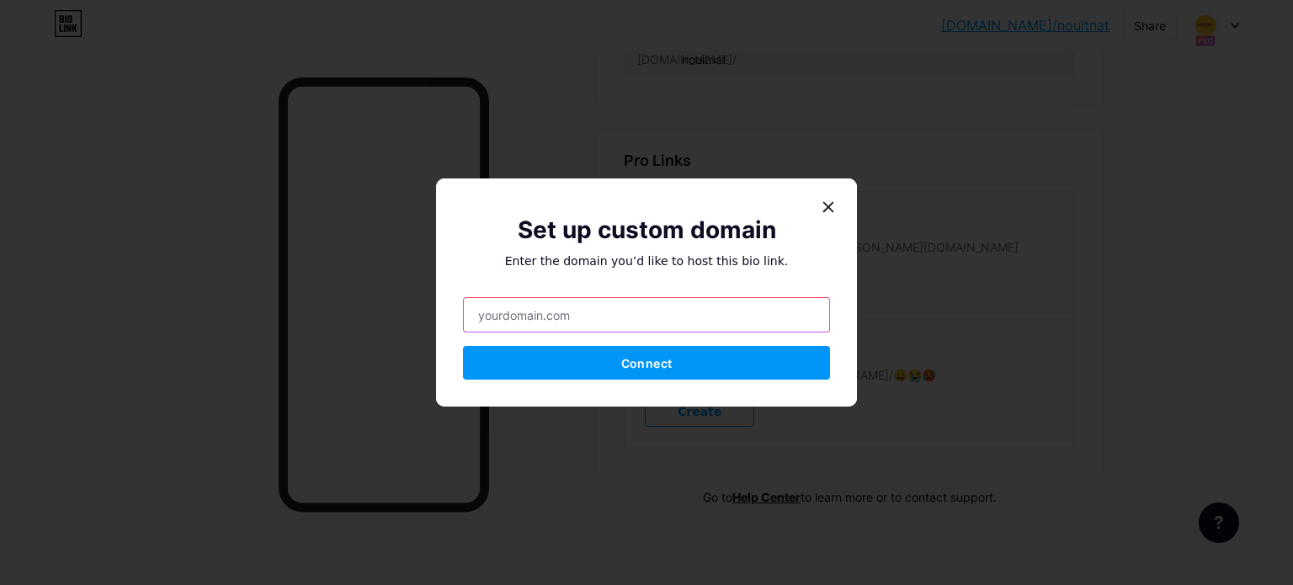
click at [660, 310] on input "text" at bounding box center [646, 315] width 365 height 34
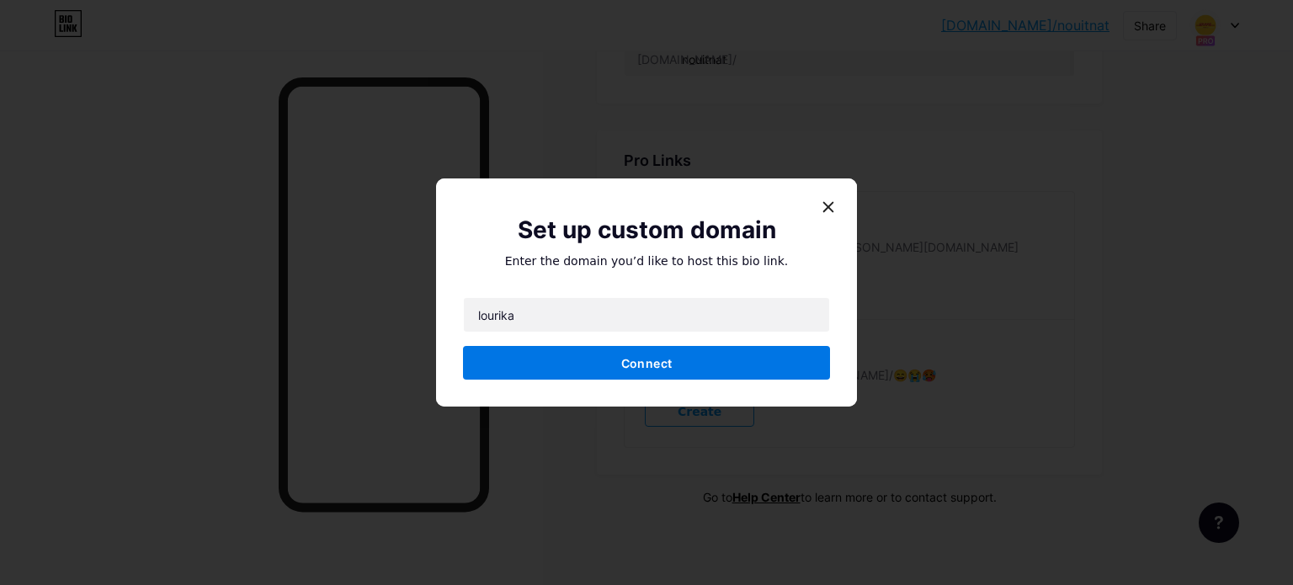
click at [781, 353] on button "Connect" at bounding box center [646, 363] width 367 height 34
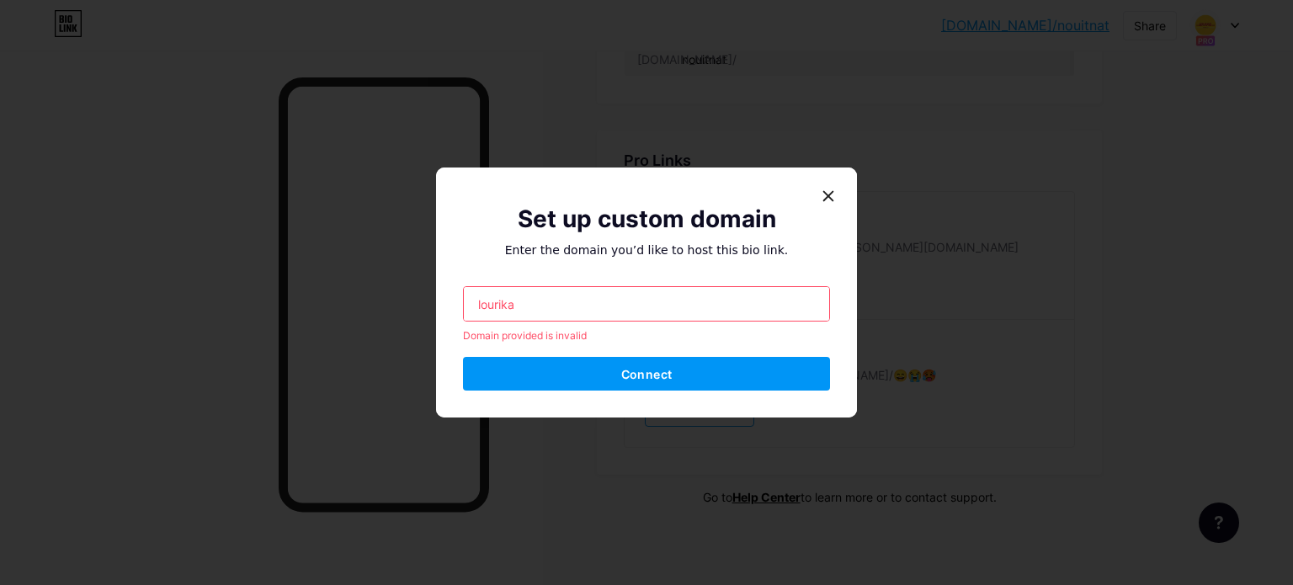
click at [735, 310] on input "lourika" at bounding box center [646, 304] width 365 height 34
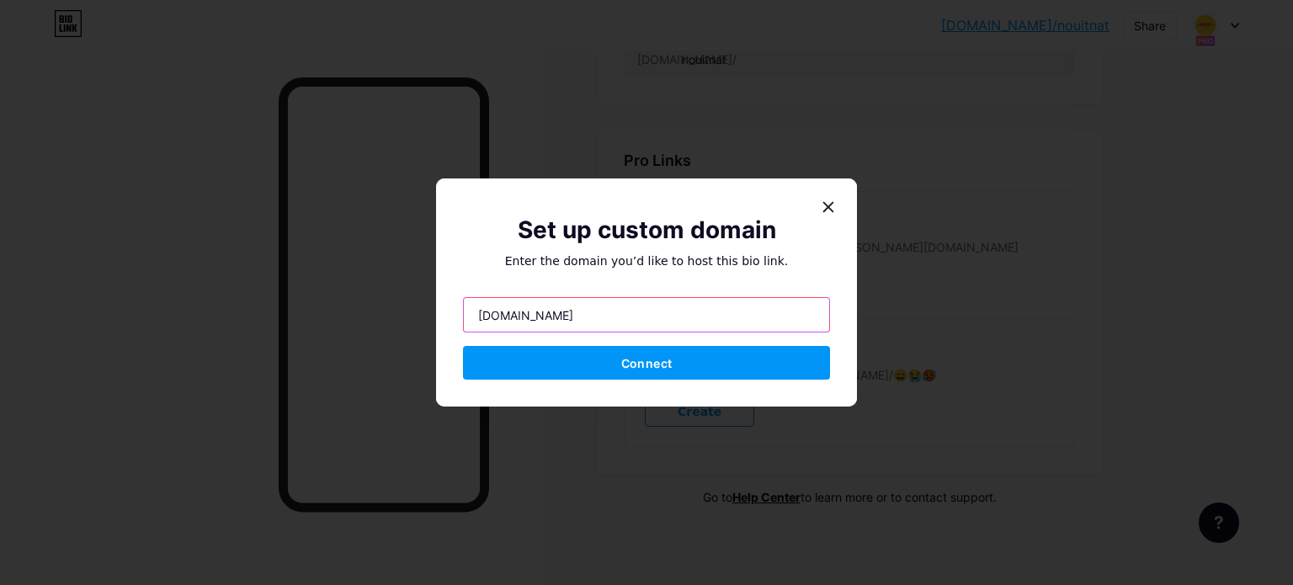
type input "lourika.com"
paste input "bio.link/nouitnat"
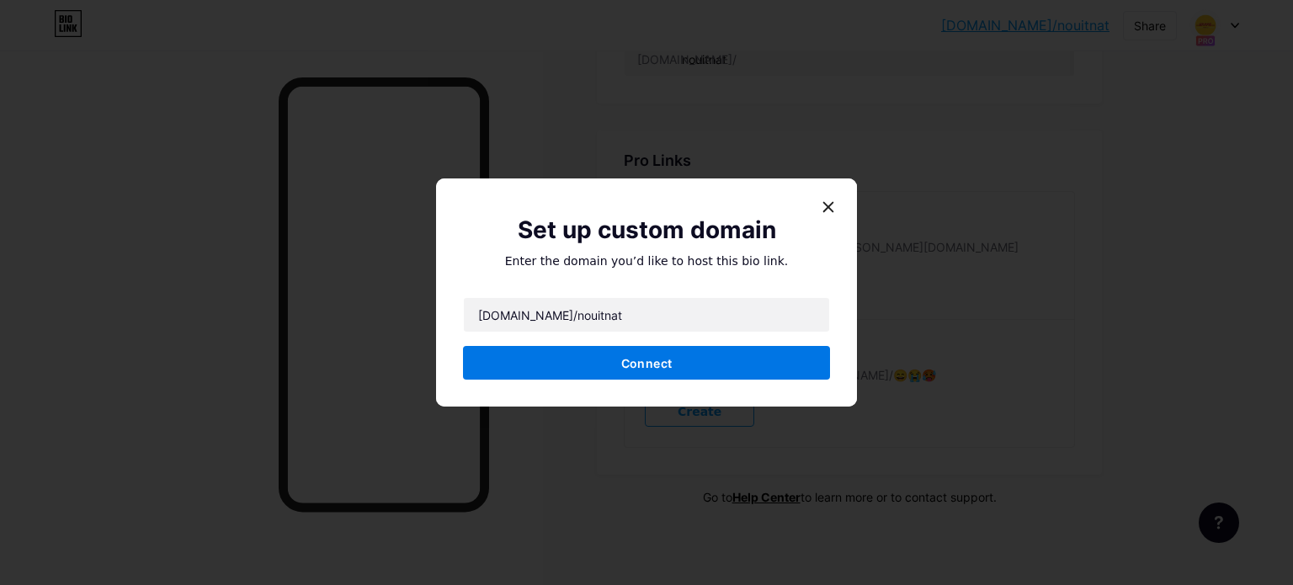
click at [684, 372] on button "Connect" at bounding box center [646, 363] width 367 height 34
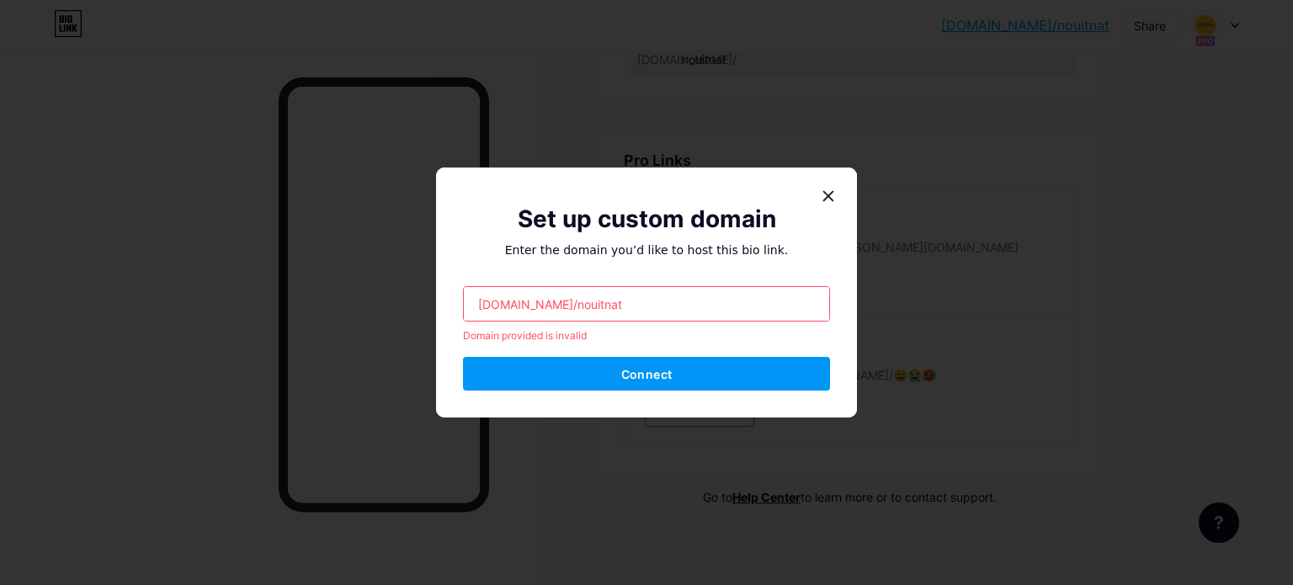
click at [477, 295] on input "bio.link/nouitnat" at bounding box center [646, 304] width 365 height 34
paste input "bio.link/nouitnat"
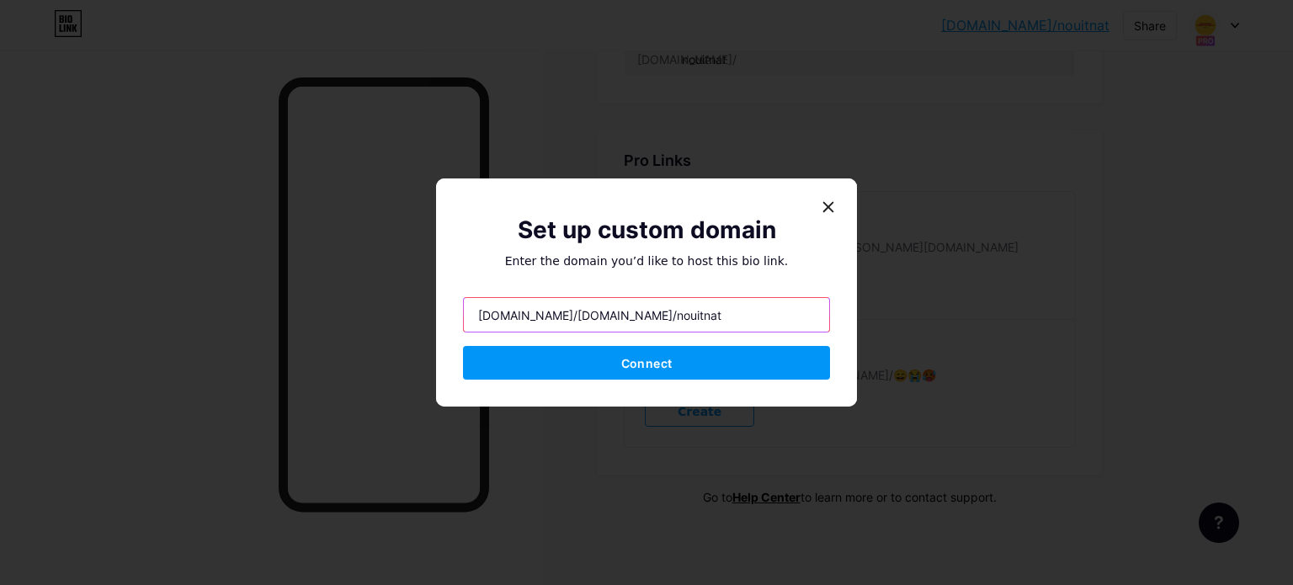
type input "bio.link/nouitnat"
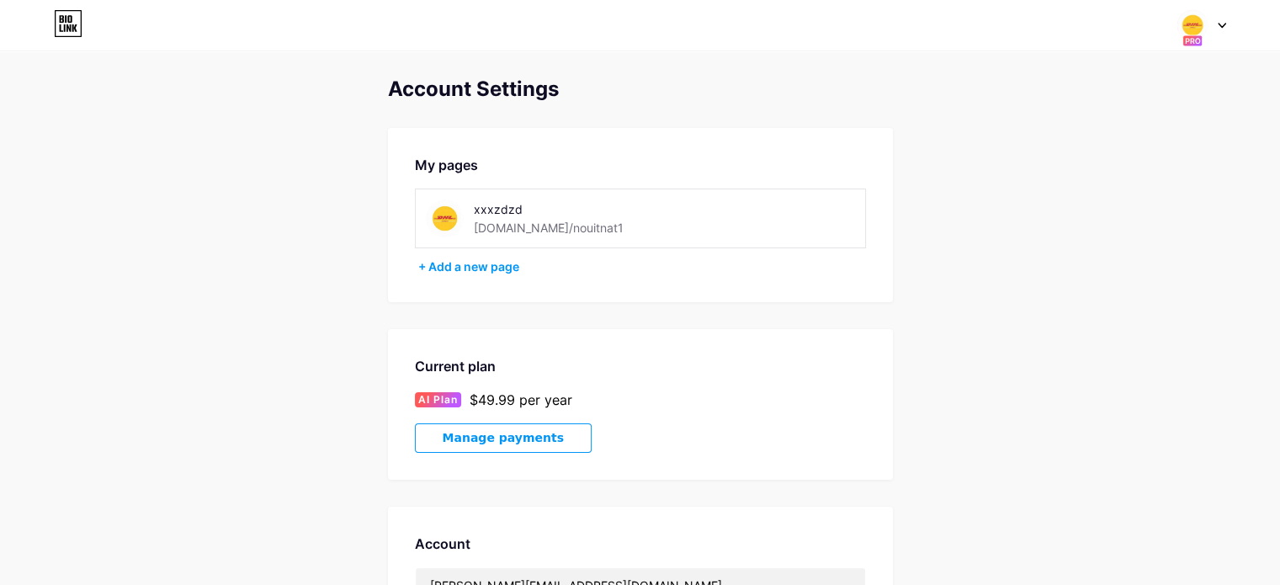
click at [492, 231] on div "[DOMAIN_NAME]/nouitnat1" at bounding box center [549, 228] width 150 height 18
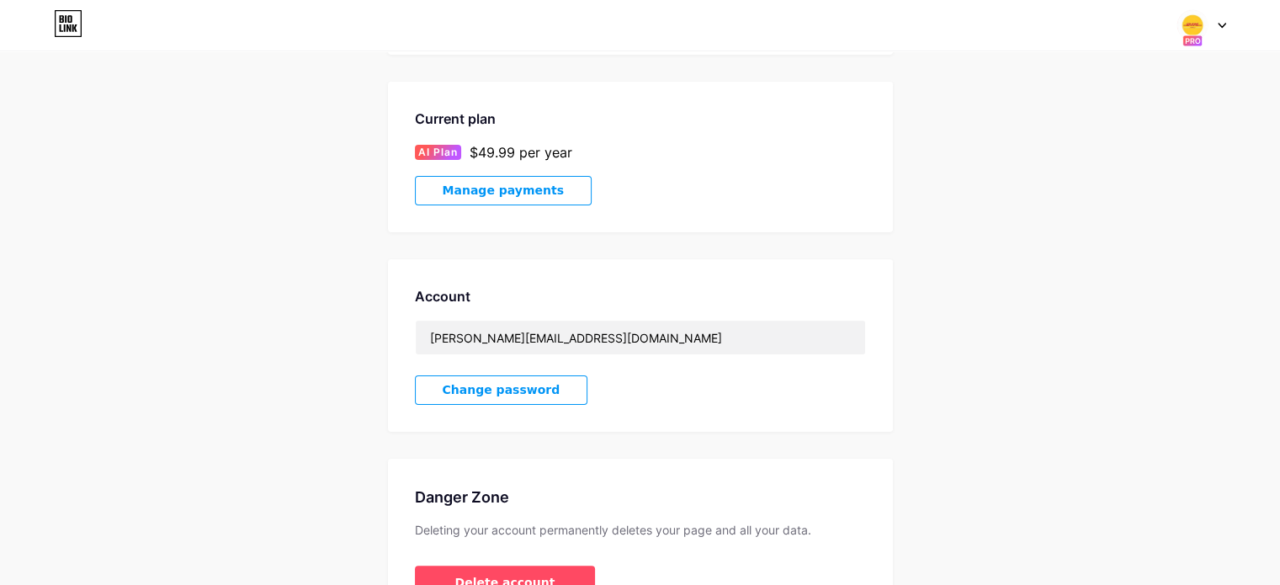
scroll to position [354, 0]
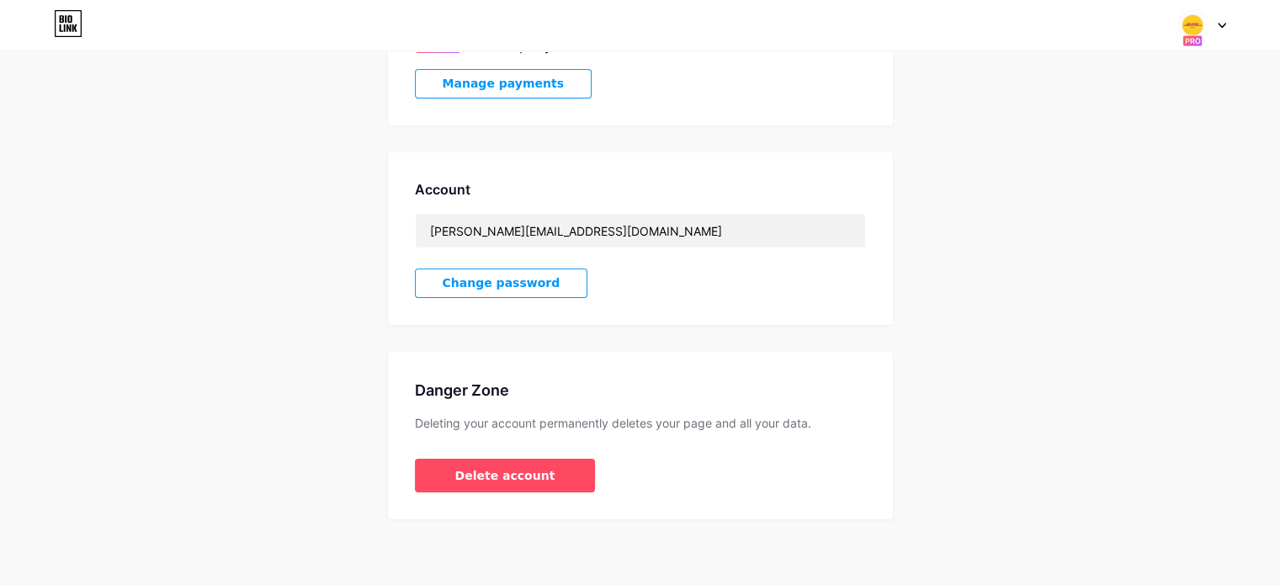
click at [71, 14] on icon at bounding box center [68, 23] width 29 height 27
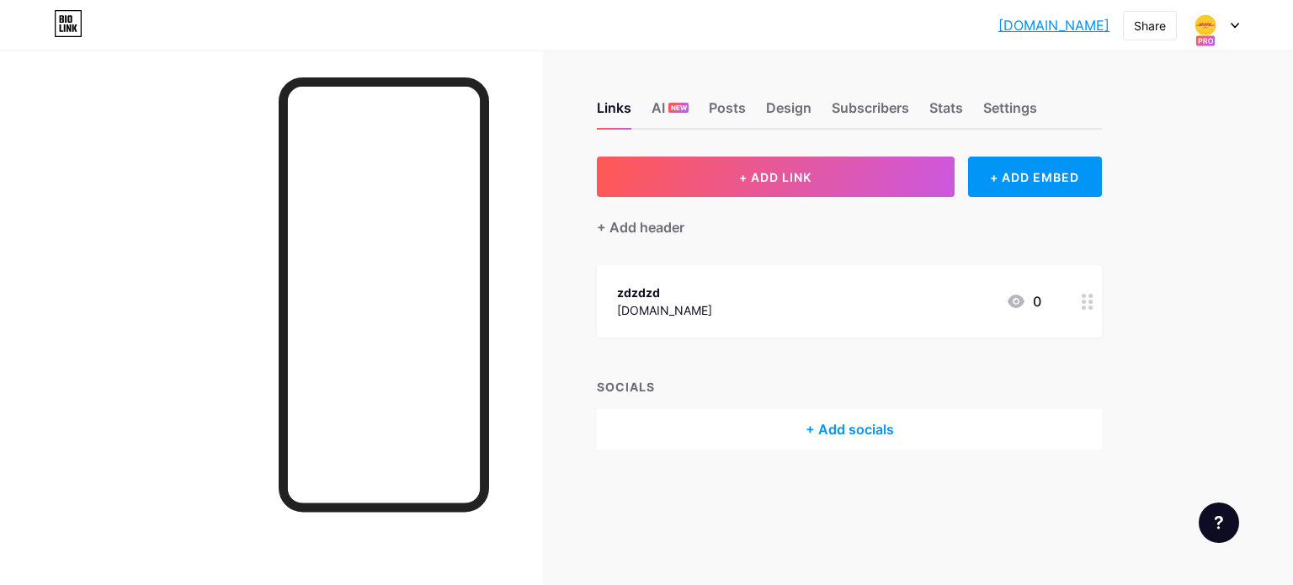
click at [1082, 295] on circle at bounding box center [1083, 296] width 4 height 4
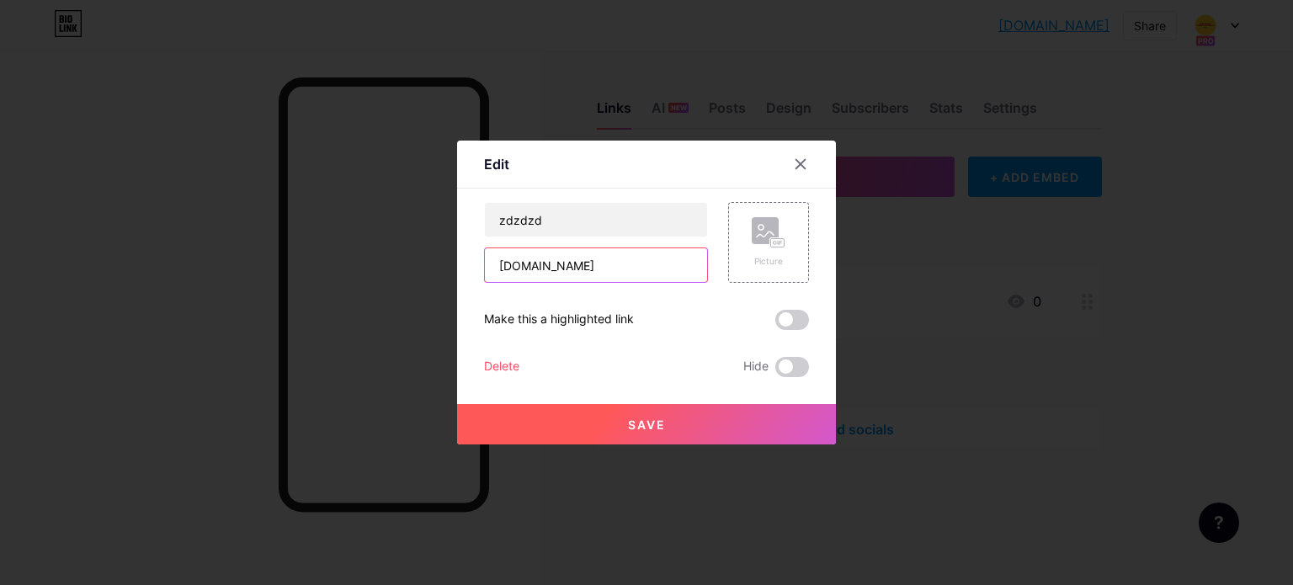
click at [624, 261] on input "[DOMAIN_NAME]" at bounding box center [596, 265] width 222 height 34
paste input "[URL][DOMAIN_NAME]"
type input "[URL][DOMAIN_NAME]"
click at [767, 240] on rect at bounding box center [764, 230] width 27 height 27
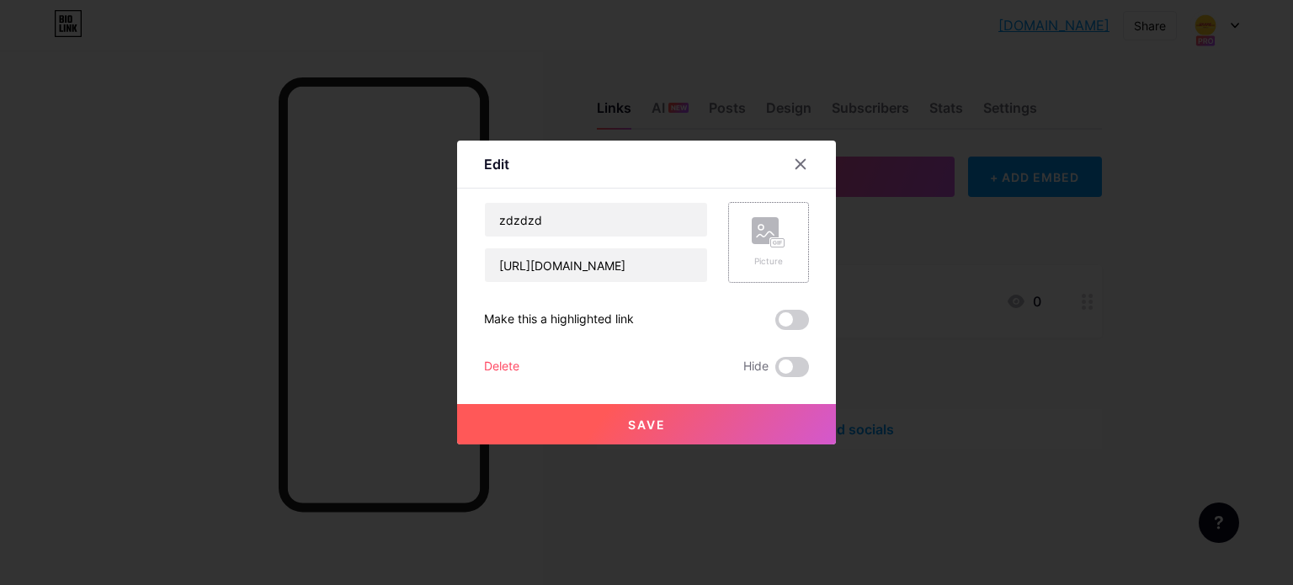
scroll to position [0, 0]
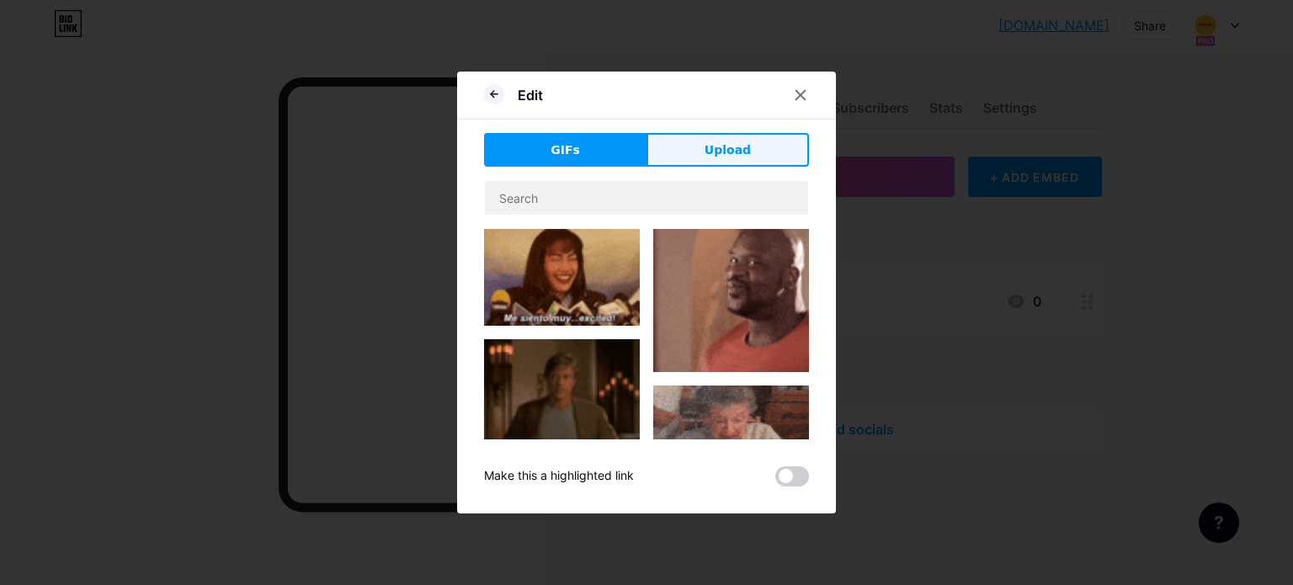
click at [744, 152] on span "Upload" at bounding box center [727, 150] width 46 height 18
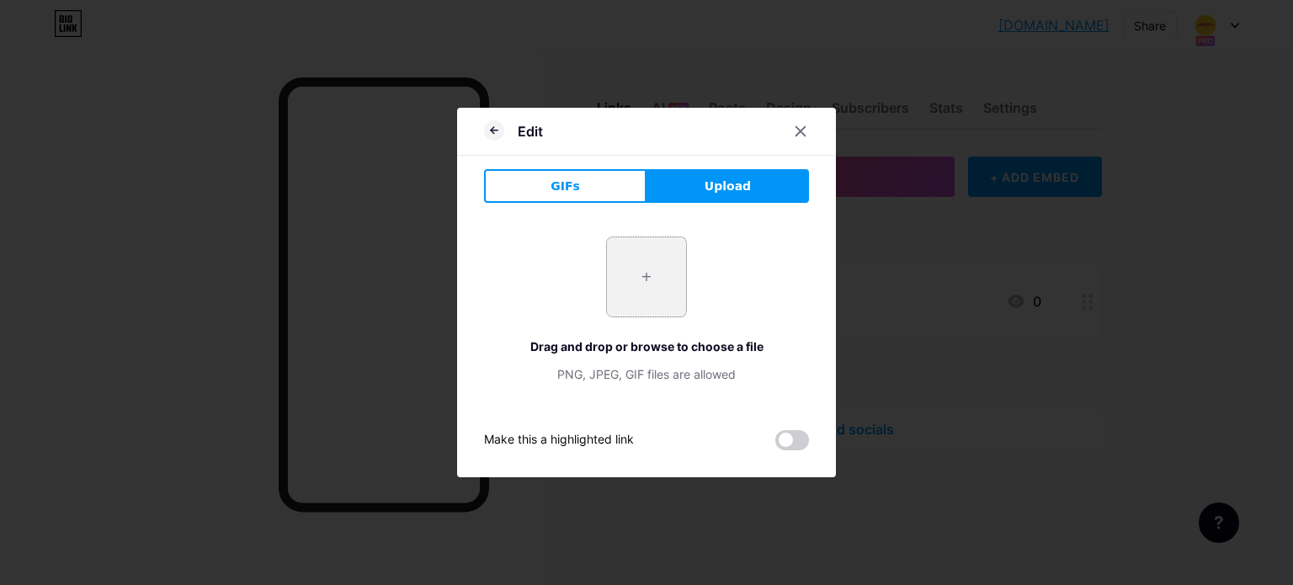
click at [650, 275] on input "file" at bounding box center [646, 276] width 79 height 79
type input "C:\fakepath\OIP.jpeg"
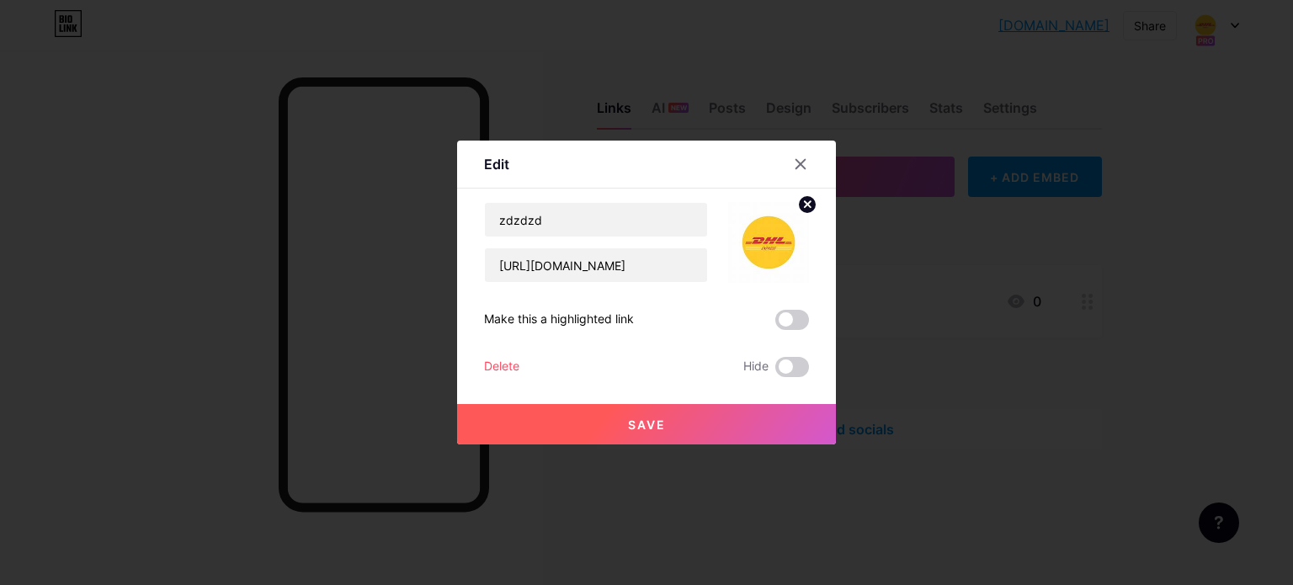
drag, startPoint x: 641, startPoint y: 431, endPoint x: 693, endPoint y: 99, distance: 335.6
click at [700, 117] on div "Edit Content YouTube Play YouTube video without leaving your page. ADD Vimeo Pl…" at bounding box center [646, 292] width 1293 height 585
